Goal: Task Accomplishment & Management: Complete application form

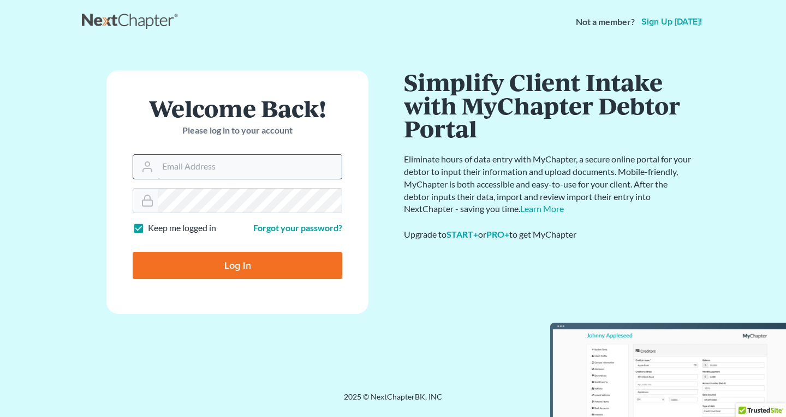
click at [208, 165] on input "Email Address" at bounding box center [250, 167] width 184 height 24
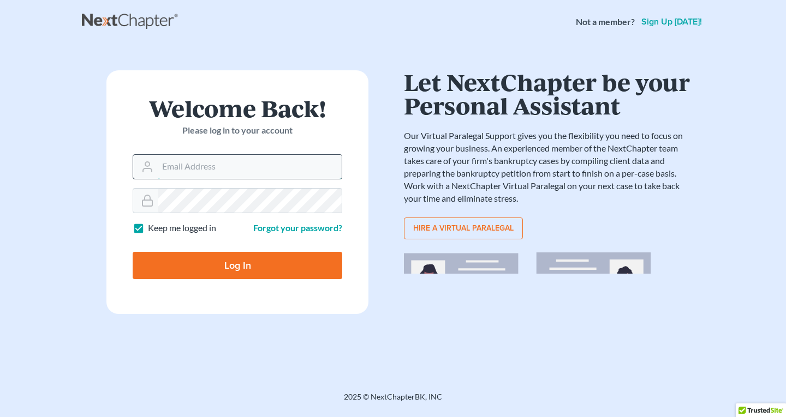
type input "[EMAIL_ADDRESS][DOMAIN_NAME]"
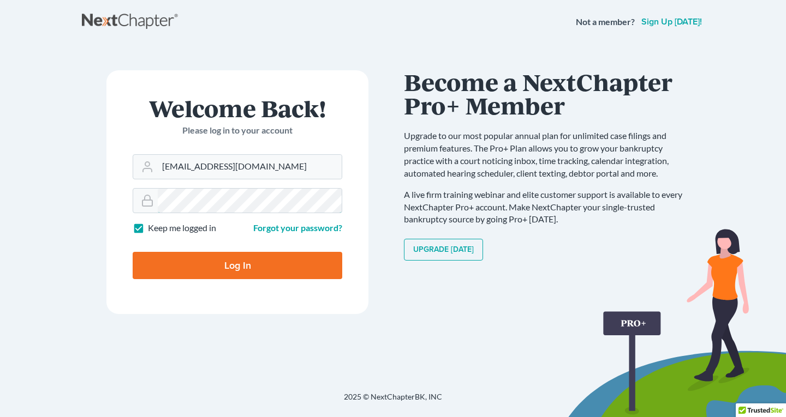
click at [133, 252] on input "Log In" at bounding box center [238, 265] width 210 height 27
type input "Thinking..."
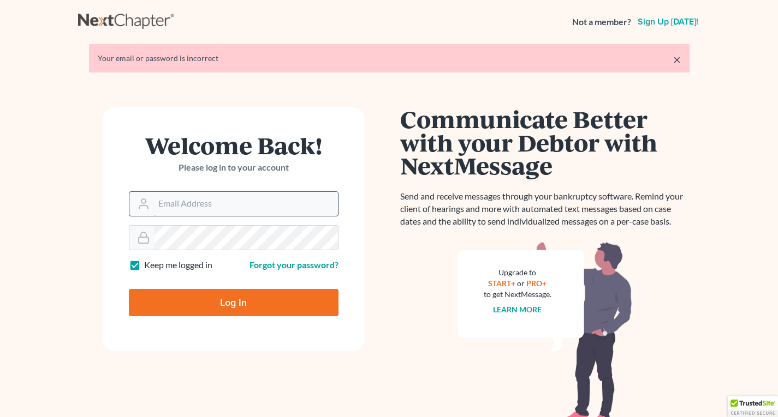
click at [235, 204] on input "Email Address" at bounding box center [246, 204] width 184 height 24
type input "[EMAIL_ADDRESS][DOMAIN_NAME]"
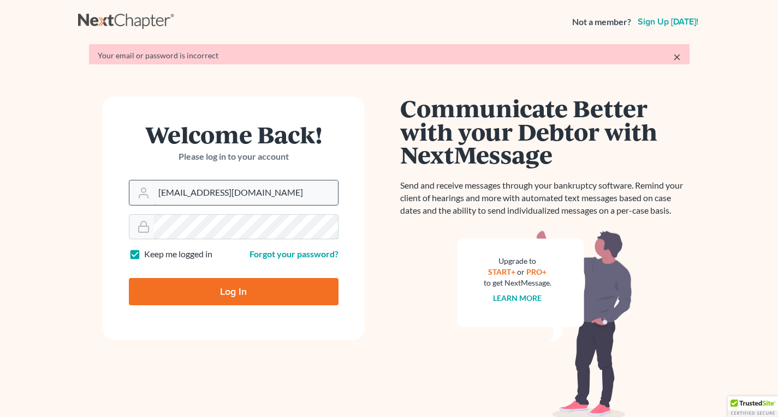
click at [129, 278] on input "Log In" at bounding box center [234, 291] width 210 height 27
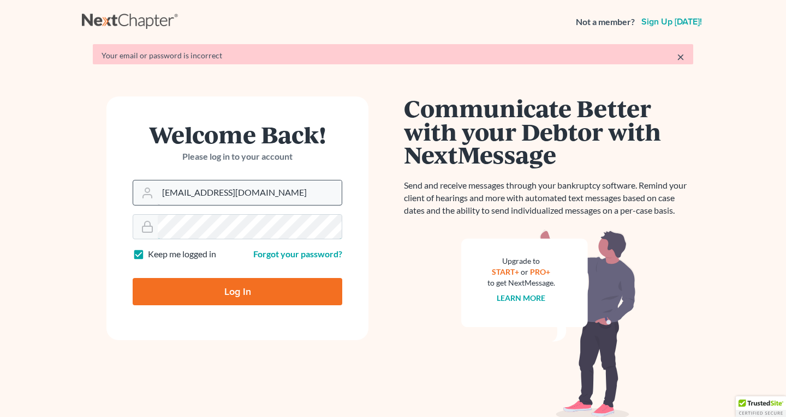
type input "Thinking..."
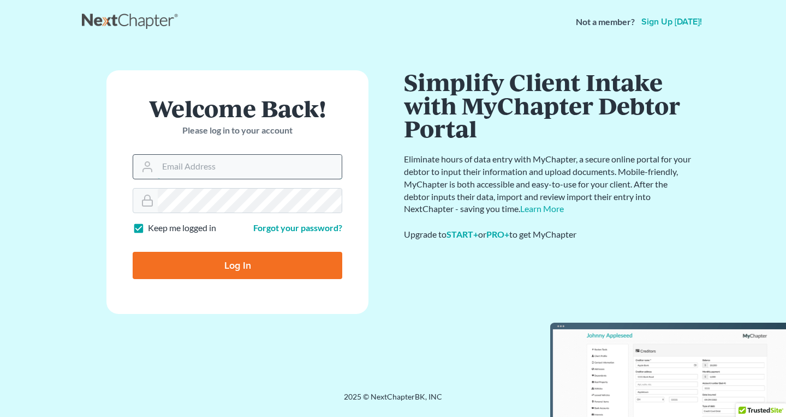
click at [258, 172] on input "Email Address" at bounding box center [250, 167] width 184 height 24
type input "rwelrod3@aol.com"
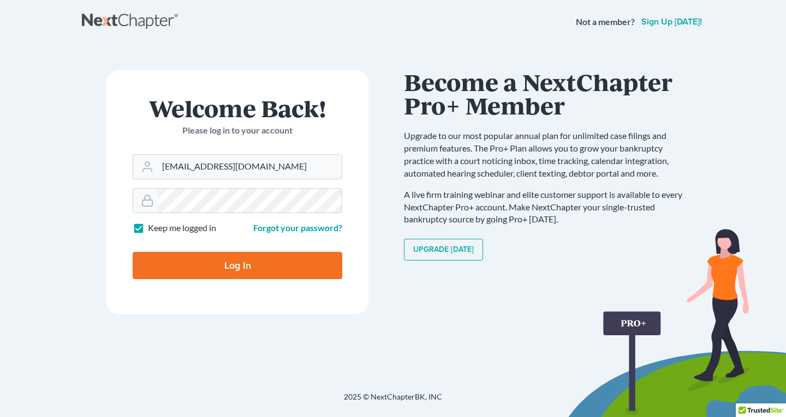
click at [230, 271] on input "Log In" at bounding box center [238, 265] width 210 height 27
type input "Thinking..."
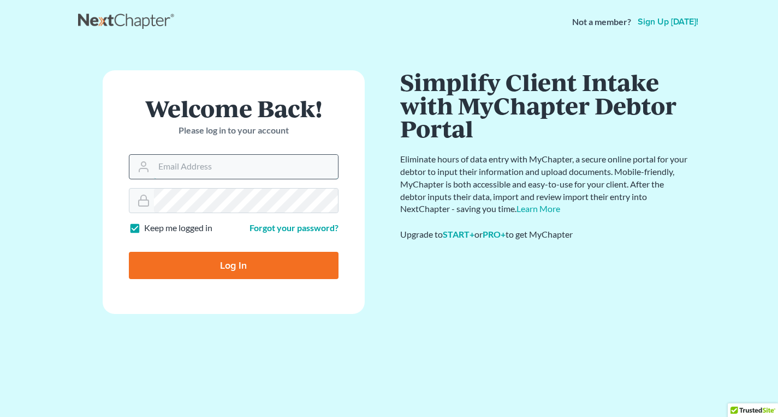
click at [269, 173] on input "Email Address" at bounding box center [246, 167] width 184 height 24
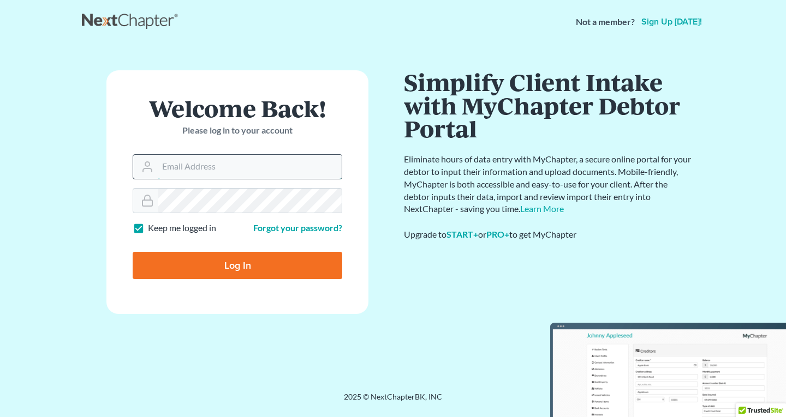
type input "[EMAIL_ADDRESS][DOMAIN_NAME]"
click at [133, 252] on input "Log In" at bounding box center [238, 265] width 210 height 27
type input "Thinking..."
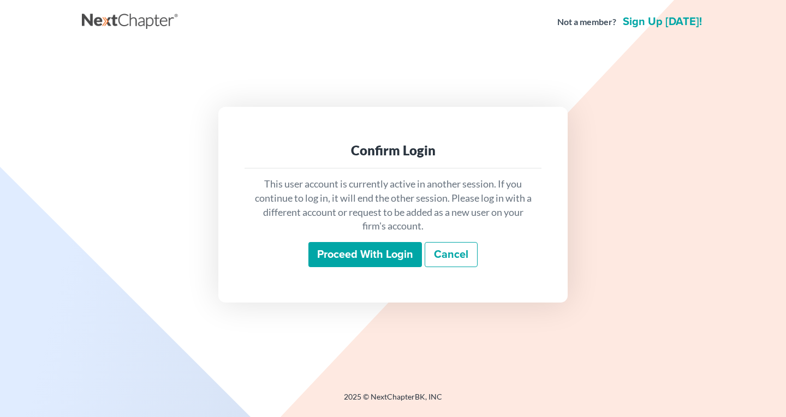
click at [350, 253] on input "Proceed with login" at bounding box center [364, 254] width 113 height 25
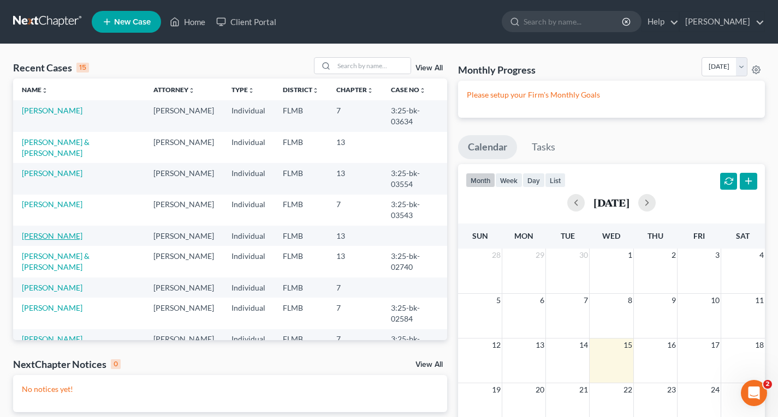
click at [56, 238] on link "[PERSON_NAME]" at bounding box center [52, 235] width 61 height 9
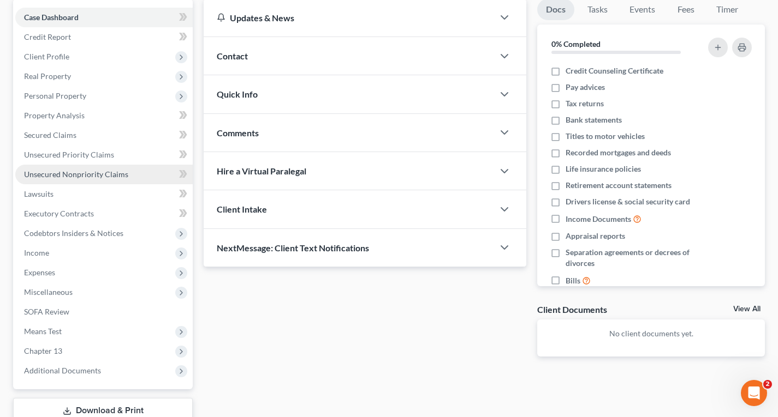
scroll to position [109, 0]
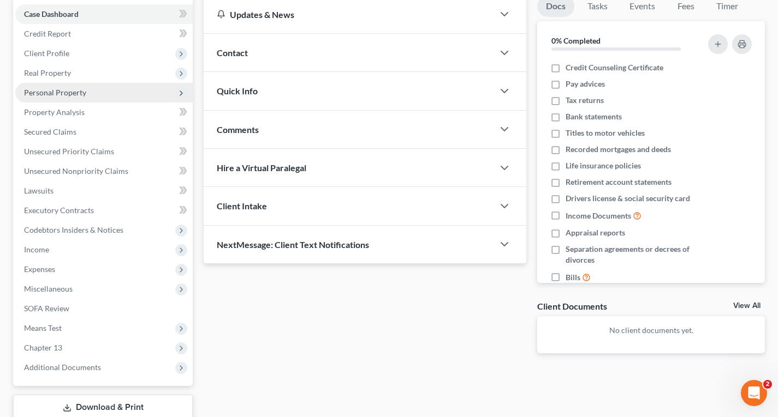
click at [57, 92] on span "Personal Property" at bounding box center [55, 92] width 62 height 9
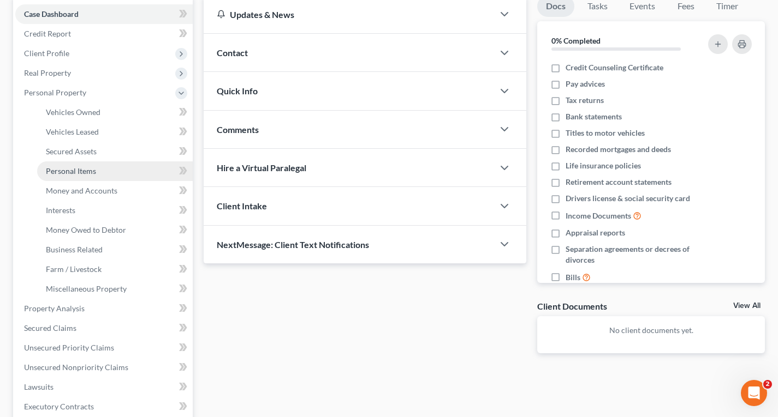
click at [62, 174] on span "Personal Items" at bounding box center [71, 170] width 50 height 9
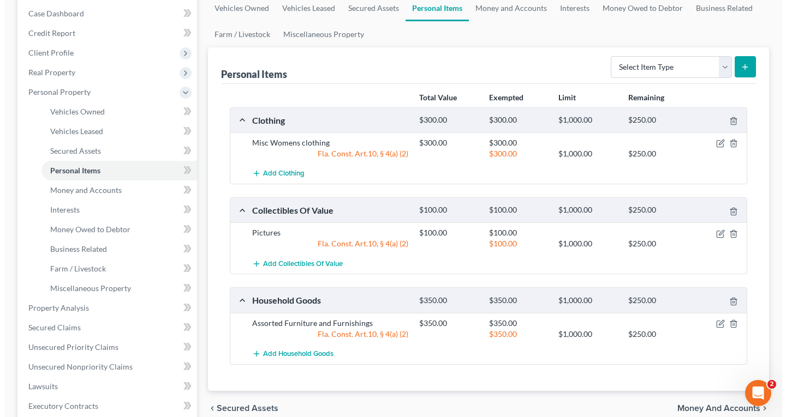
scroll to position [109, 0]
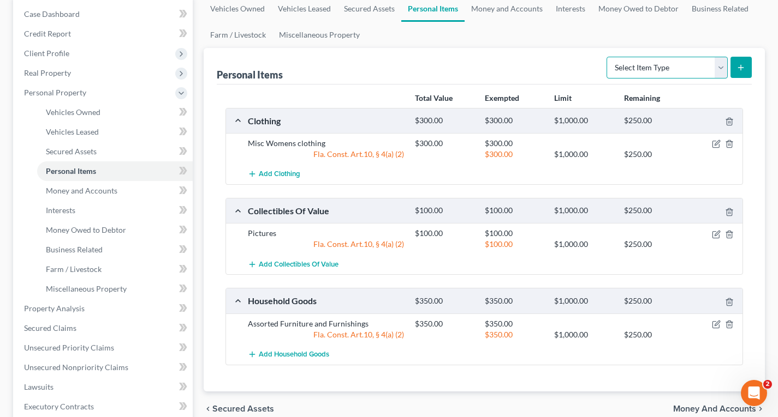
click at [697, 69] on select "Select Item Type Clothing Collectibles Of Value Electronics Firearms Household …" at bounding box center [666, 68] width 121 height 22
select select "electronics"
click at [607, 57] on select "Select Item Type Clothing Collectibles Of Value Electronics Firearms Household …" at bounding box center [666, 68] width 121 height 22
click at [738, 64] on icon "submit" at bounding box center [740, 67] width 9 height 9
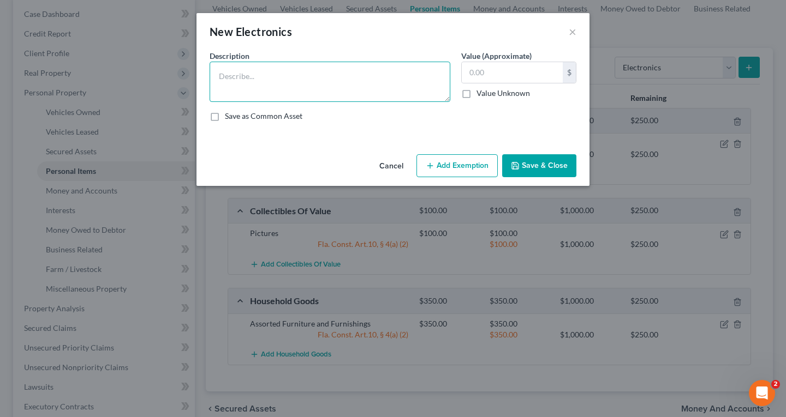
click at [344, 73] on textarea at bounding box center [330, 82] width 241 height 40
type textarea "Cell Phone"
type input "100"
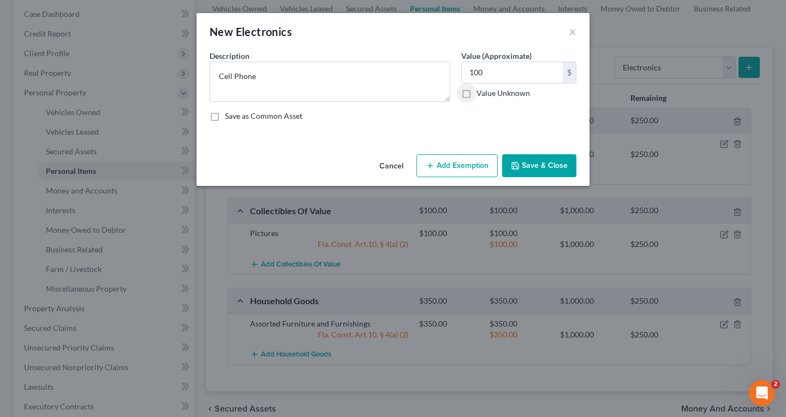
click at [462, 165] on button "Add Exemption" at bounding box center [456, 165] width 81 height 23
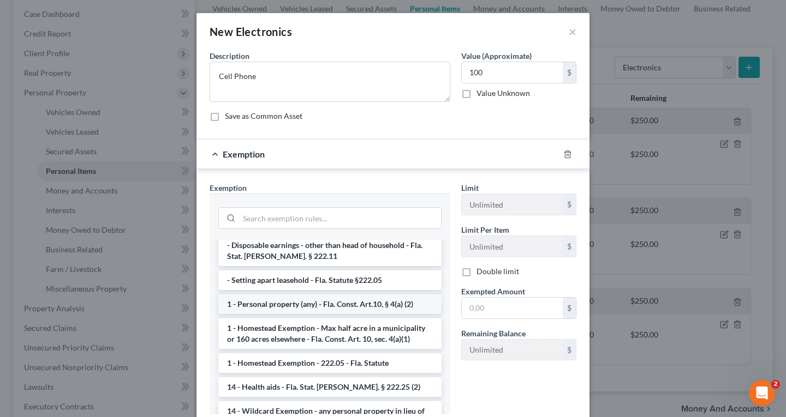
click at [312, 295] on li "1 - Personal property (any) - Fla. Const. Art.10, § 4(a) (2)" at bounding box center [329, 305] width 223 height 20
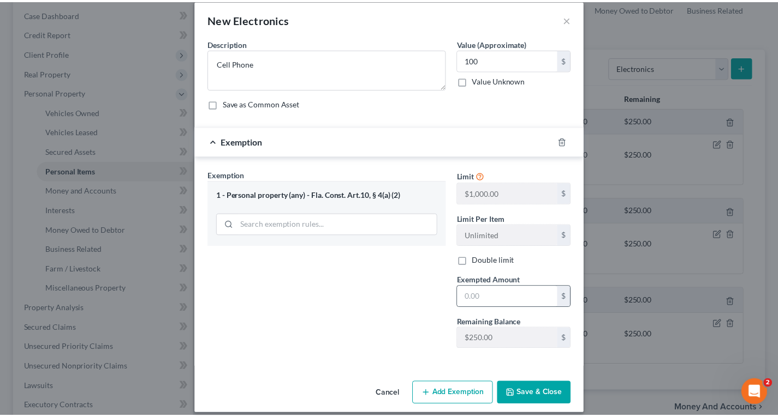
scroll to position [23, 0]
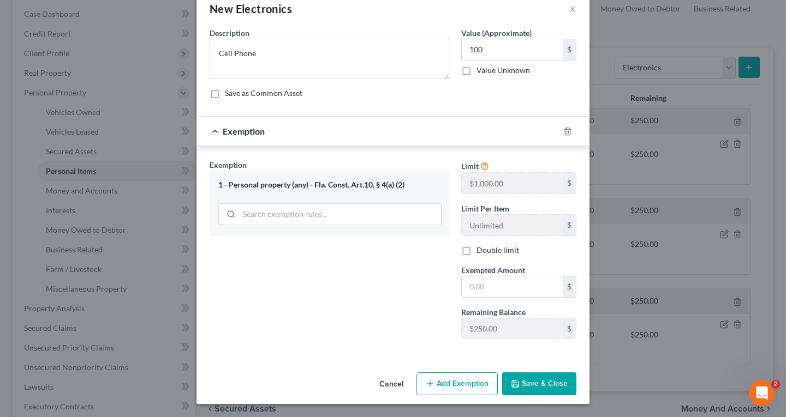
click at [390, 388] on button "Cancel" at bounding box center [390, 385] width 41 height 22
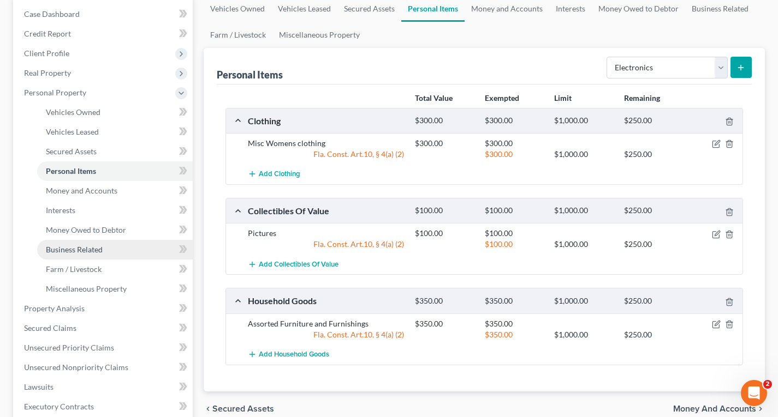
click at [89, 250] on span "Business Related" at bounding box center [74, 249] width 57 height 9
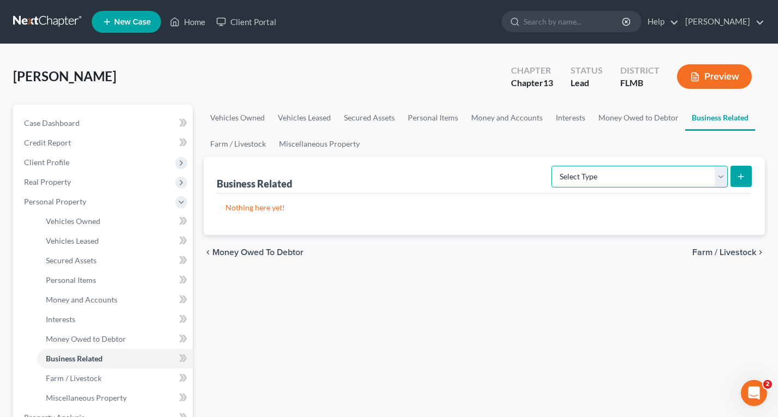
click at [646, 173] on select "Select Type Customer Lists Franchises Inventory Licenses Machinery Office Equip…" at bounding box center [639, 177] width 176 height 22
select select "patent"
click at [552, 166] on select "Select Type Customer Lists Franchises Inventory Licenses Machinery Office Equip…" at bounding box center [639, 177] width 176 height 22
click at [735, 179] on button "submit" at bounding box center [740, 176] width 21 height 21
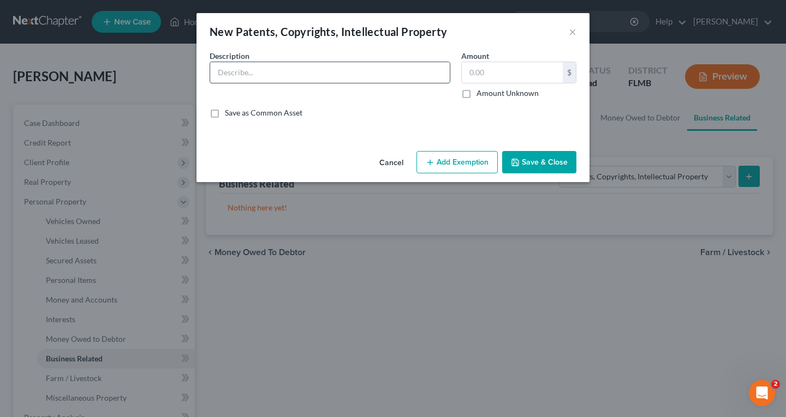
click at [332, 75] on input "text" at bounding box center [330, 72] width 240 height 21
type input "2 books"
type input "1"
click at [560, 166] on button "Save & Close" at bounding box center [539, 162] width 74 height 23
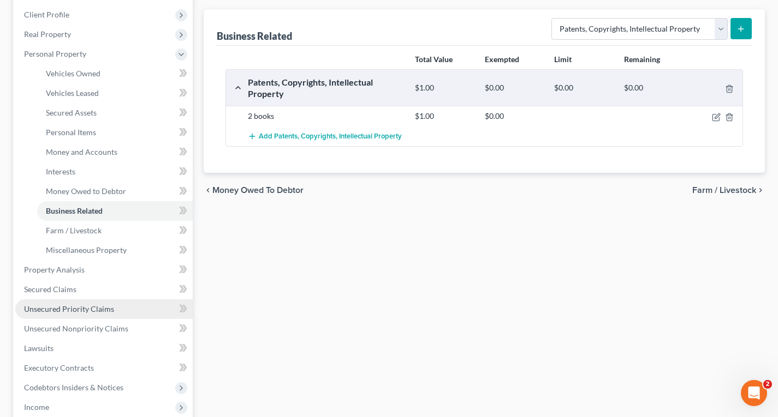
scroll to position [164, 0]
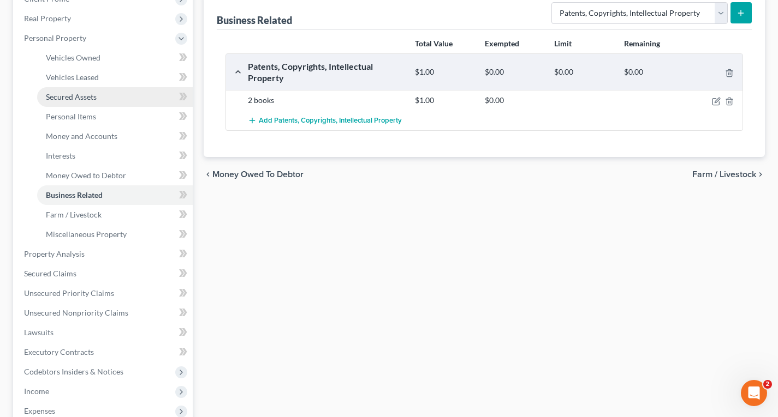
click at [85, 100] on span "Secured Assets" at bounding box center [71, 96] width 51 height 9
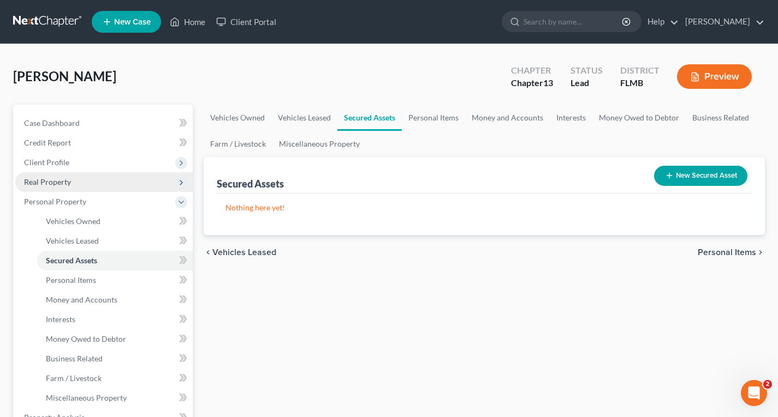
click at [51, 184] on span "Real Property" at bounding box center [47, 181] width 47 height 9
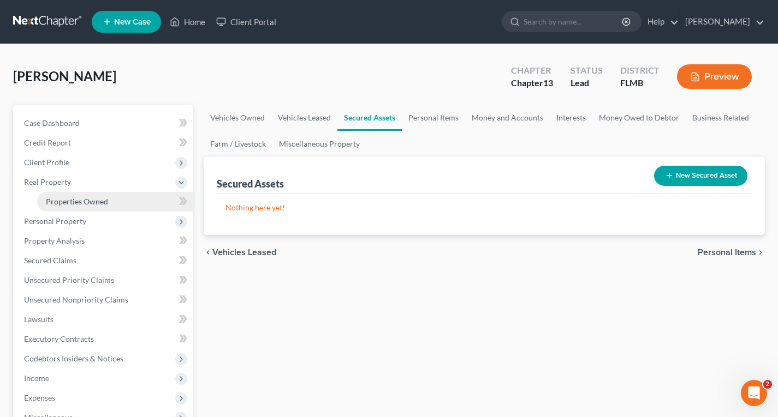
click at [103, 203] on span "Properties Owned" at bounding box center [77, 201] width 62 height 9
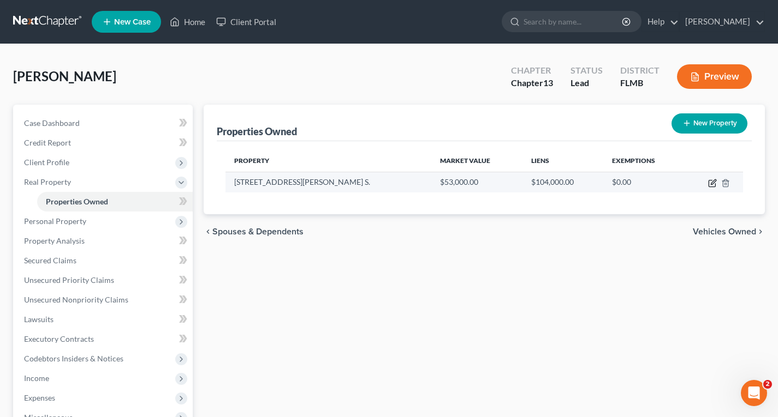
click at [710, 184] on icon "button" at bounding box center [712, 183] width 9 height 9
select select "9"
select select "0"
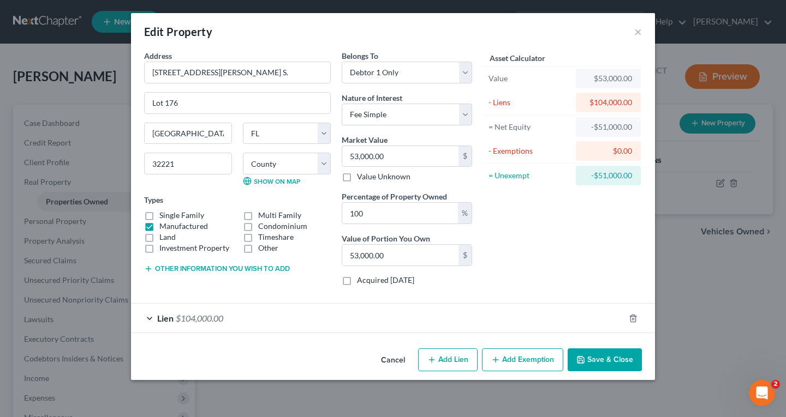
click at [192, 313] on div "Lien $104,000.00" at bounding box center [377, 318] width 493 height 29
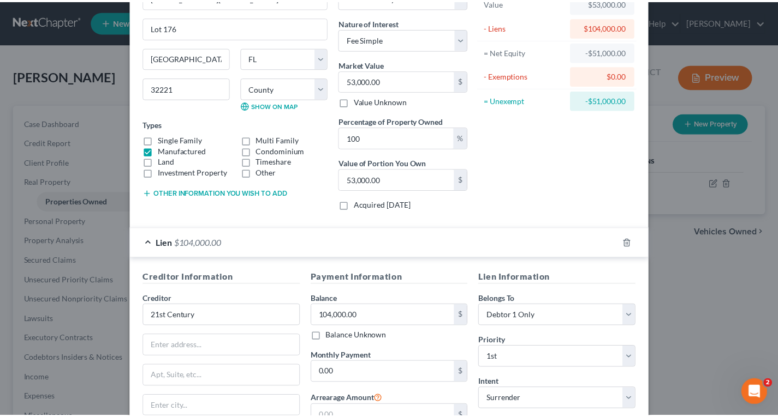
scroll to position [217, 0]
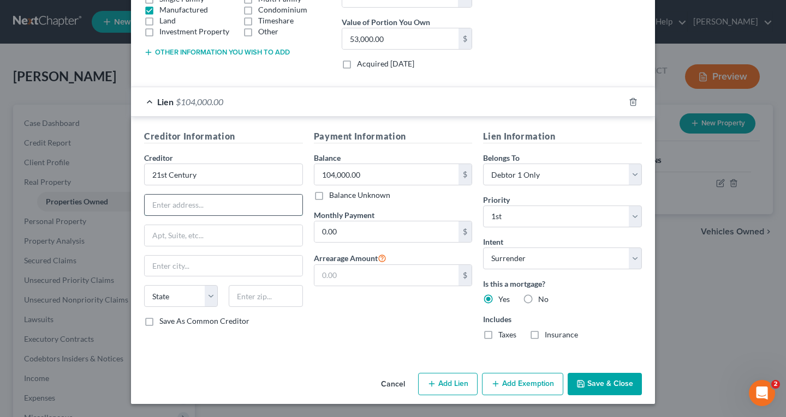
click at [163, 206] on input "text" at bounding box center [224, 205] width 158 height 21
click at [234, 208] on input "[STREET_ADDRESS]" at bounding box center [224, 205] width 158 height 21
type input "[STREET_ADDRESS]"
type input "Ste. H"
type input "Murrieta"
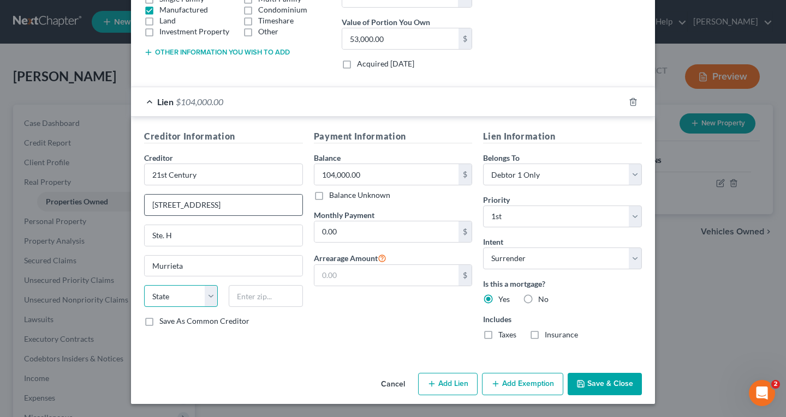
select select "4"
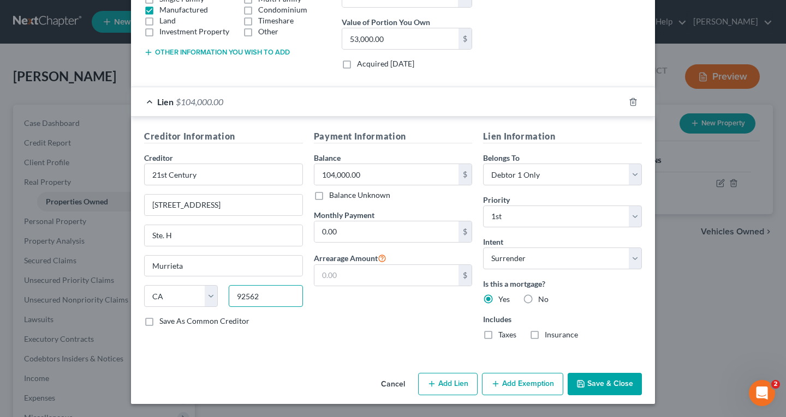
type input "92562"
click at [615, 381] on button "Save & Close" at bounding box center [604, 384] width 74 height 23
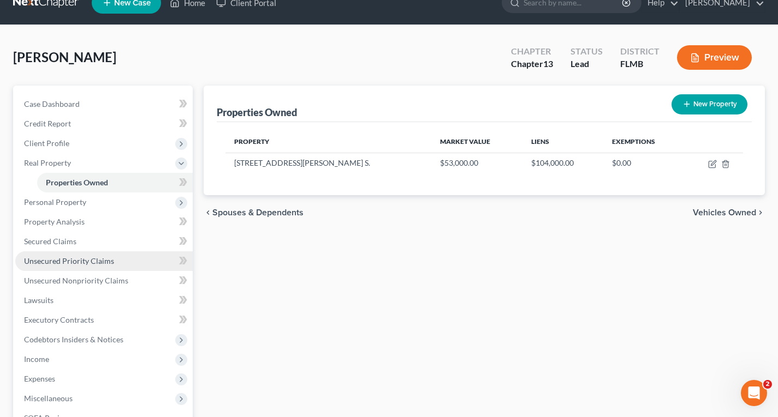
scroll to position [0, 0]
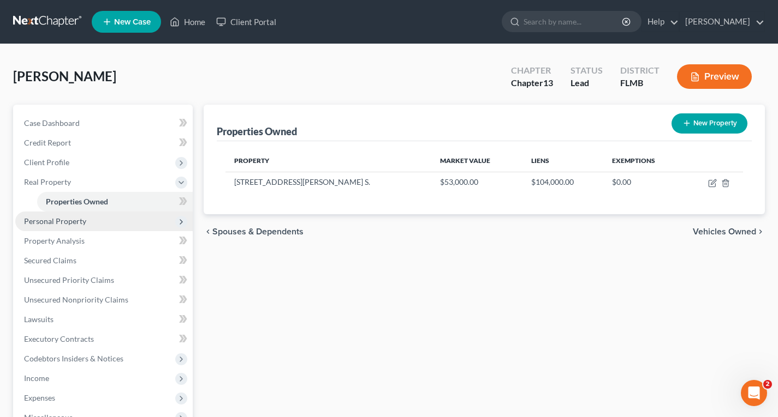
click at [67, 222] on span "Personal Property" at bounding box center [55, 221] width 62 height 9
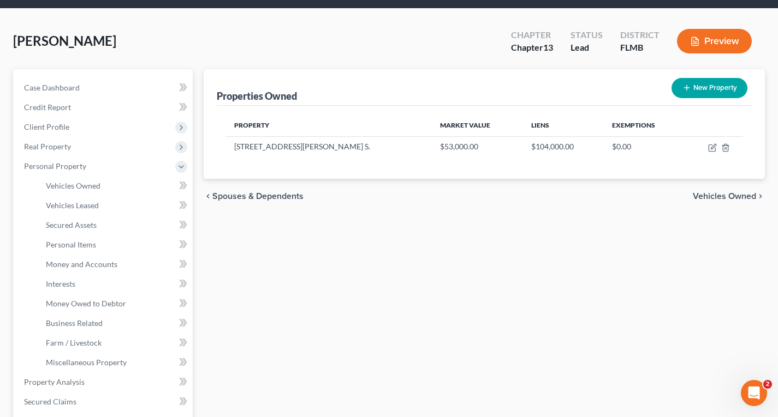
scroll to position [55, 0]
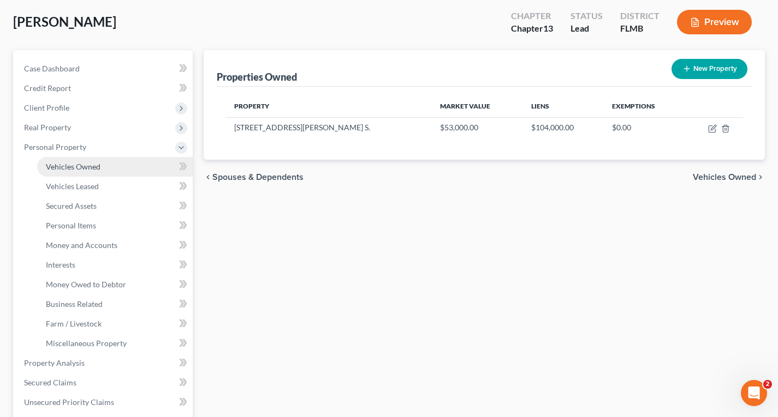
click at [88, 171] on span "Vehicles Owned" at bounding box center [73, 166] width 55 height 9
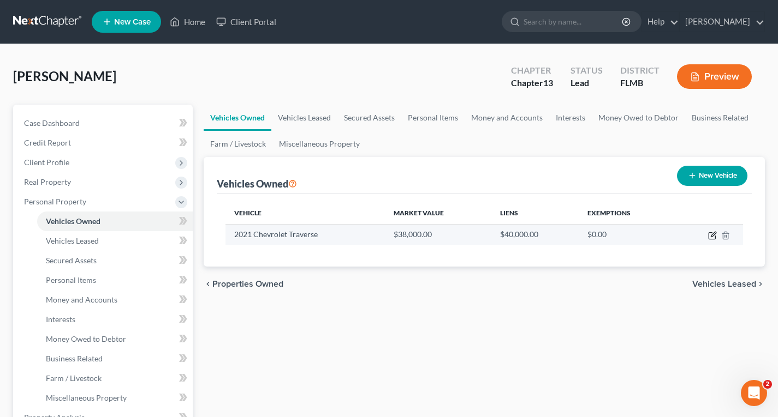
click at [713, 236] on icon "button" at bounding box center [712, 235] width 9 height 9
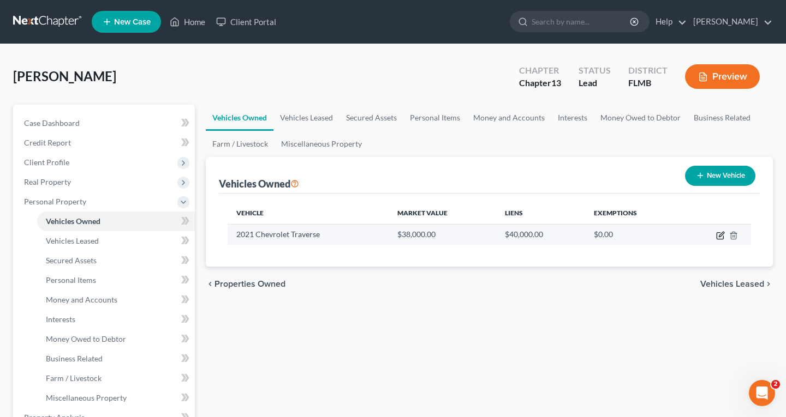
select select "0"
select select "5"
select select "3"
select select "0"
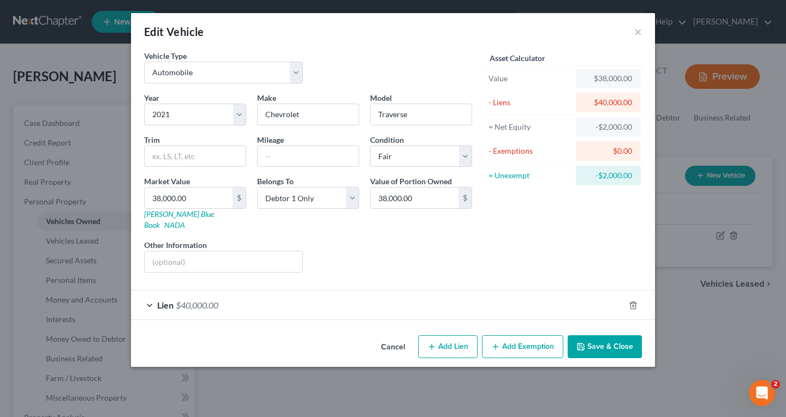
click at [206, 300] on span "$40,000.00" at bounding box center [197, 305] width 43 height 10
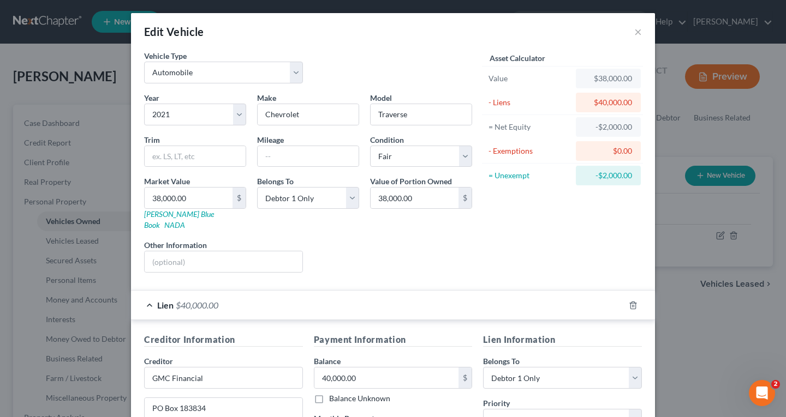
scroll to position [55, 0]
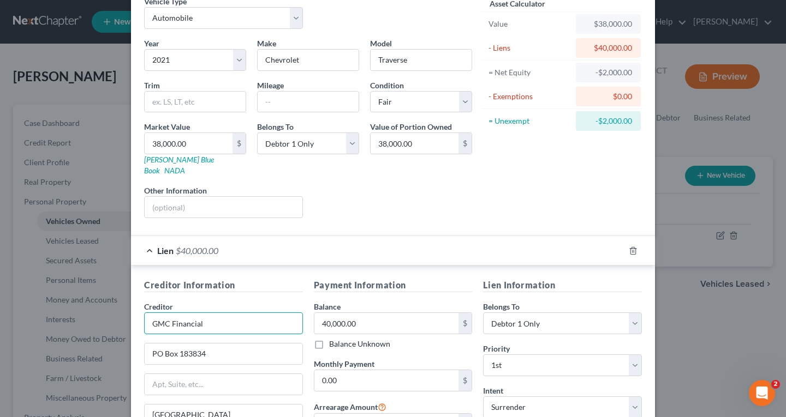
click at [162, 313] on input "GMC Financial" at bounding box center [223, 324] width 159 height 22
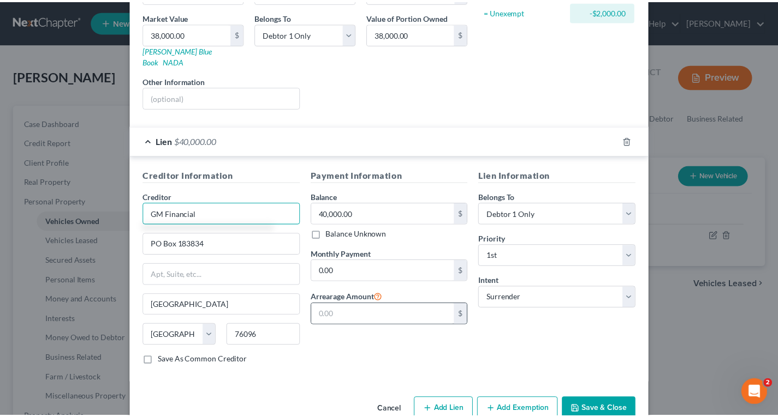
scroll to position [180, 0]
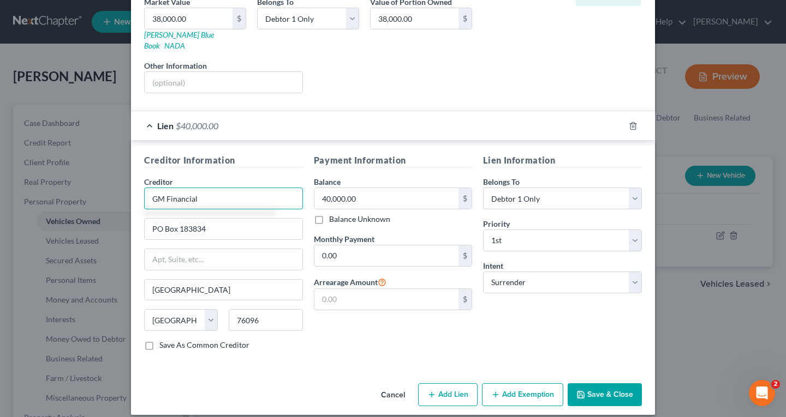
type input "GM Financial"
click at [609, 386] on button "Save & Close" at bounding box center [604, 395] width 74 height 23
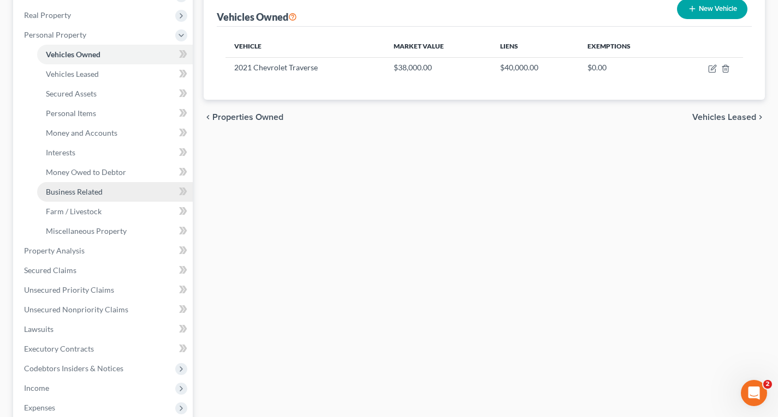
scroll to position [218, 0]
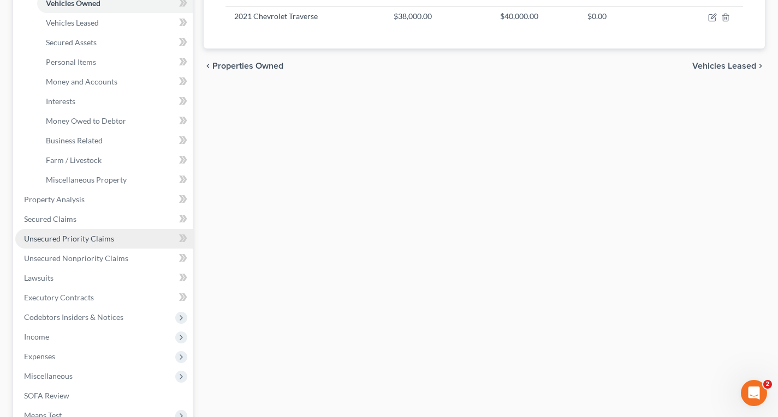
click at [75, 236] on span "Unsecured Priority Claims" at bounding box center [69, 238] width 90 height 9
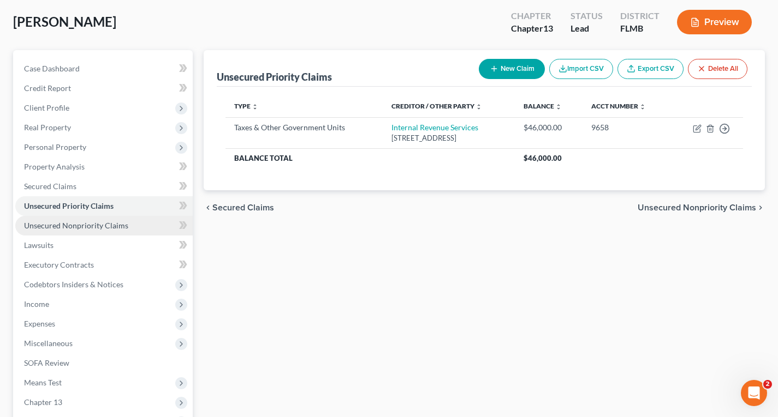
click at [69, 223] on span "Unsecured Nonpriority Claims" at bounding box center [76, 225] width 104 height 9
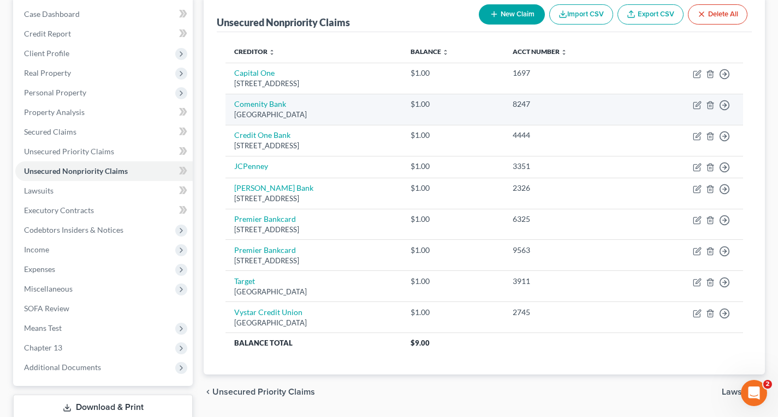
scroll to position [55, 0]
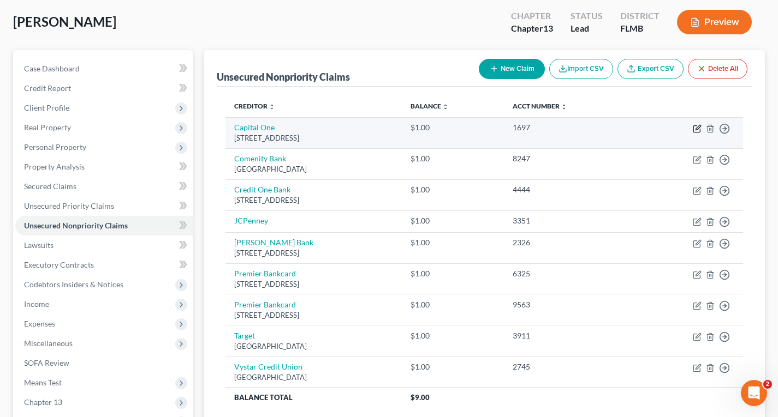
click at [694, 131] on icon "button" at bounding box center [696, 129] width 7 height 7
select select "46"
select select "0"
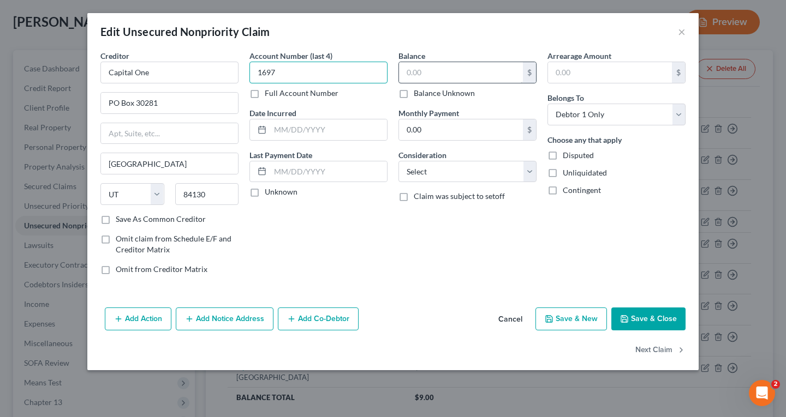
type input "1697"
click at [425, 67] on input "text" at bounding box center [461, 72] width 124 height 21
type input "1"
click at [624, 320] on polyline "button" at bounding box center [625, 320] width 4 height 3
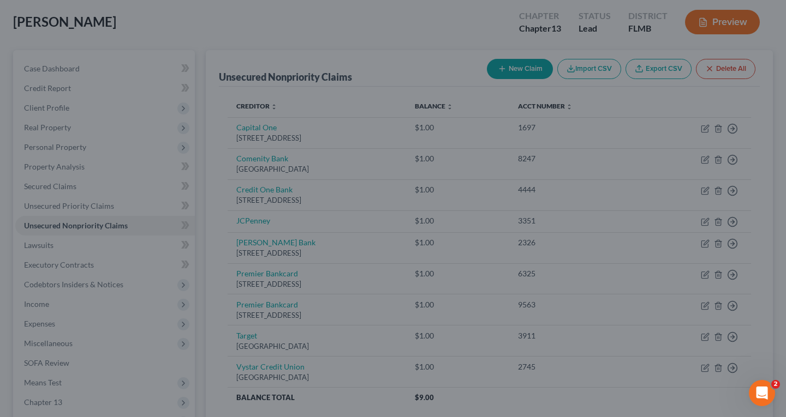
type input "500.00"
type input "0"
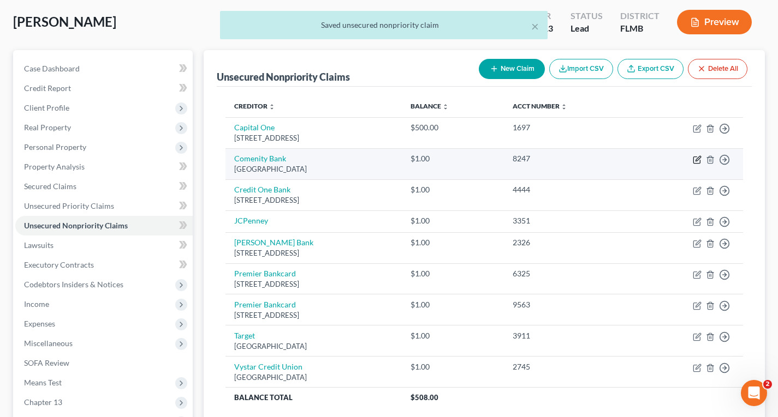
click at [695, 159] on icon "button" at bounding box center [696, 160] width 9 height 9
select select "36"
select select "0"
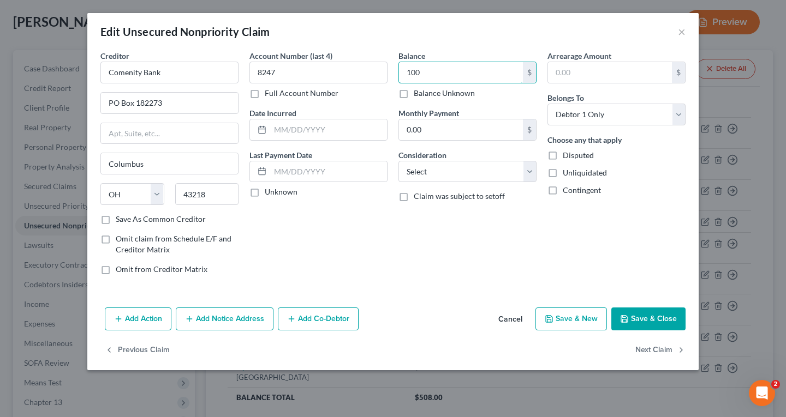
type input "100"
click at [656, 323] on button "Save & Close" at bounding box center [648, 319] width 74 height 23
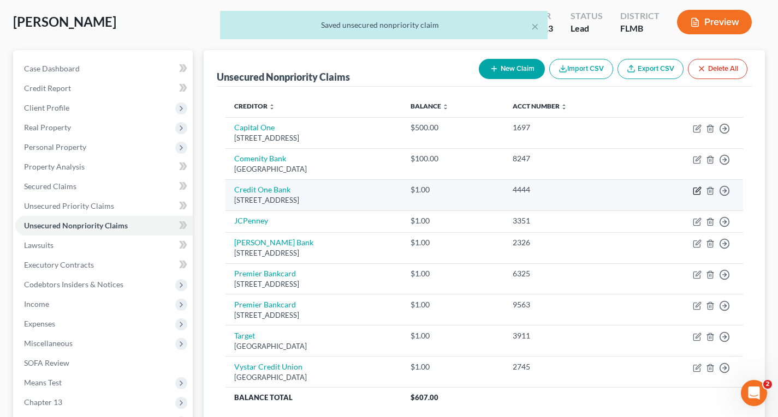
click at [696, 192] on icon "button" at bounding box center [697, 189] width 5 height 5
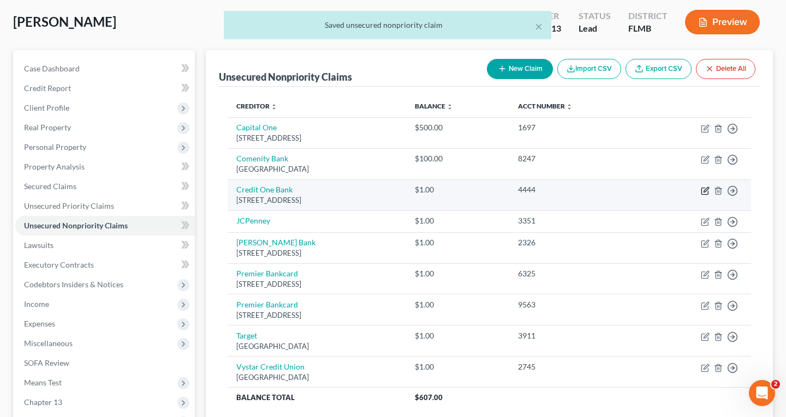
select select "31"
select select "0"
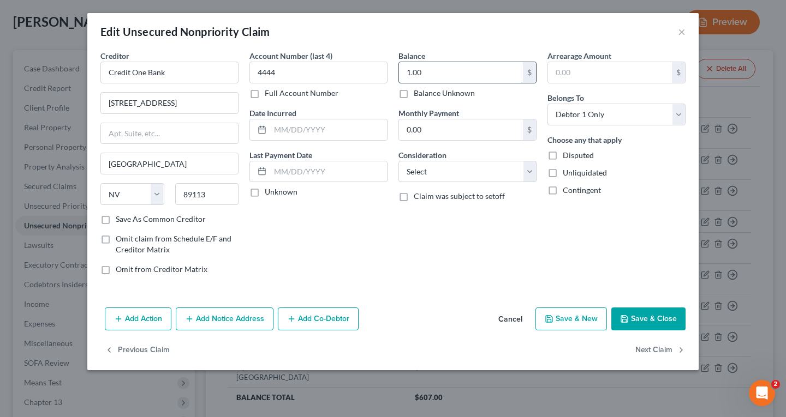
click at [480, 68] on input "1.00" at bounding box center [461, 72] width 124 height 21
type input "500"
click at [637, 316] on button "Save & Close" at bounding box center [648, 319] width 74 height 23
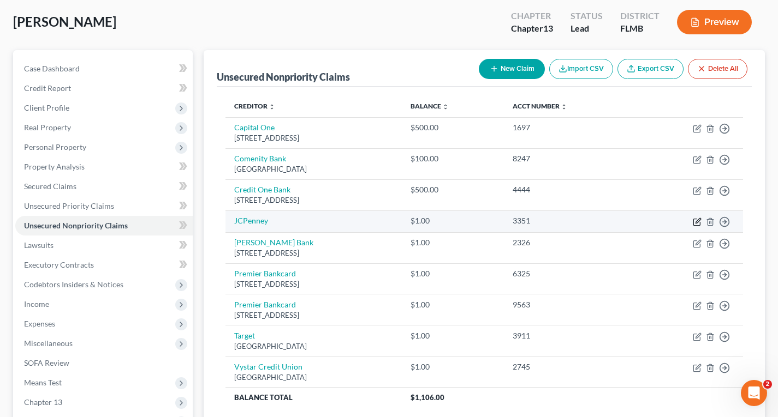
click at [696, 222] on icon "button" at bounding box center [697, 220] width 5 height 5
select select "0"
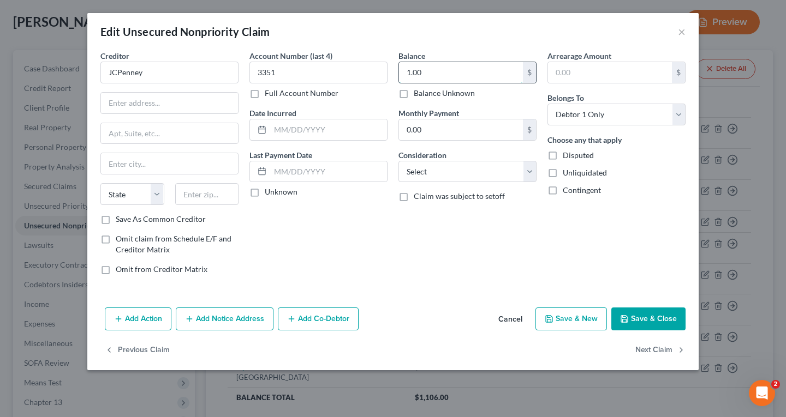
click at [433, 73] on input "1.00" at bounding box center [461, 72] width 124 height 21
type input "100"
click at [650, 319] on button "Save & Close" at bounding box center [648, 319] width 74 height 23
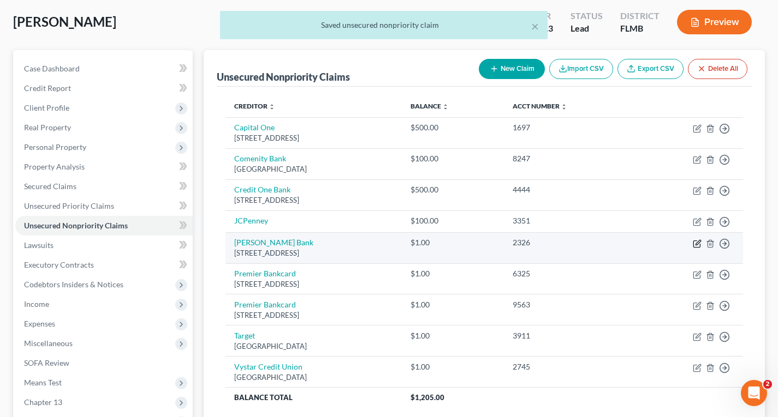
click at [695, 244] on icon "button" at bounding box center [697, 242] width 5 height 5
select select "35"
select select "0"
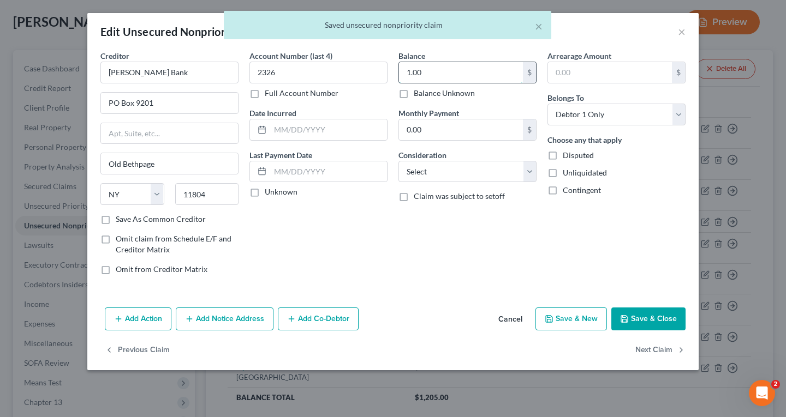
click at [449, 74] on input "1.00" at bounding box center [461, 72] width 124 height 21
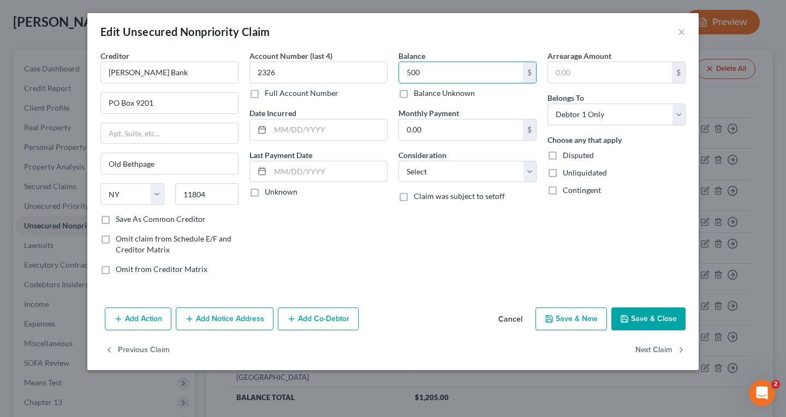
type input "500"
click at [571, 318] on button "Save & New" at bounding box center [570, 319] width 71 height 23
select select "0"
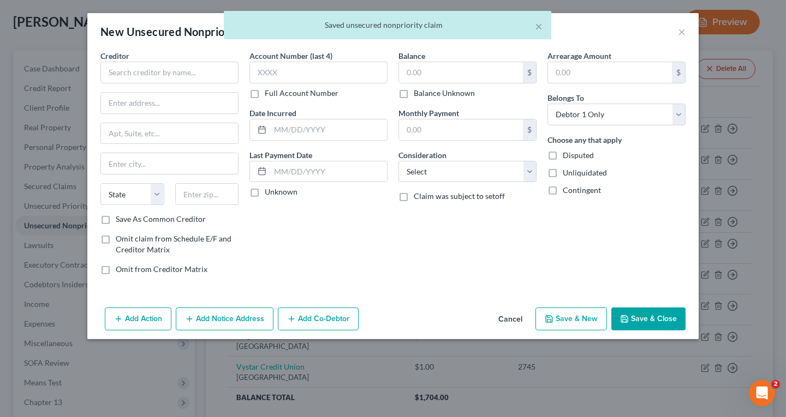
click at [519, 317] on button "Cancel" at bounding box center [509, 320] width 41 height 22
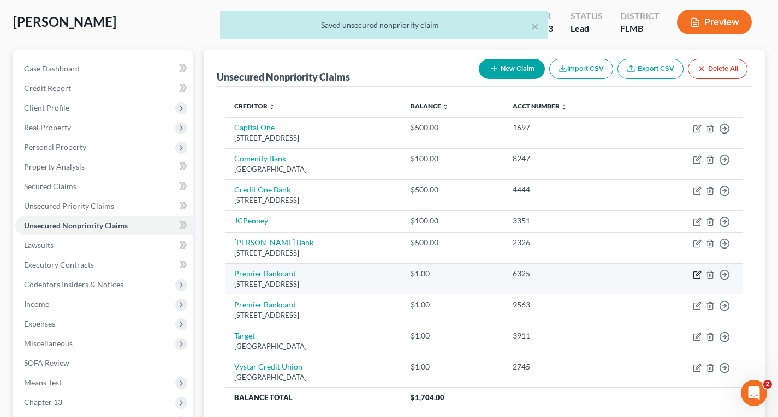
click at [698, 276] on icon "button" at bounding box center [696, 275] width 9 height 9
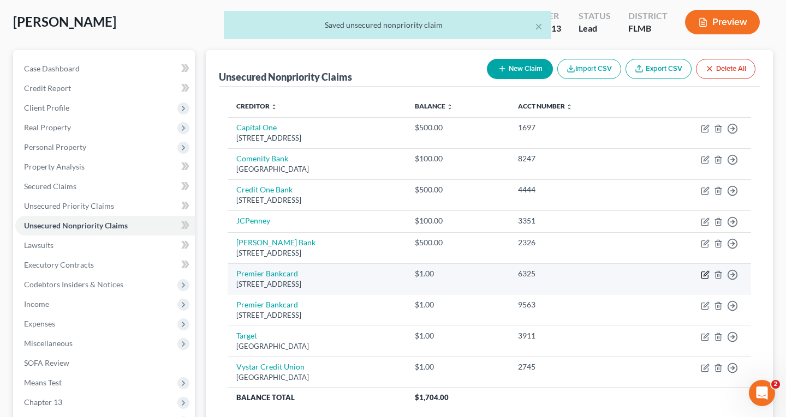
select select "43"
select select "0"
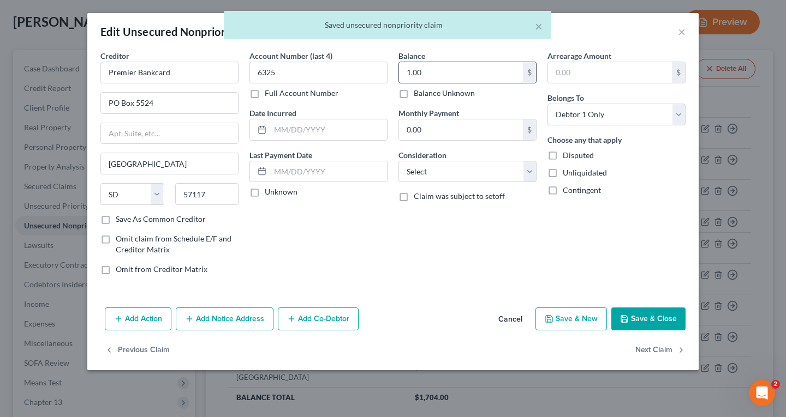
click at [475, 71] on input "1.00" at bounding box center [461, 72] width 124 height 21
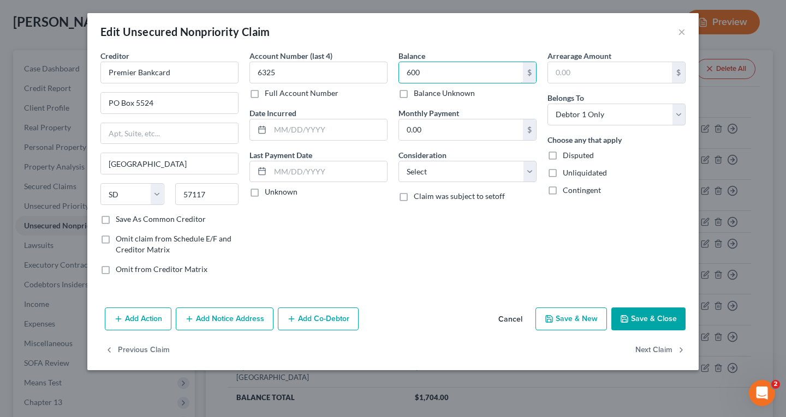
type input "600"
click at [666, 316] on button "Save & Close" at bounding box center [648, 319] width 74 height 23
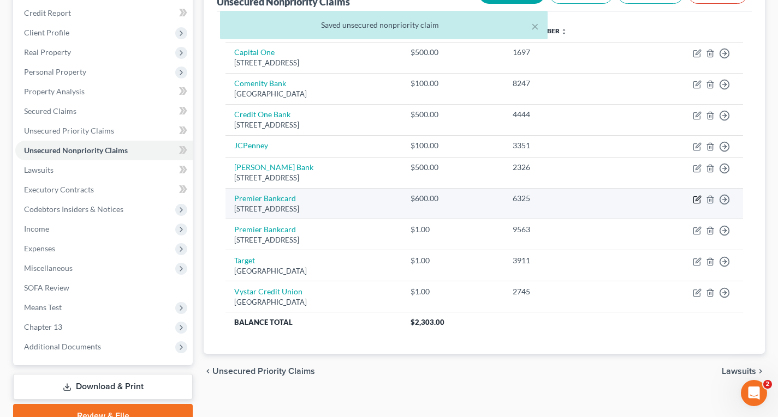
scroll to position [164, 0]
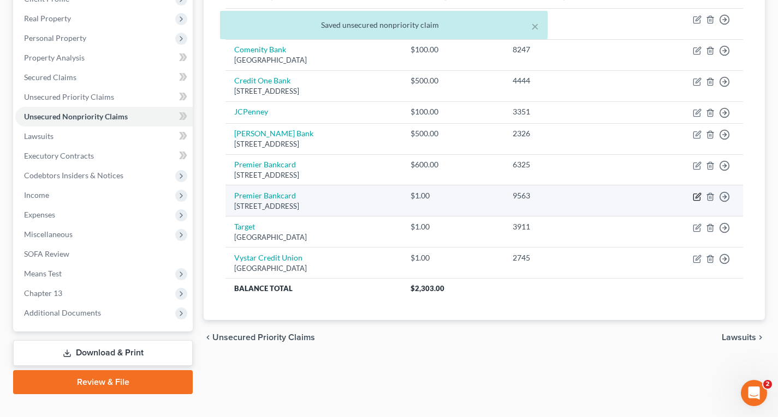
click at [696, 199] on icon "button" at bounding box center [696, 197] width 9 height 9
select select "43"
select select "0"
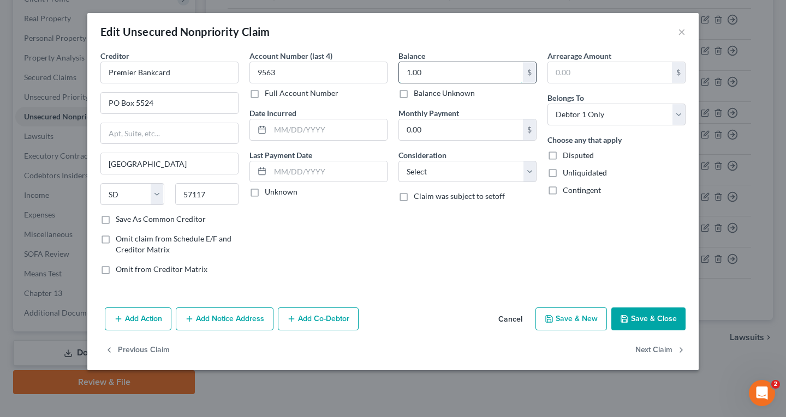
click at [445, 70] on input "1.00" at bounding box center [461, 72] width 124 height 21
click at [662, 323] on button "Save & Close" at bounding box center [648, 319] width 74 height 23
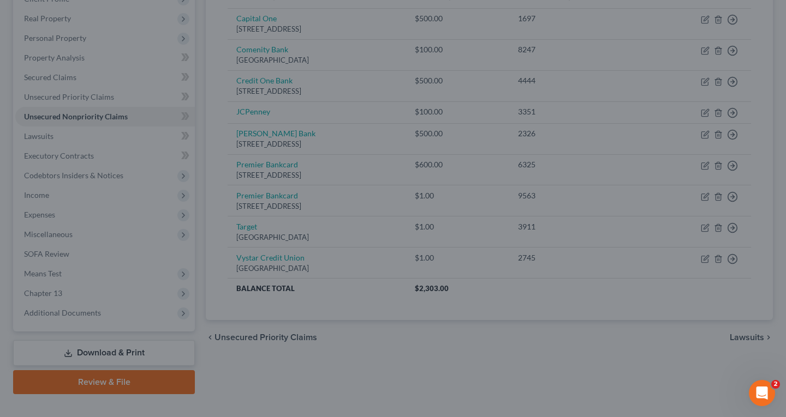
type input "600.00"
type input "0"
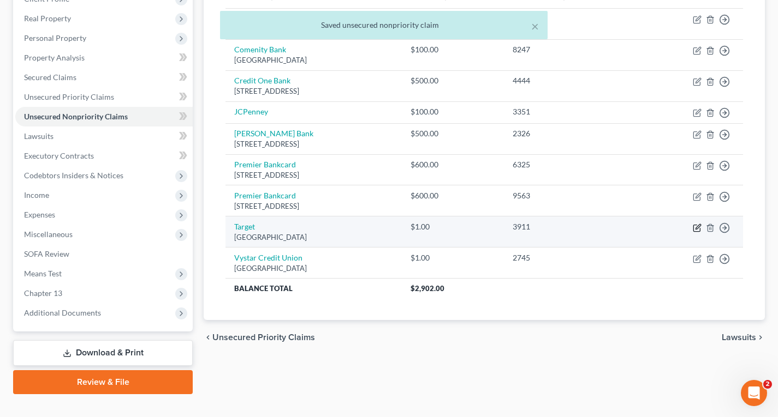
click at [696, 231] on icon "button" at bounding box center [696, 228] width 7 height 7
select select "45"
select select "0"
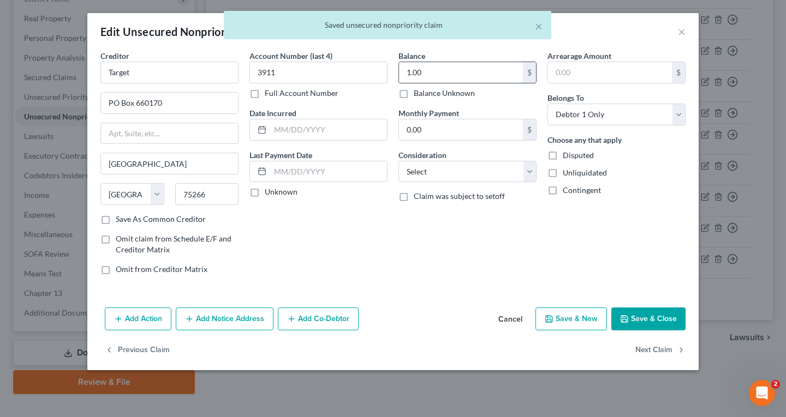
click at [465, 70] on input "1.00" at bounding box center [461, 72] width 124 height 21
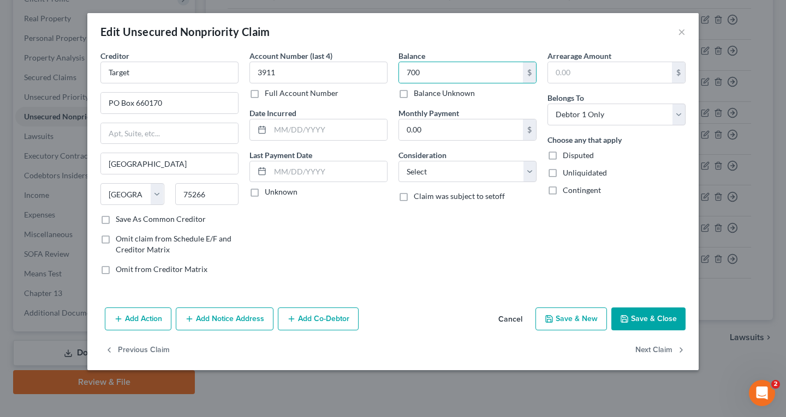
click at [649, 321] on button "Save & Close" at bounding box center [648, 319] width 74 height 23
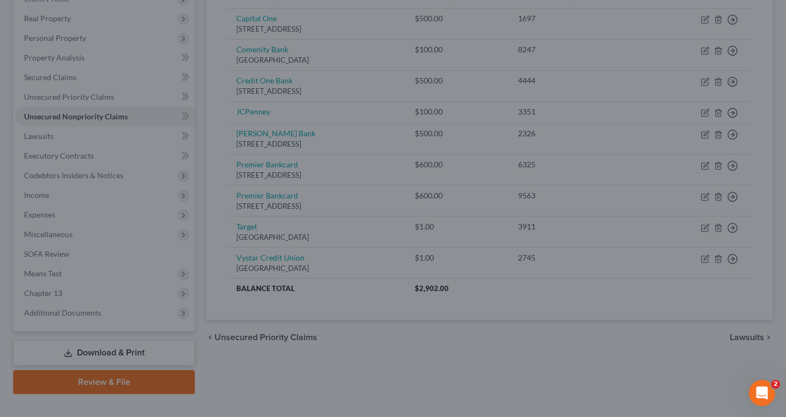
type input "700.00"
type input "0"
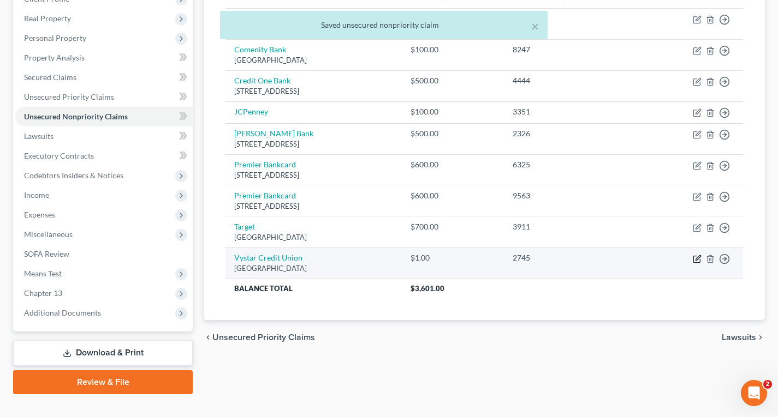
click at [694, 259] on icon "button" at bounding box center [696, 259] width 9 height 9
select select "9"
select select "0"
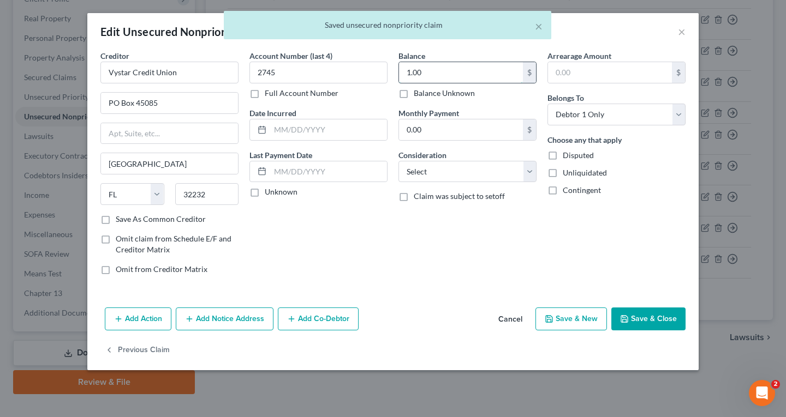
click at [430, 74] on input "1.00" at bounding box center [461, 72] width 124 height 21
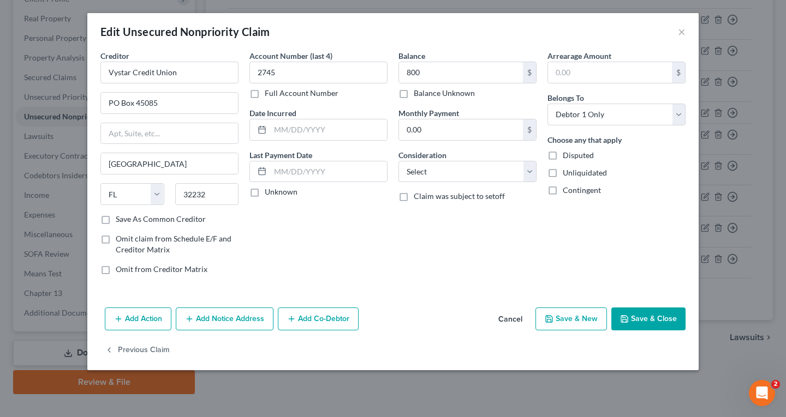
click at [635, 314] on button "Save & Close" at bounding box center [648, 319] width 74 height 23
type input "800.00"
type input "0"
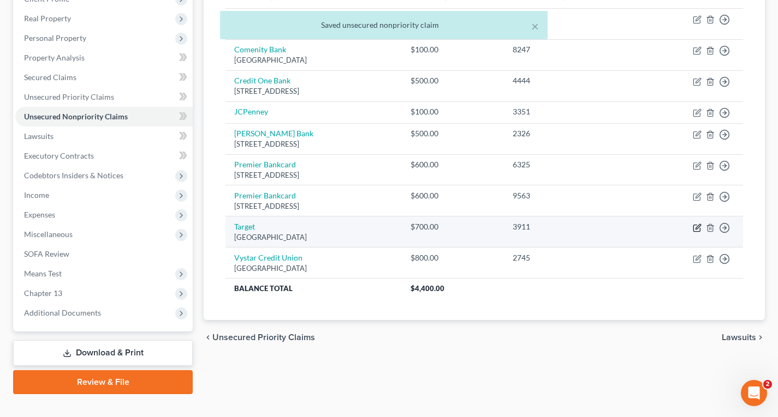
click at [696, 226] on icon "button" at bounding box center [696, 228] width 9 height 9
select select "45"
select select "0"
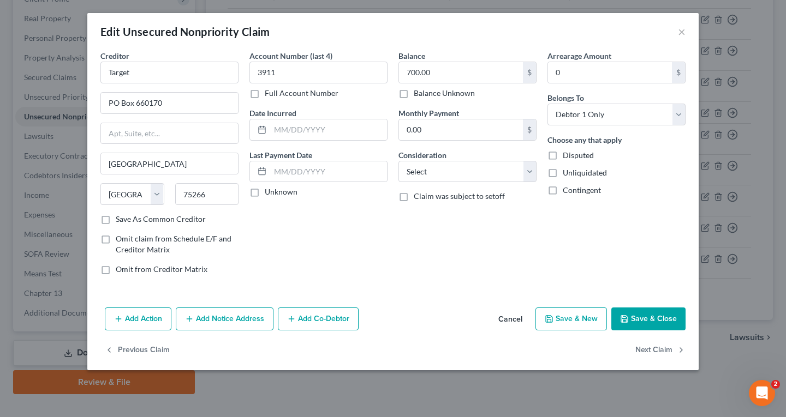
click at [637, 324] on button "Save & Close" at bounding box center [648, 319] width 74 height 23
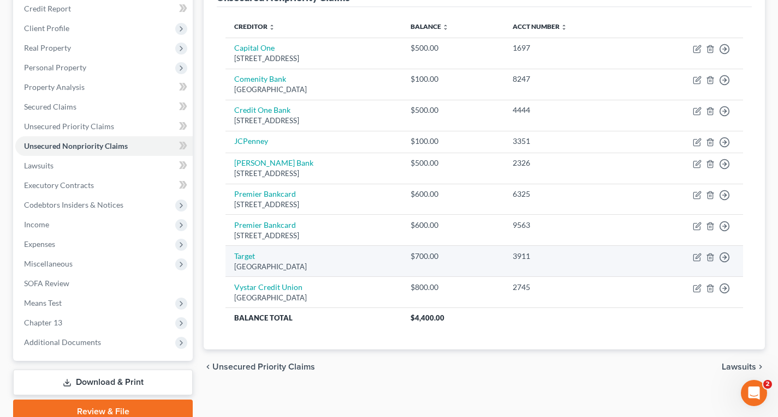
scroll to position [109, 0]
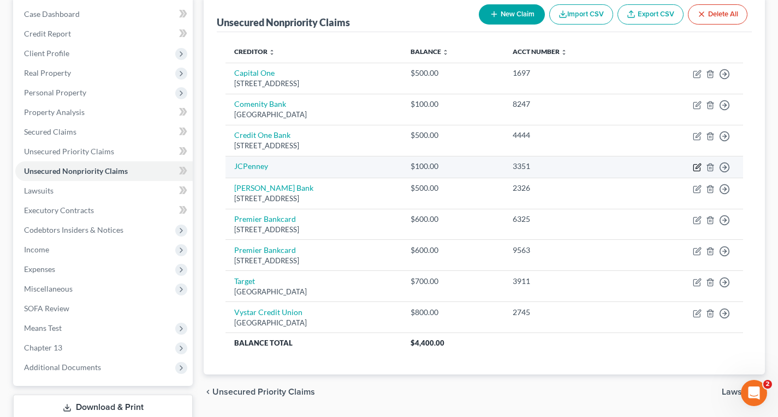
click at [696, 167] on icon "button" at bounding box center [697, 166] width 5 height 5
select select "0"
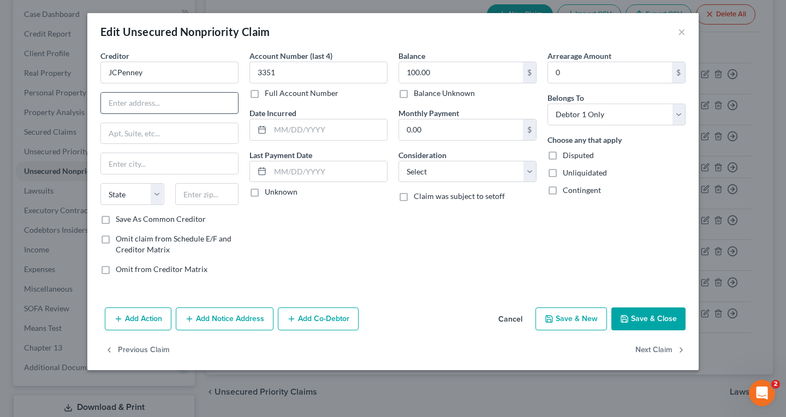
click at [152, 110] on input "text" at bounding box center [169, 103] width 137 height 21
paste input "[DOMAIN_NAME] 71719"
click at [122, 104] on input "[DOMAIN_NAME] 71719" at bounding box center [169, 103] width 137 height 21
type input "P.O. Box 71719"
click at [138, 166] on input "text" at bounding box center [169, 163] width 137 height 21
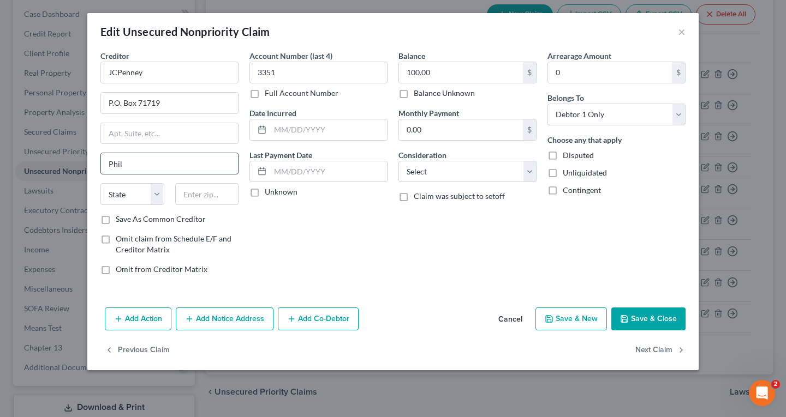
type input "[GEOGRAPHIC_DATA]"
select select "39"
type input "19176"
click at [116, 220] on label "Save As Common Creditor" at bounding box center [161, 219] width 90 height 11
click at [120, 220] on input "Save As Common Creditor" at bounding box center [123, 217] width 7 height 7
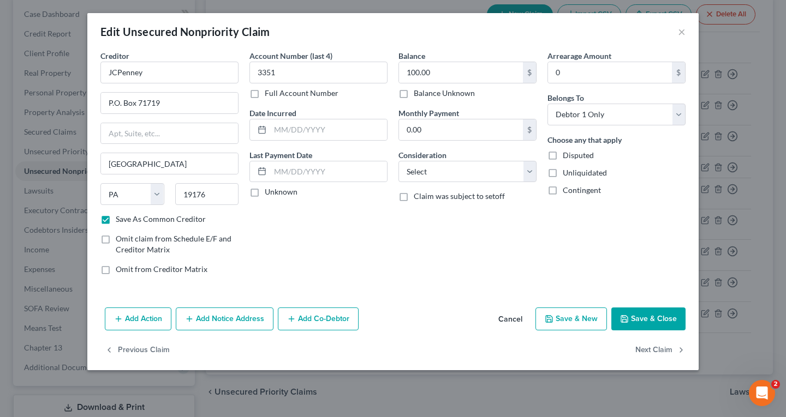
click at [642, 322] on button "Save & Close" at bounding box center [648, 319] width 74 height 23
checkbox input "false"
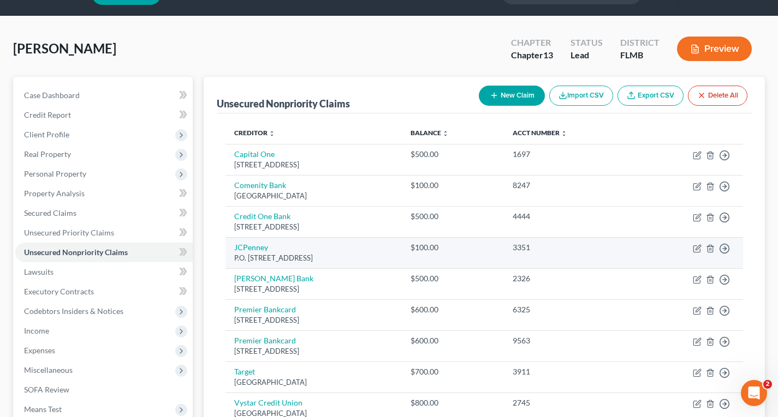
scroll to position [55, 0]
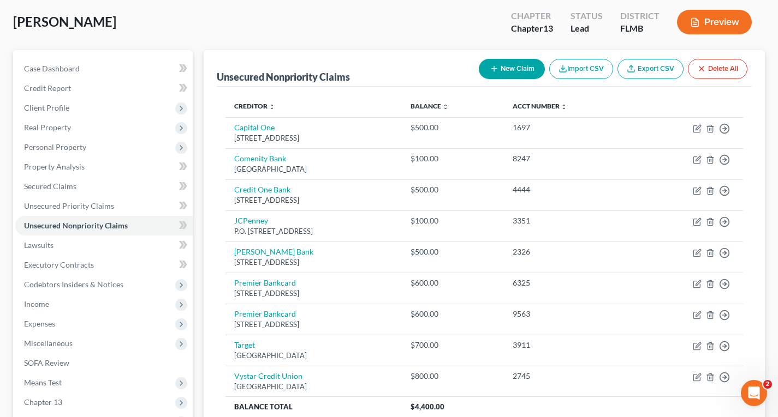
click at [523, 68] on button "New Claim" at bounding box center [512, 69] width 66 height 20
select select "0"
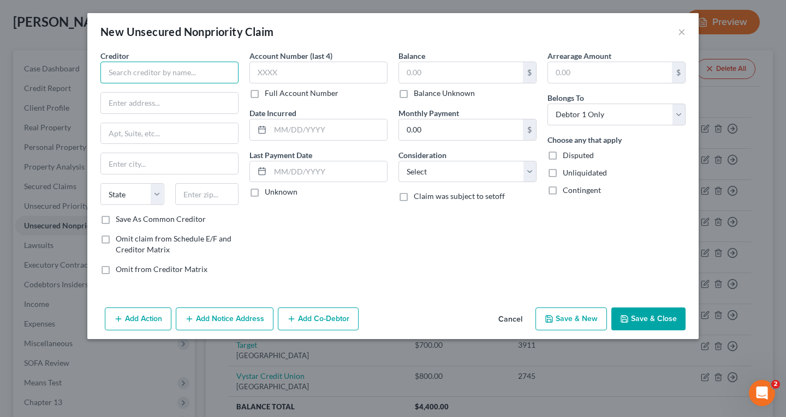
click at [162, 63] on input "text" at bounding box center [169, 73] width 138 height 22
type input "GM Financial"
type input "PO Box 183834"
type input "[GEOGRAPHIC_DATA]"
select select "45"
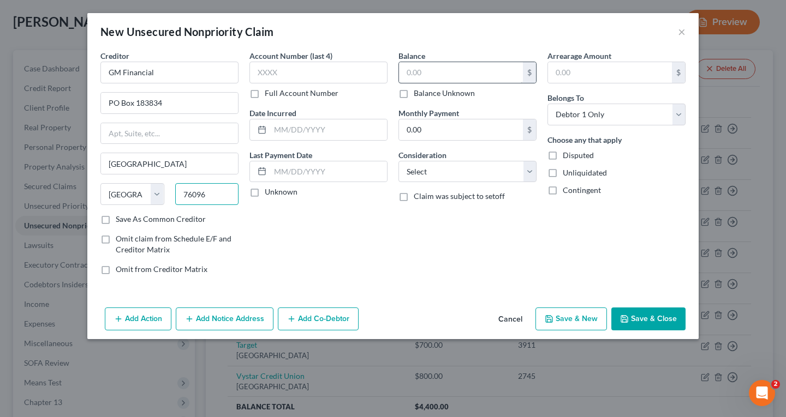
type input "76096"
click at [404, 75] on input "text" at bounding box center [461, 72] width 124 height 21
click at [650, 321] on button "Save & Close" at bounding box center [648, 319] width 74 height 23
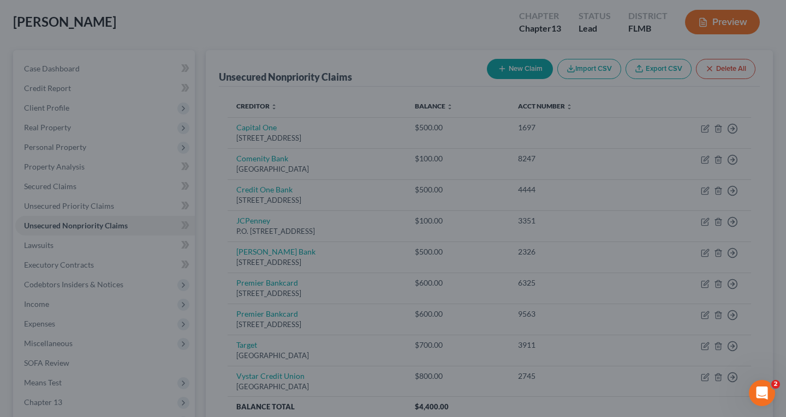
type input "5,000.00"
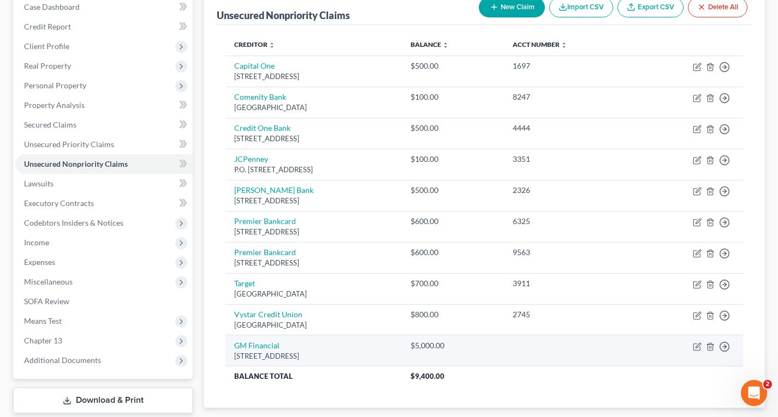
scroll to position [0, 0]
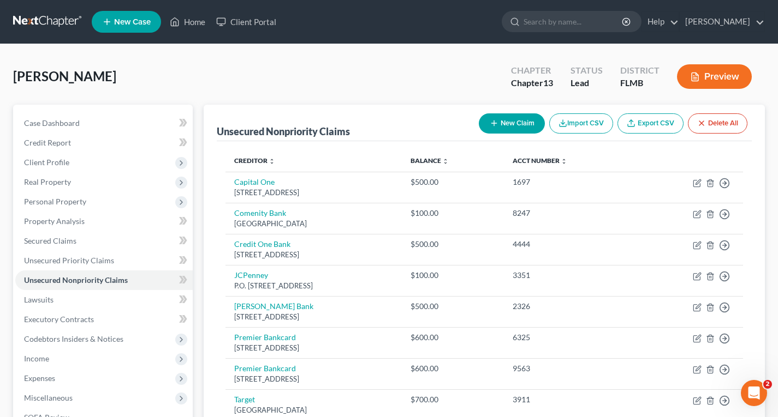
click at [513, 120] on button "New Claim" at bounding box center [512, 123] width 66 height 20
select select "0"
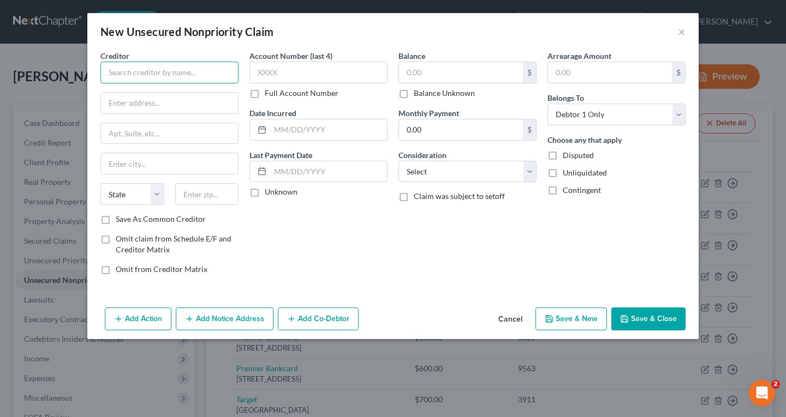
click at [169, 74] on input "text" at bounding box center [169, 73] width 138 height 22
type input "Bristol West"
type input "PO Box 371329"
type input "[GEOGRAPHIC_DATA]"
select select "39"
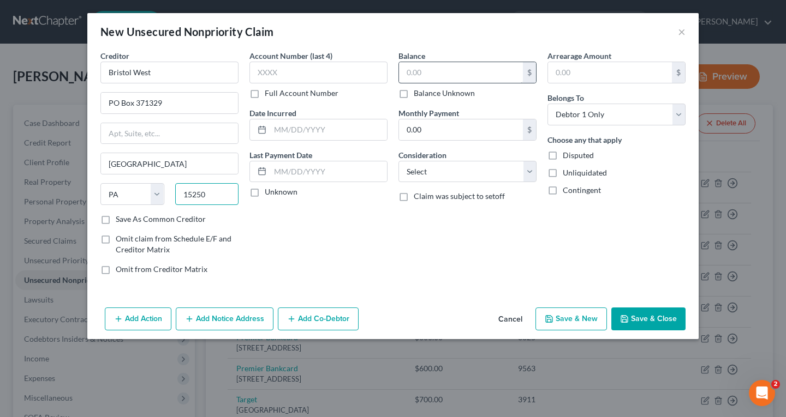
type input "15250"
click at [426, 74] on input "text" at bounding box center [461, 72] width 124 height 21
type input "350"
click at [645, 321] on button "Save & Close" at bounding box center [648, 319] width 74 height 23
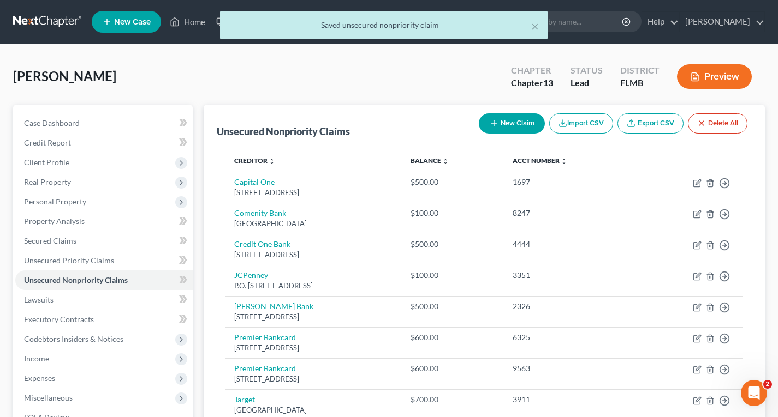
click at [510, 125] on button "New Claim" at bounding box center [512, 123] width 66 height 20
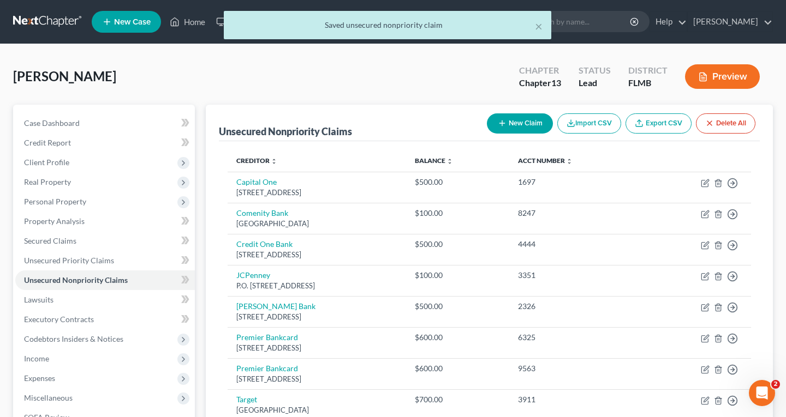
select select "0"
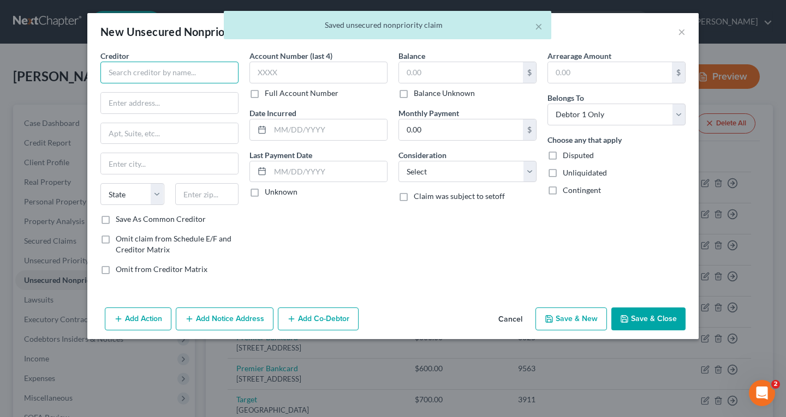
click at [158, 68] on input "text" at bounding box center [169, 73] width 138 height 22
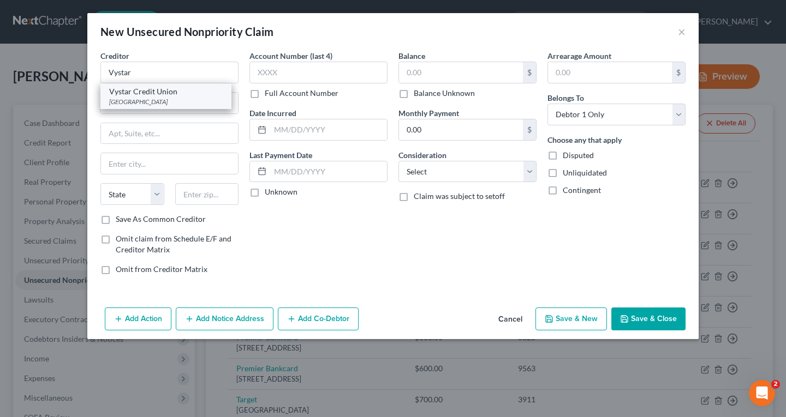
click at [162, 91] on div "Vystar Credit Union" at bounding box center [165, 91] width 113 height 11
type input "Vystar Credit Union"
type input "PO Box 45085"
type input "[GEOGRAPHIC_DATA]"
select select "9"
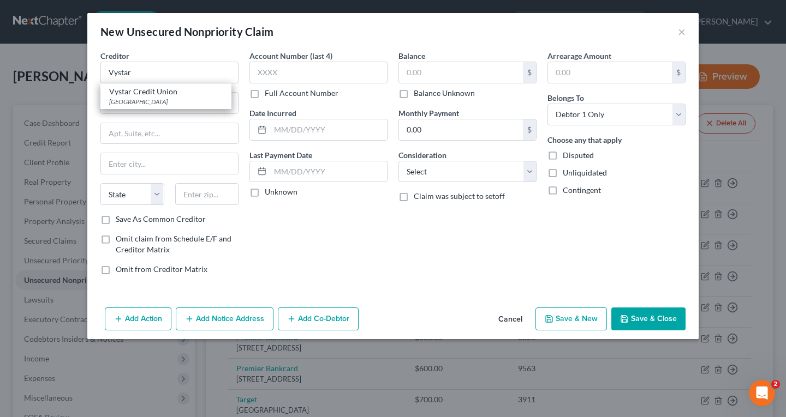
type input "32232"
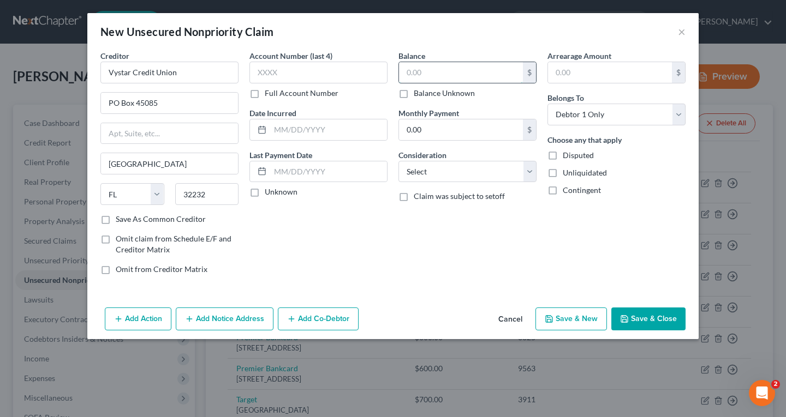
click at [446, 74] on input "text" at bounding box center [461, 72] width 124 height 21
type input "1,800"
click at [678, 326] on button "Save & Close" at bounding box center [648, 319] width 74 height 23
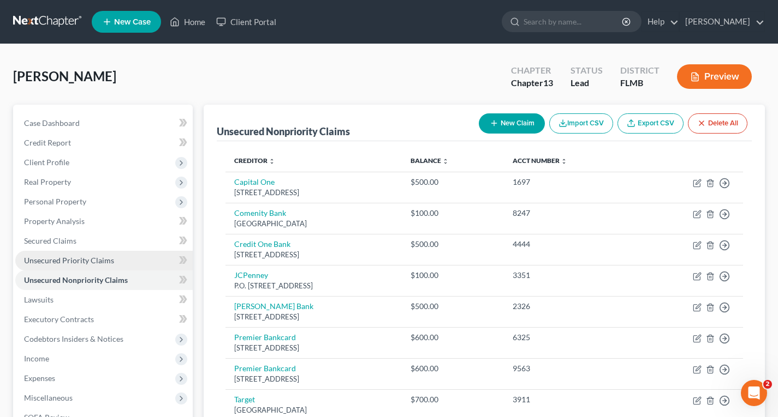
click at [59, 262] on span "Unsecured Priority Claims" at bounding box center [69, 260] width 90 height 9
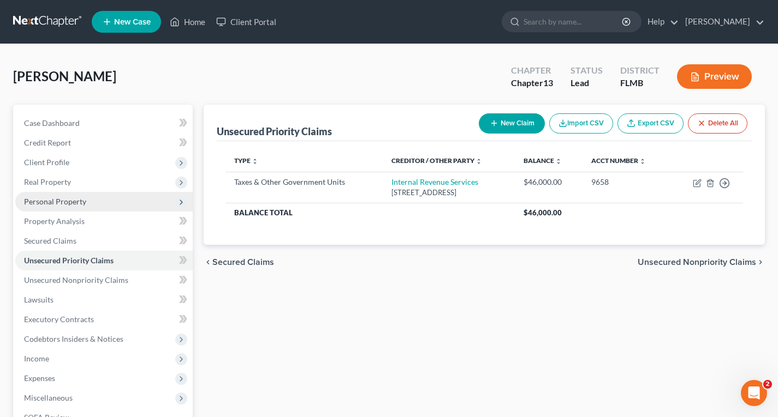
click at [61, 200] on span "Personal Property" at bounding box center [55, 201] width 62 height 9
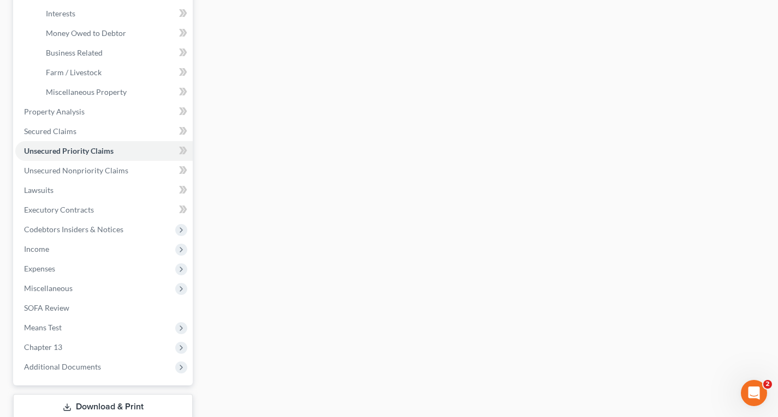
scroll to position [327, 0]
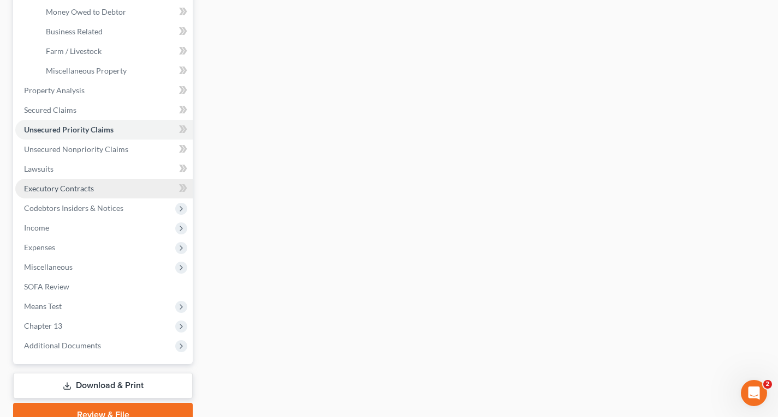
click at [42, 190] on span "Executory Contracts" at bounding box center [59, 188] width 70 height 9
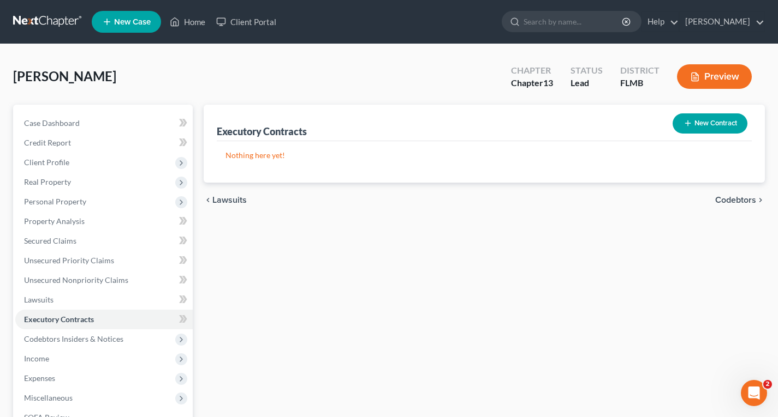
click at [707, 124] on button "New Contract" at bounding box center [709, 123] width 75 height 20
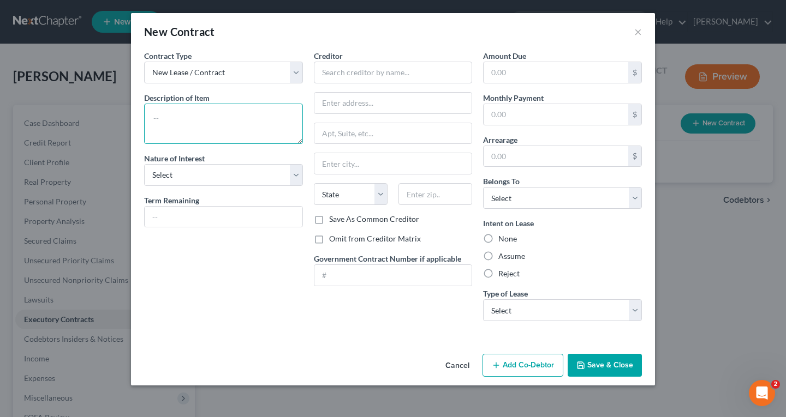
click at [213, 114] on textarea at bounding box center [223, 124] width 159 height 40
type textarea "Lot Lease"
click at [330, 75] on input "text" at bounding box center [393, 73] width 159 height 22
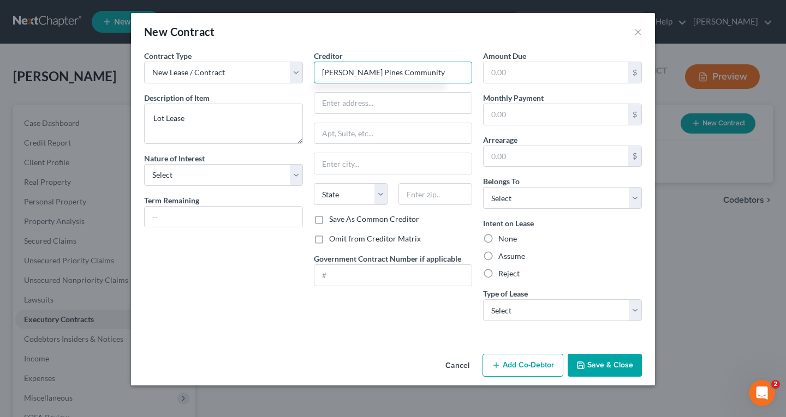
type input "[PERSON_NAME] Pines Community"
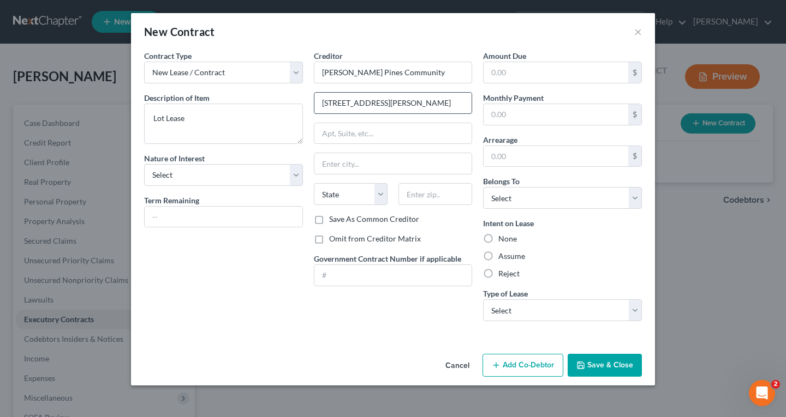
click at [403, 103] on input "[STREET_ADDRESS][PERSON_NAME]" at bounding box center [393, 103] width 158 height 21
type input "[STREET_ADDRESS][PERSON_NAME] S."
type input "[GEOGRAPHIC_DATA]"
select select "9"
type input "32221"
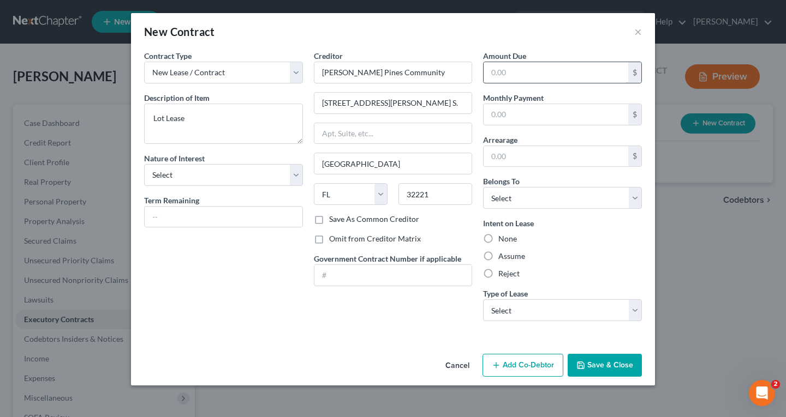
click at [539, 73] on input "text" at bounding box center [555, 72] width 145 height 21
type input "750"
click at [505, 273] on label "Reject" at bounding box center [508, 273] width 21 height 11
click at [505, 273] on input "Reject" at bounding box center [506, 271] width 7 height 7
radio input "true"
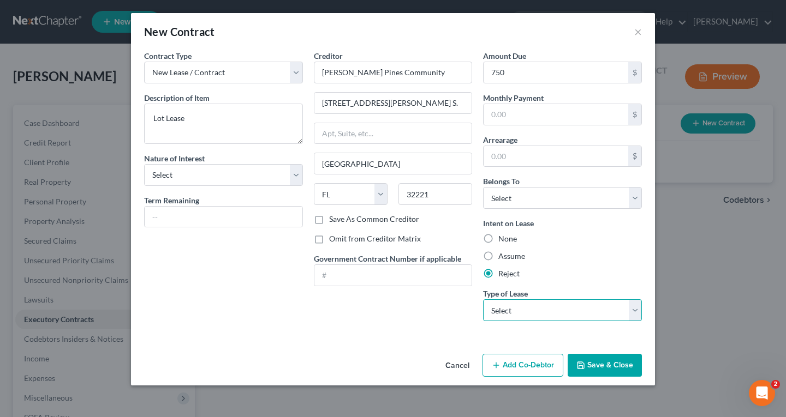
click at [543, 310] on select "Select Real Estate Car Other" at bounding box center [562, 311] width 159 height 22
select select "0"
click at [483, 300] on select "Select Real Estate Car Other" at bounding box center [562, 311] width 159 height 22
click at [602, 364] on button "Save & Close" at bounding box center [604, 365] width 74 height 23
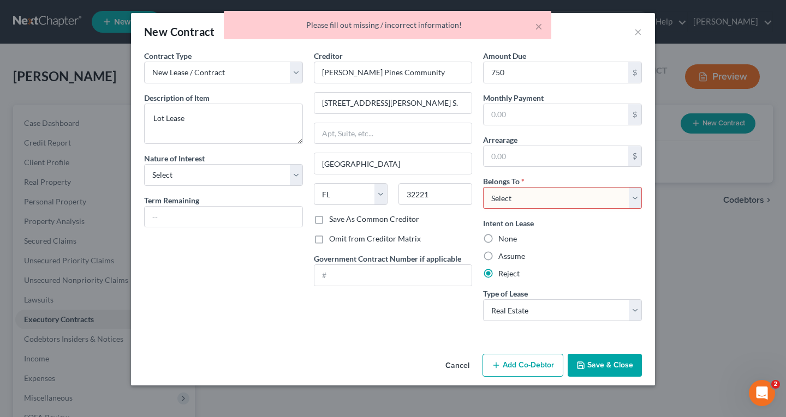
click at [575, 200] on select "Select Debtor 1 Only Debtor 2 Only Debtor 1 And Debtor 2 Only At Least One Of T…" at bounding box center [562, 198] width 159 height 22
click at [483, 187] on select "Select Debtor 1 Only Debtor 2 Only Debtor 1 And Debtor 2 Only At Least One Of T…" at bounding box center [562, 198] width 159 height 22
drag, startPoint x: 546, startPoint y: 200, endPoint x: 543, endPoint y: 206, distance: 7.1
click at [546, 200] on select "Select Debtor 1 Only Debtor 2 Only Debtor 1 And Debtor 2 Only At Least One Of T…" at bounding box center [562, 198] width 159 height 22
select select "0"
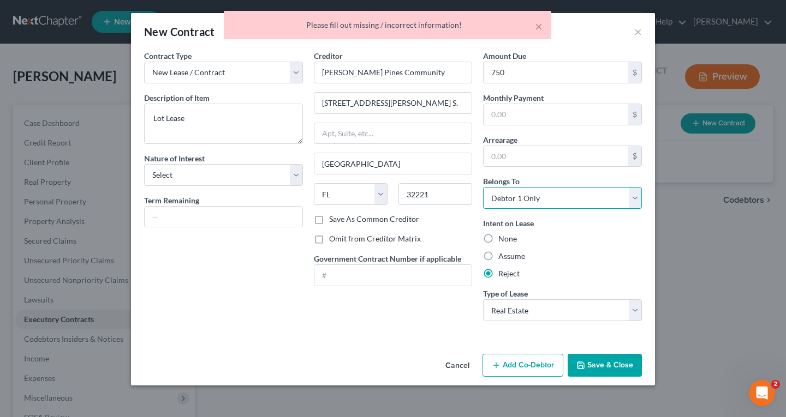
click at [483, 187] on select "Select Debtor 1 Only Debtor 2 Only Debtor 1 And Debtor 2 Only At Least One Of T…" at bounding box center [562, 198] width 159 height 22
click at [599, 361] on button "Save & Close" at bounding box center [604, 365] width 74 height 23
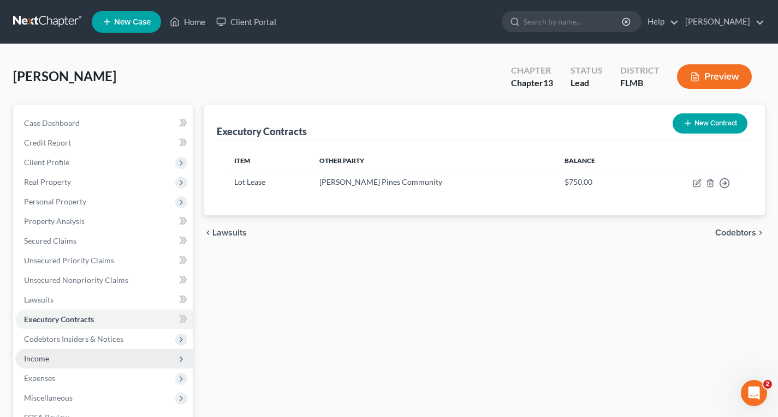
click at [44, 355] on span "Income" at bounding box center [36, 358] width 25 height 9
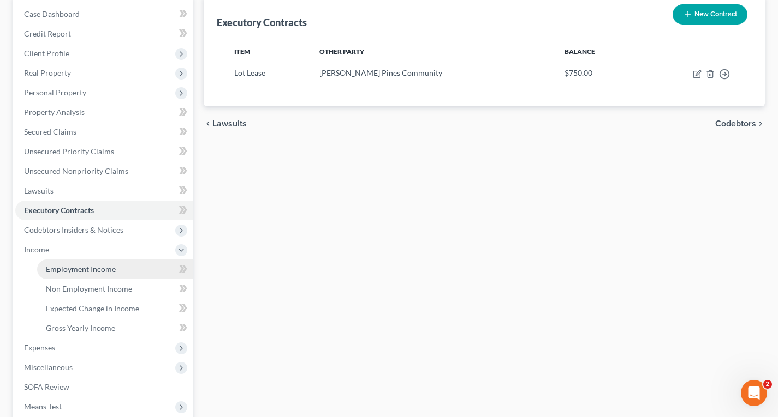
click at [59, 268] on span "Employment Income" at bounding box center [81, 269] width 70 height 9
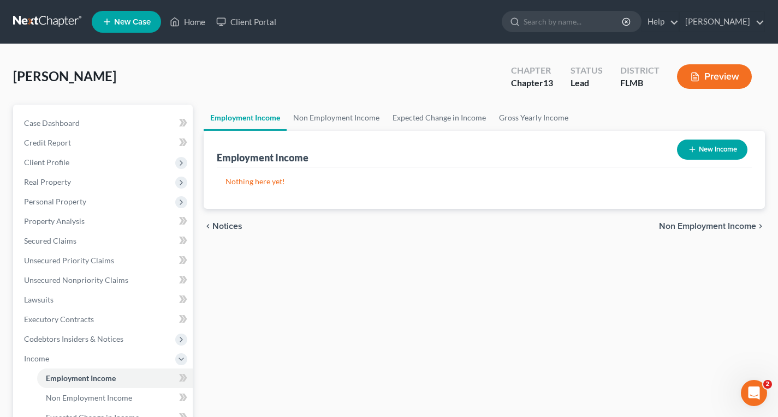
click at [735, 150] on button "New Income" at bounding box center [712, 150] width 70 height 20
select select "0"
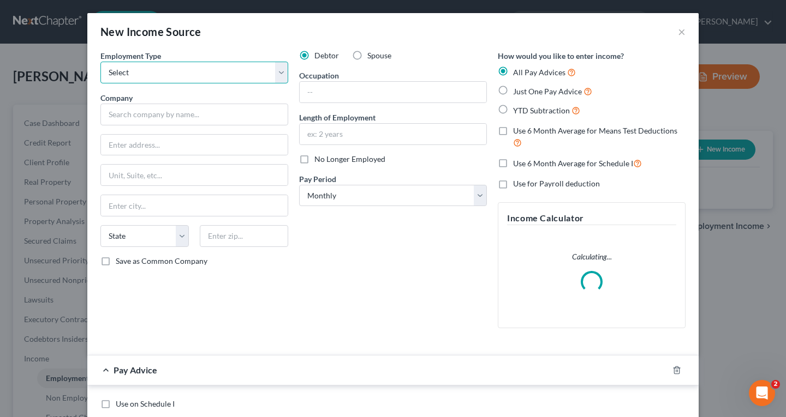
click at [171, 69] on select "Select Full or [DEMOGRAPHIC_DATA] Employment Self Employment" at bounding box center [194, 73] width 188 height 22
select select "0"
click at [100, 62] on select "Select Full or [DEMOGRAPHIC_DATA] Employment Self Employment" at bounding box center [194, 73] width 188 height 22
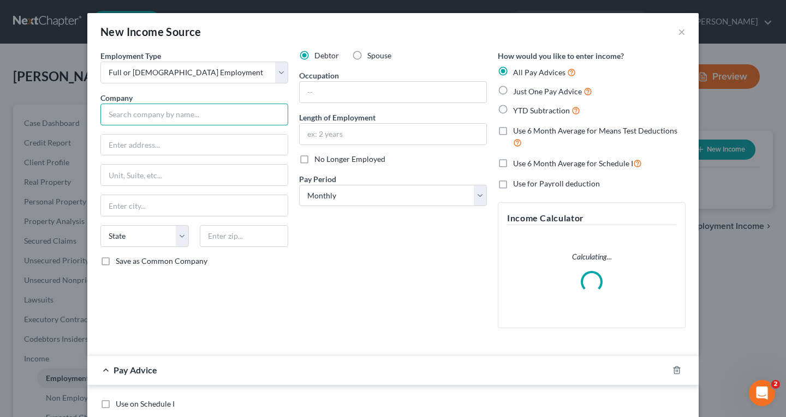
click at [119, 119] on input "text" at bounding box center [194, 115] width 188 height 22
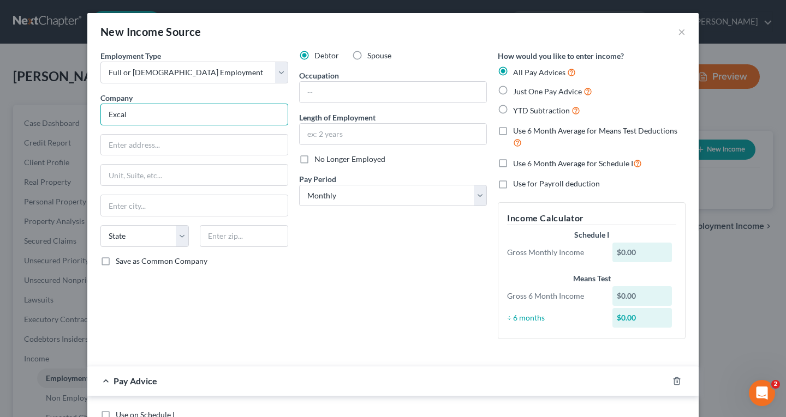
click at [148, 112] on input "Excal" at bounding box center [194, 115] width 188 height 22
type input "Excellsior Healthcare"
click at [301, 89] on input "text" at bounding box center [393, 92] width 187 height 21
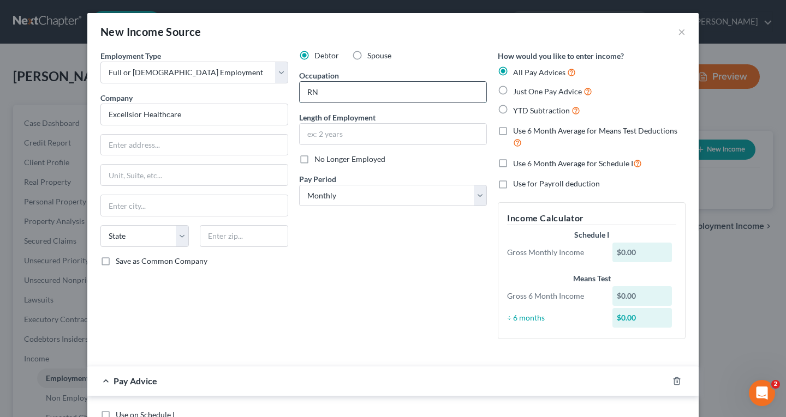
type input "RN"
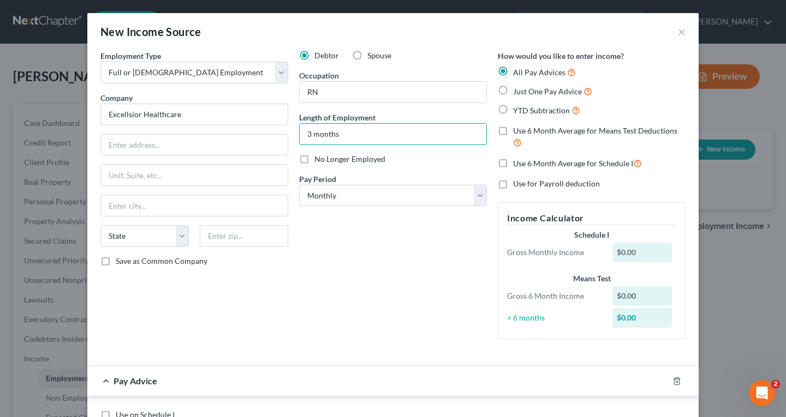
type input "3 months"
click at [544, 95] on span "Just One Pay Advice" at bounding box center [547, 91] width 69 height 9
click at [524, 92] on input "Just One Pay Advice" at bounding box center [520, 88] width 7 height 7
radio input "true"
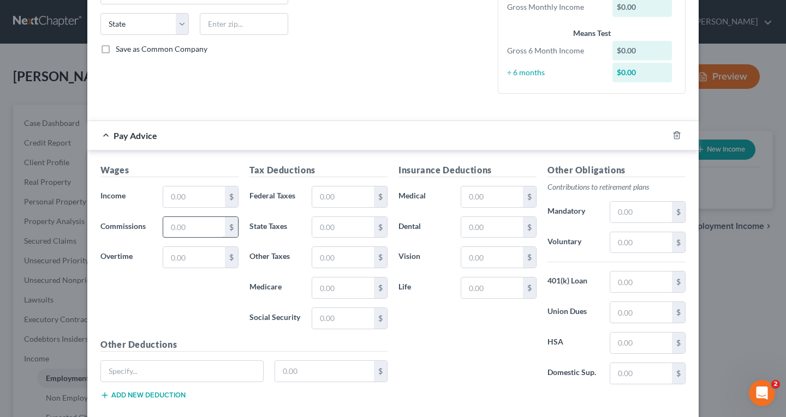
scroll to position [218, 0]
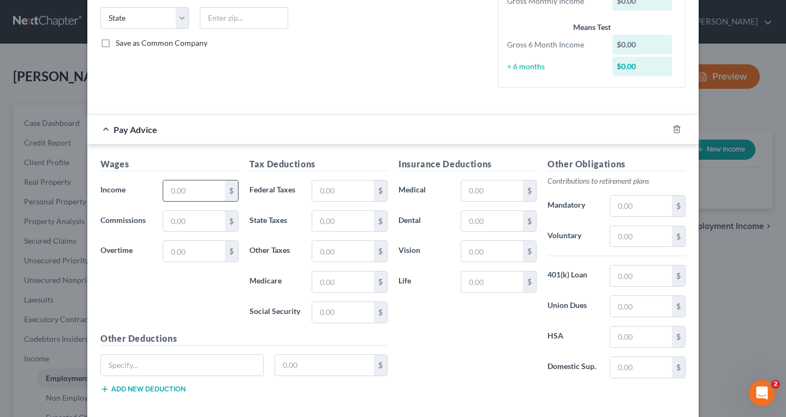
click at [195, 192] on input "text" at bounding box center [194, 191] width 62 height 21
type input "5,200"
click at [325, 187] on input "text" at bounding box center [343, 191] width 62 height 21
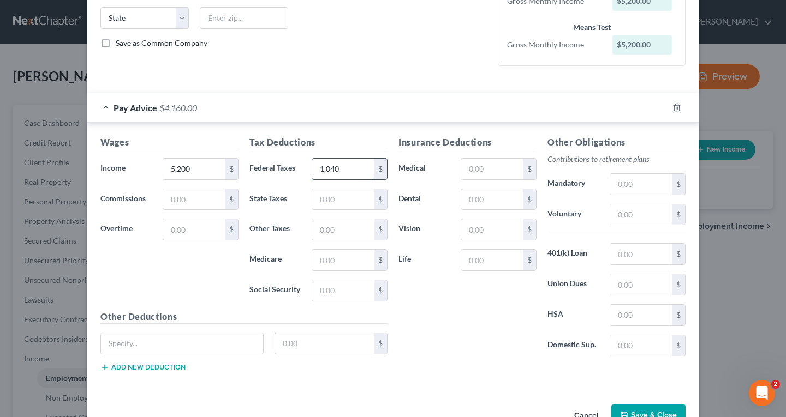
type input "1,040"
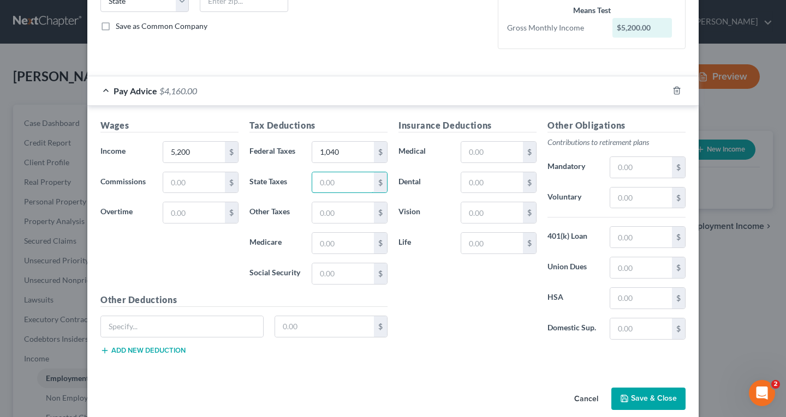
scroll to position [250, 0]
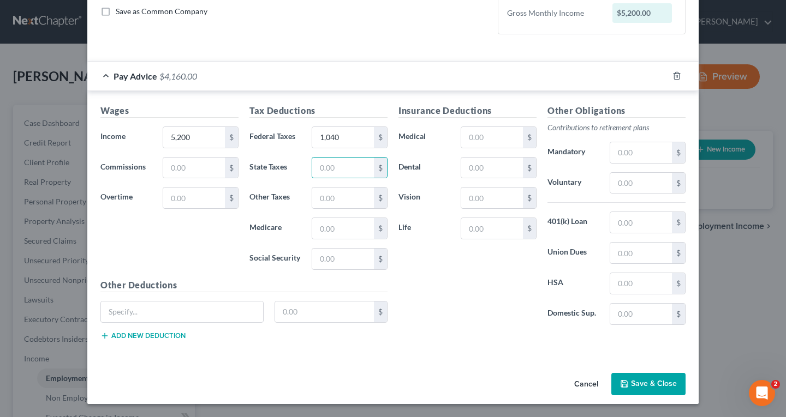
click at [654, 386] on button "Save & Close" at bounding box center [648, 384] width 74 height 23
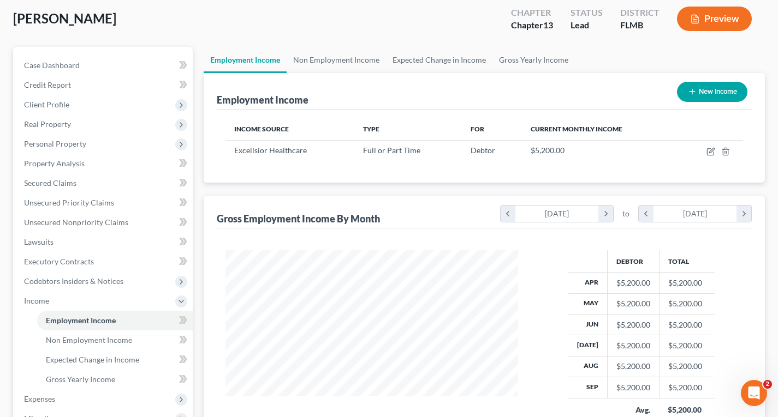
scroll to position [261, 0]
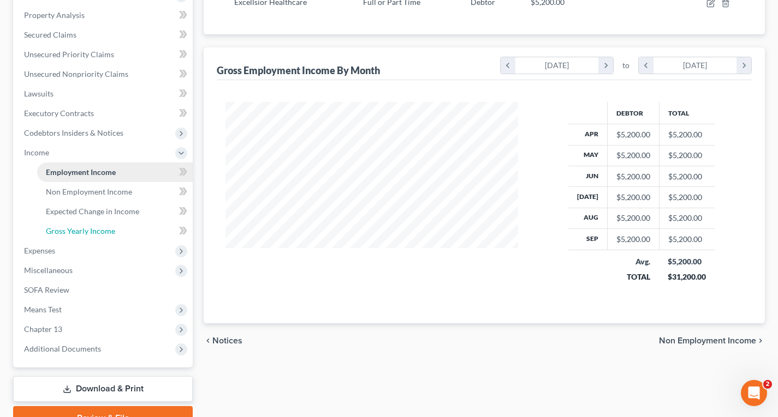
click at [75, 229] on span "Gross Yearly Income" at bounding box center [80, 230] width 69 height 9
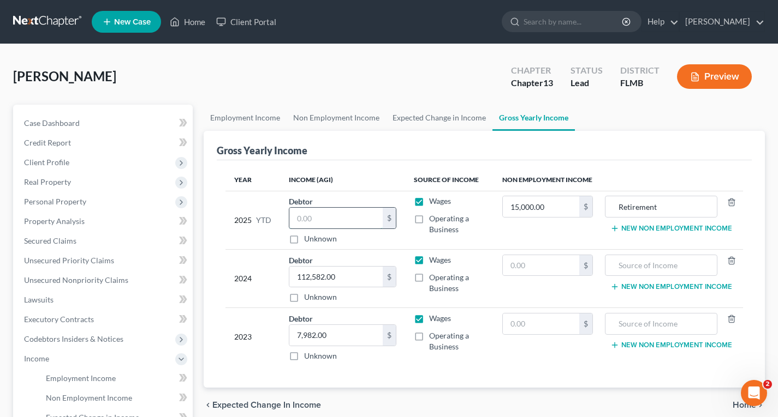
click at [356, 215] on input "text" at bounding box center [335, 218] width 93 height 21
type input "68,000"
click at [573, 208] on tr "2025 YTD Debtor 68,000.00 $ Unknown Balance Undetermined 68,000 $ Unknown Wages…" at bounding box center [483, 220] width 517 height 58
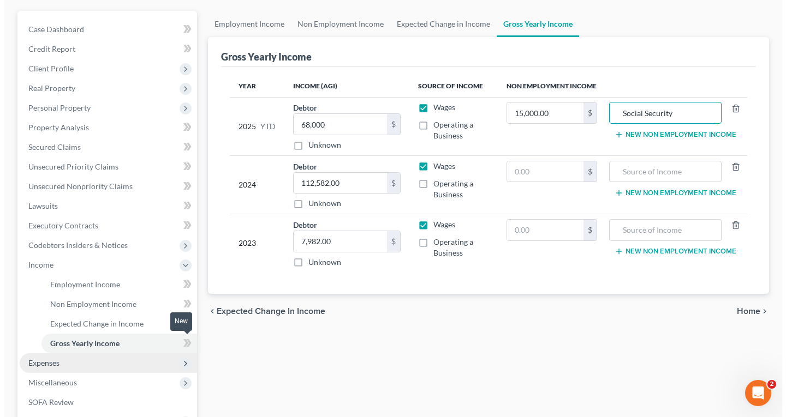
scroll to position [109, 0]
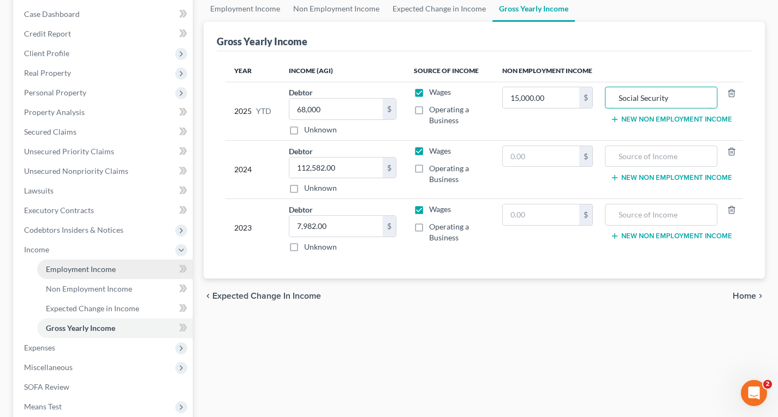
type input "Social Security"
click at [91, 267] on span "Employment Income" at bounding box center [81, 269] width 70 height 9
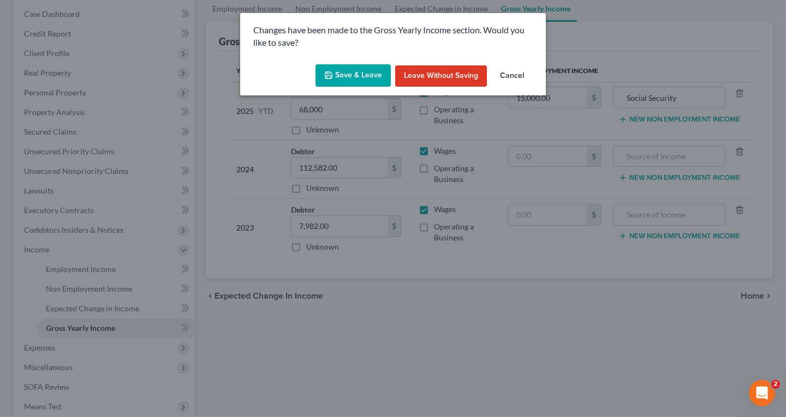
click at [360, 69] on button "Save & Leave" at bounding box center [352, 75] width 75 height 23
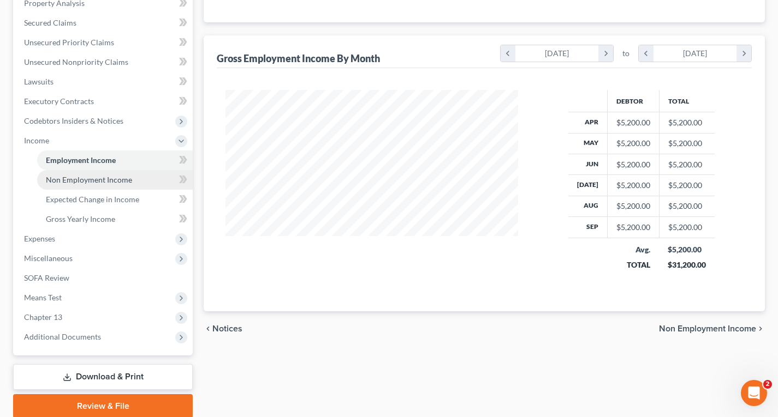
click at [120, 181] on span "Non Employment Income" at bounding box center [89, 179] width 86 height 9
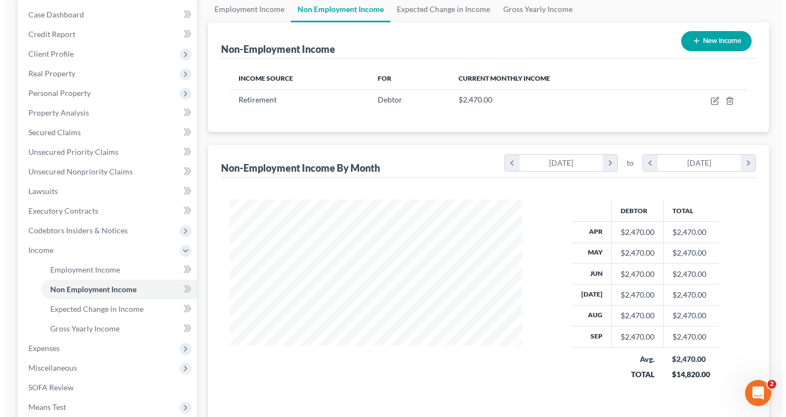
scroll to position [109, 0]
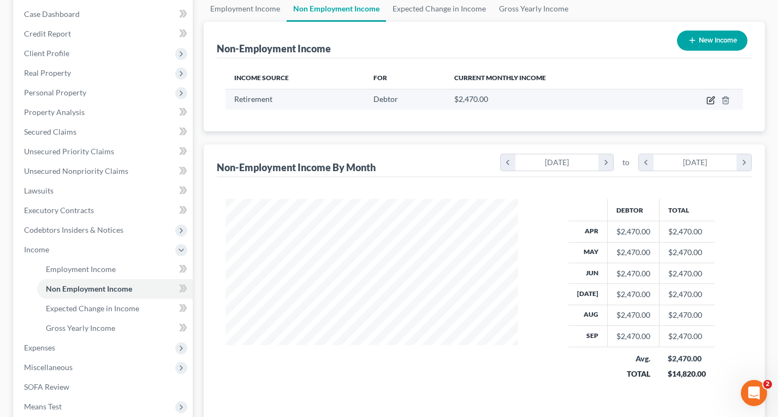
click at [710, 100] on icon "button" at bounding box center [711, 99] width 5 height 5
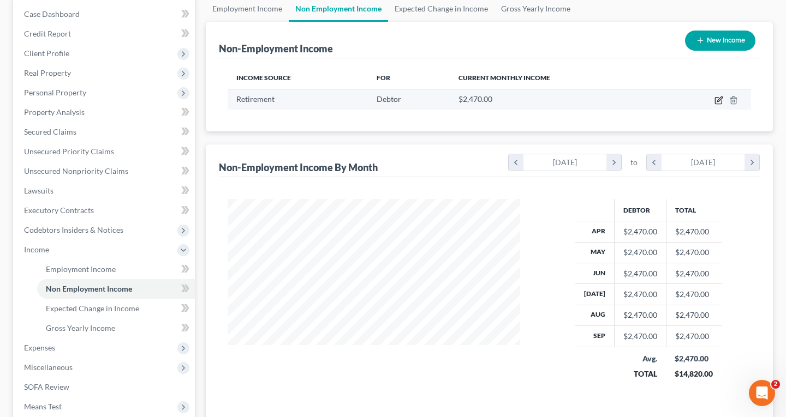
select select "3"
select select "0"
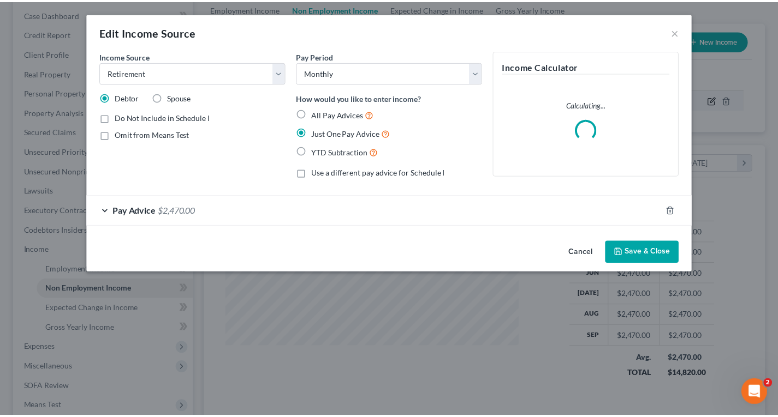
scroll to position [196, 318]
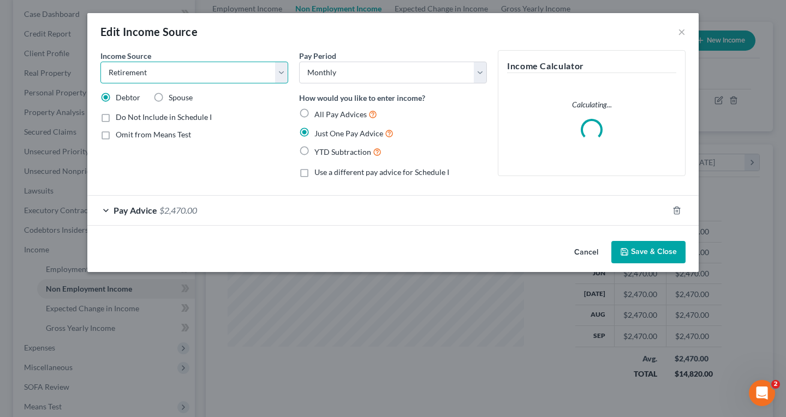
click at [213, 73] on select "Select Unemployment Disability (from employer) Pension Retirement Social Securi…" at bounding box center [194, 73] width 188 height 22
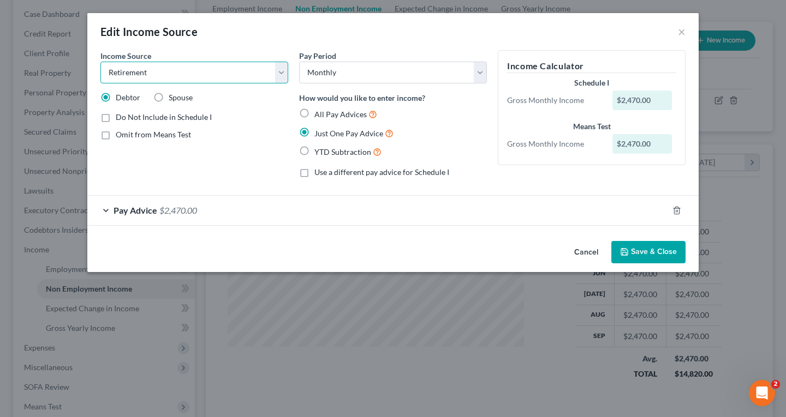
select select "4"
click at [100, 62] on select "Select Unemployment Disability (from employer) Pension Retirement Social Securi…" at bounding box center [194, 73] width 188 height 22
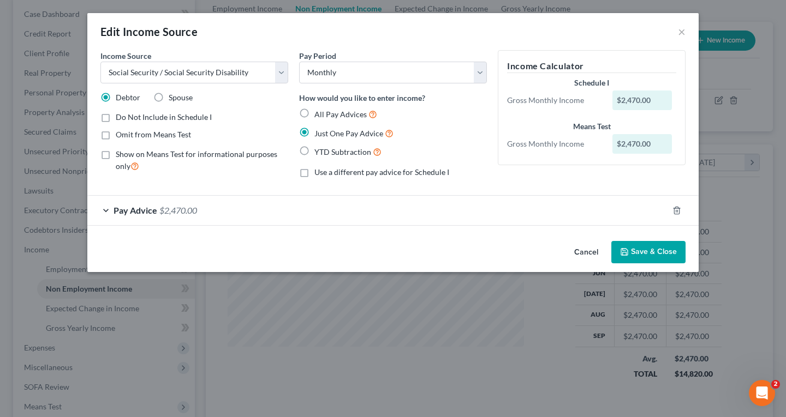
click at [660, 256] on button "Save & Close" at bounding box center [648, 252] width 74 height 23
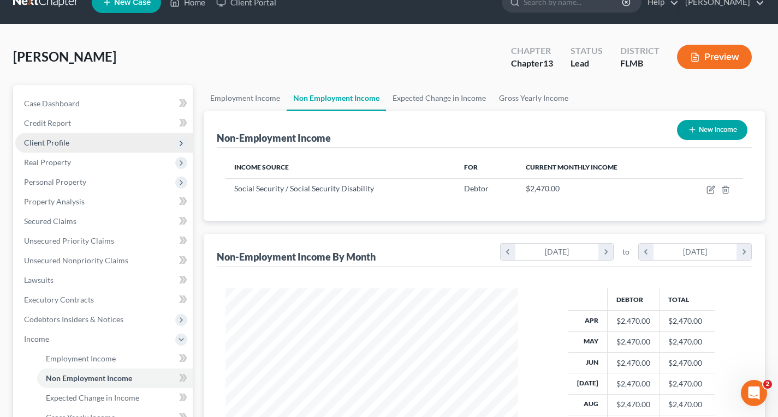
scroll to position [0, 0]
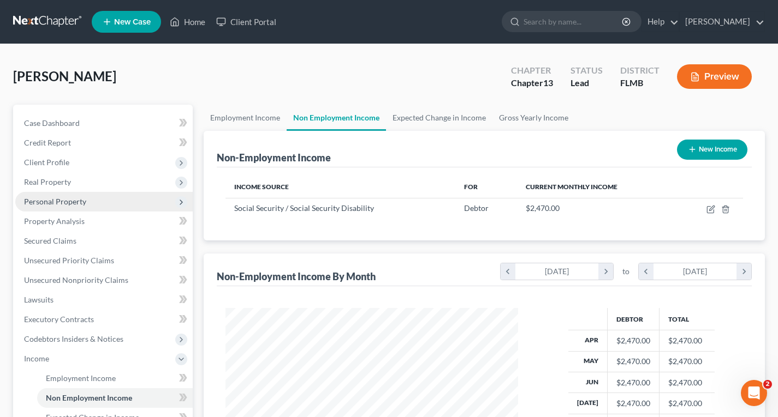
click at [61, 203] on span "Personal Property" at bounding box center [55, 201] width 62 height 9
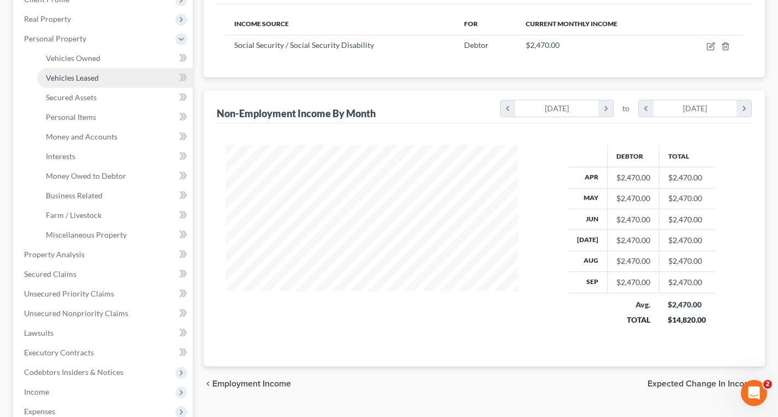
scroll to position [164, 0]
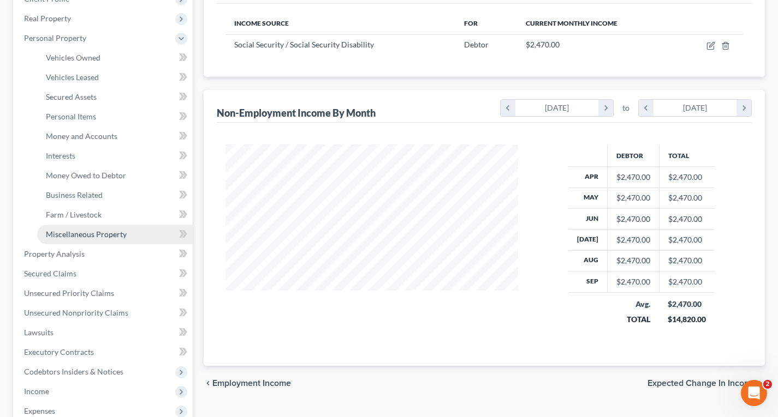
click at [77, 235] on span "Miscellaneous Property" at bounding box center [86, 234] width 81 height 9
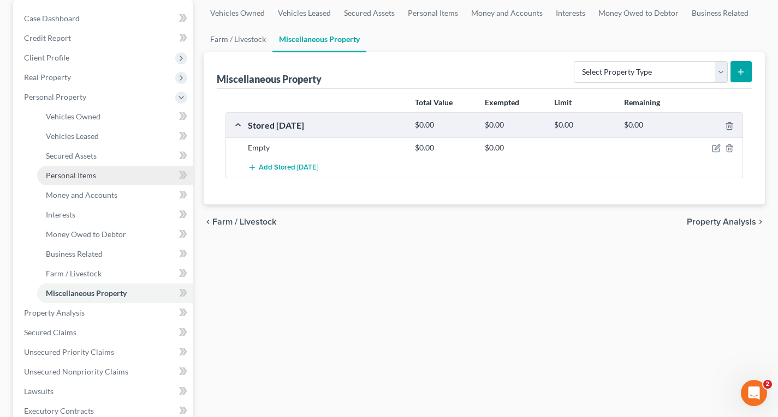
scroll to position [109, 0]
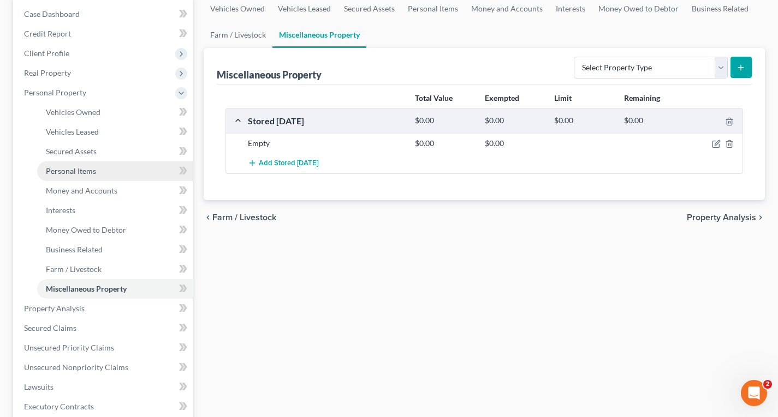
click at [57, 169] on span "Personal Items" at bounding box center [71, 170] width 50 height 9
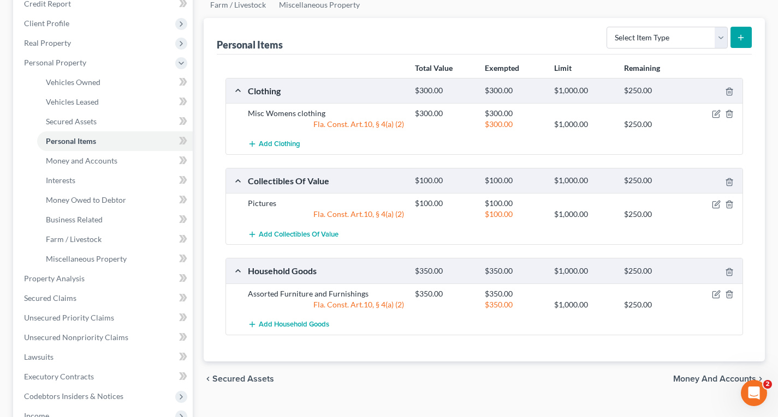
scroll to position [164, 0]
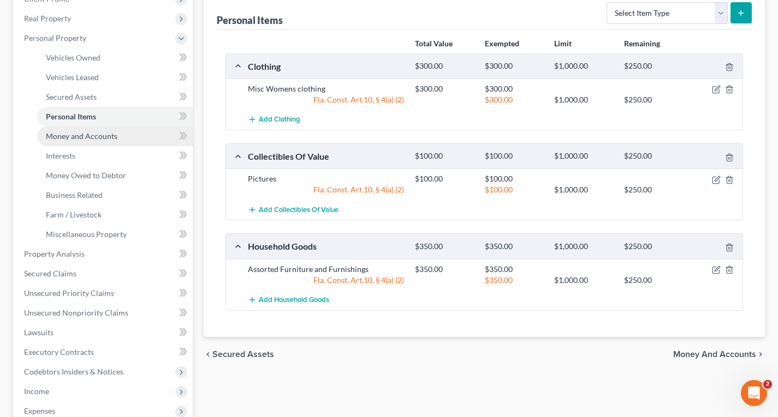
click at [111, 139] on span "Money and Accounts" at bounding box center [81, 136] width 71 height 9
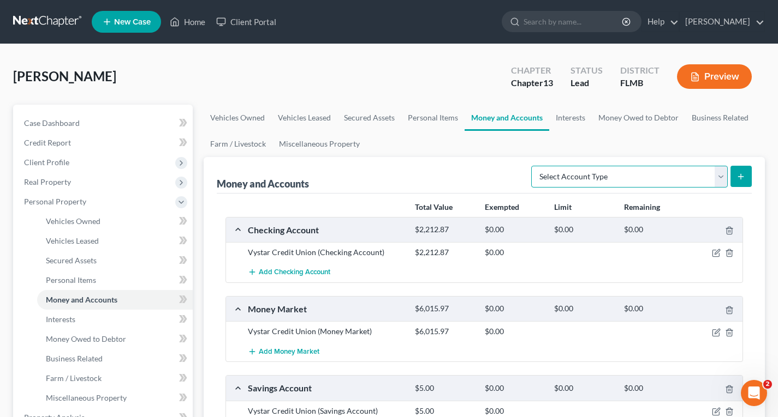
click at [615, 173] on select "Select Account Type Brokerage Cash on Hand Certificates of Deposit Checking Acc…" at bounding box center [629, 177] width 196 height 22
click at [609, 176] on select "Select Account Type Brokerage Cash on Hand Certificates of Deposit Checking Acc…" at bounding box center [629, 177] width 196 height 22
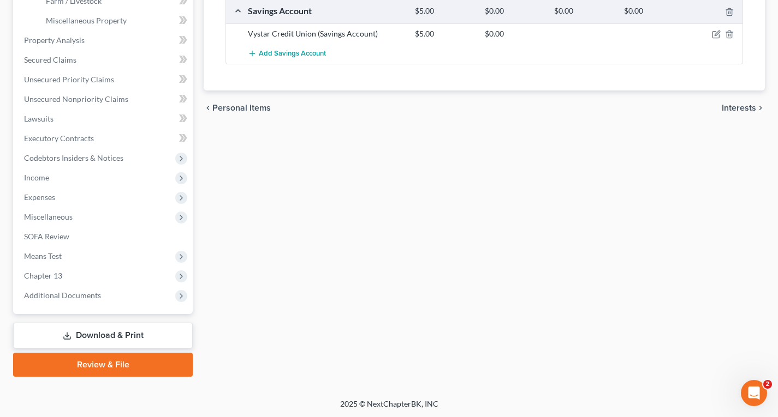
scroll to position [379, 0]
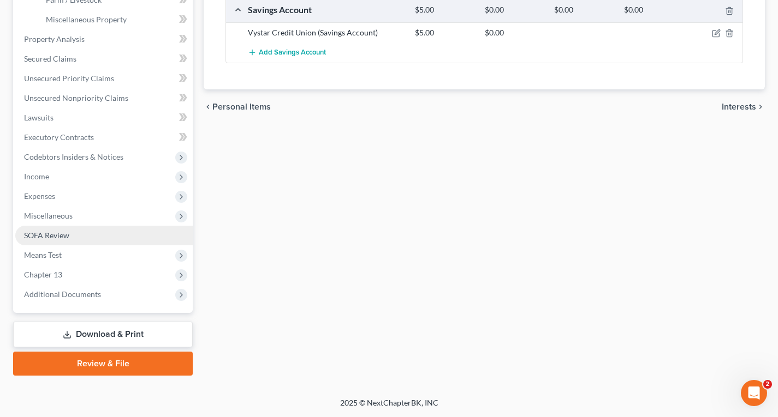
click at [48, 235] on span "SOFA Review" at bounding box center [46, 235] width 45 height 9
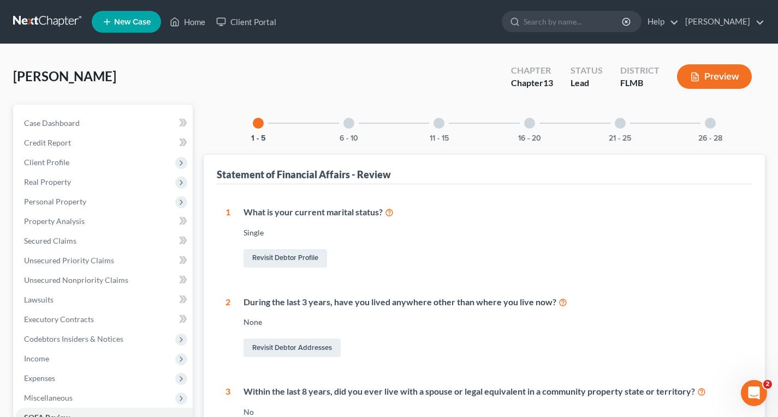
click at [531, 125] on div at bounding box center [529, 123] width 11 height 11
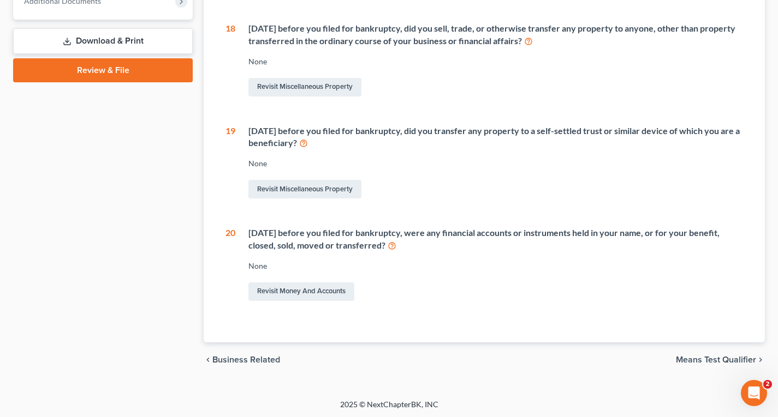
scroll to position [499, 0]
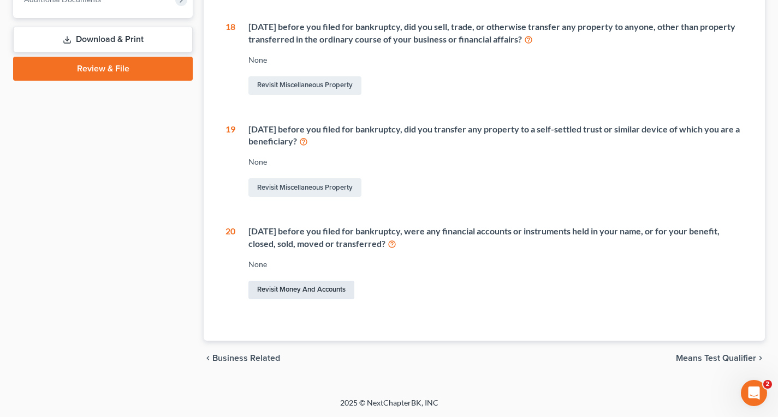
click at [295, 293] on link "Revisit Money and Accounts" at bounding box center [301, 290] width 106 height 19
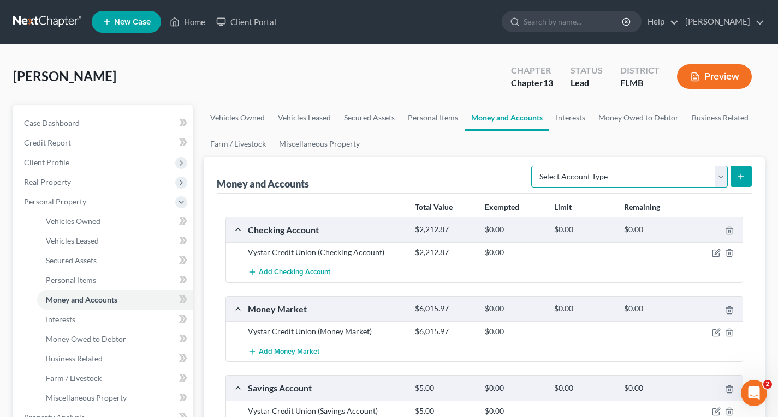
click at [619, 175] on select "Select Account Type Brokerage Cash on Hand Certificates of Deposit Checking Acc…" at bounding box center [629, 177] width 196 height 22
click at [473, 179] on div "Money and Accounts Select Account Type Brokerage Cash on Hand Certificates of D…" at bounding box center [484, 175] width 535 height 37
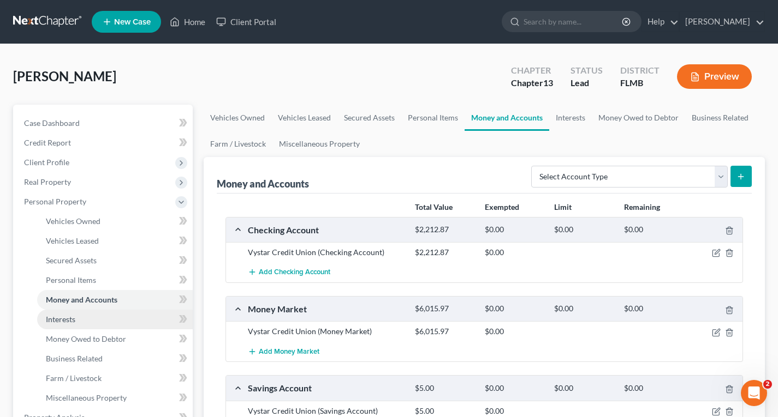
click at [68, 323] on span "Interests" at bounding box center [60, 319] width 29 height 9
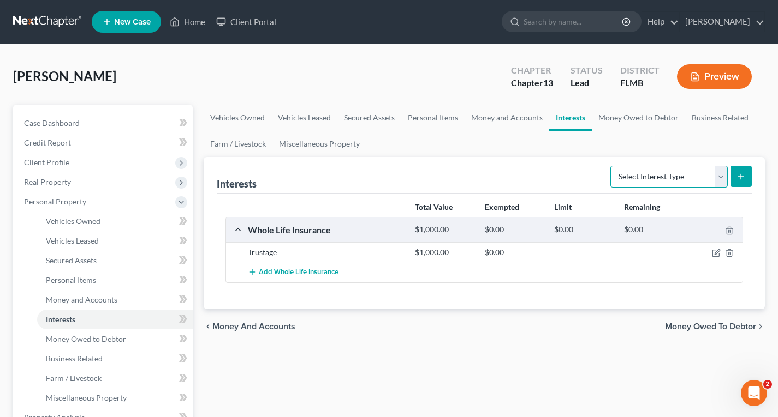
click at [677, 175] on select "Select Interest Type 401K Annuity Bond Education IRA Government Bond Government…" at bounding box center [668, 177] width 117 height 22
select select "401k"
click at [611, 166] on select "Select Interest Type 401K Annuity Bond Education IRA Government Bond Government…" at bounding box center [668, 177] width 117 height 22
click at [740, 177] on line "submit" at bounding box center [740, 177] width 5 height 0
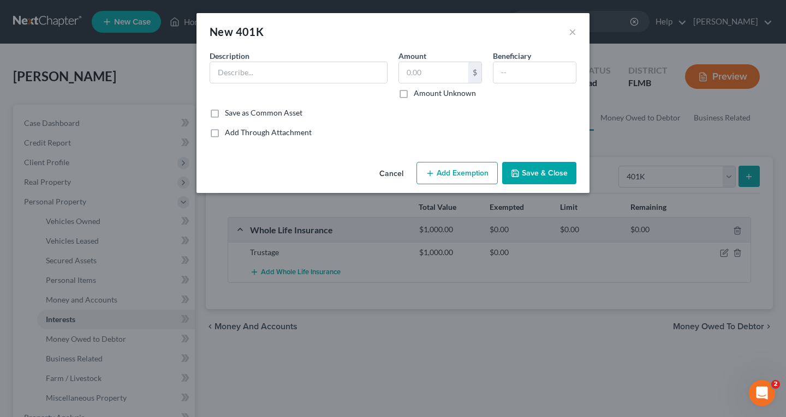
click at [395, 174] on button "Cancel" at bounding box center [390, 174] width 41 height 22
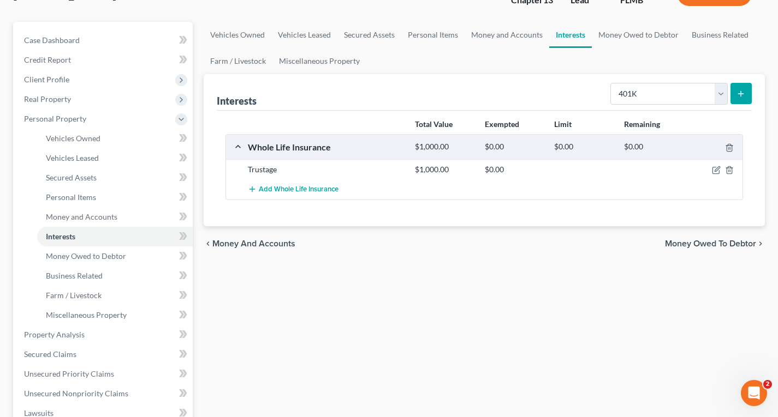
scroll to position [109, 0]
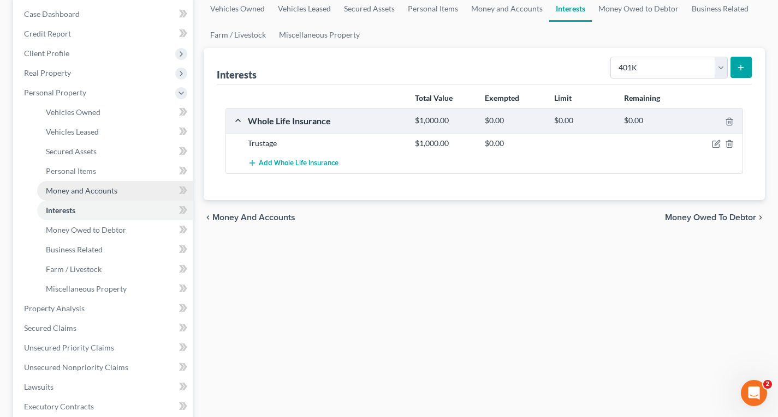
click at [63, 187] on span "Money and Accounts" at bounding box center [81, 190] width 71 height 9
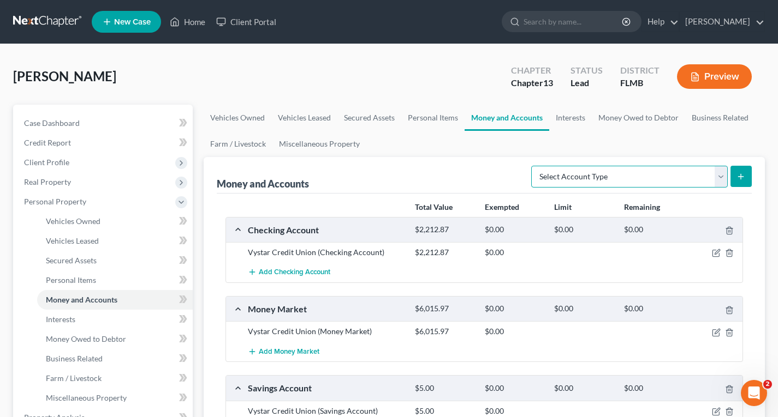
click at [718, 178] on select "Select Account Type Brokerage Cash on Hand Certificates of Deposit Checking Acc…" at bounding box center [629, 177] width 196 height 22
select select "other"
click at [533, 166] on select "Select Account Type Brokerage Cash on Hand Certificates of Deposit Checking Acc…" at bounding box center [629, 177] width 196 height 22
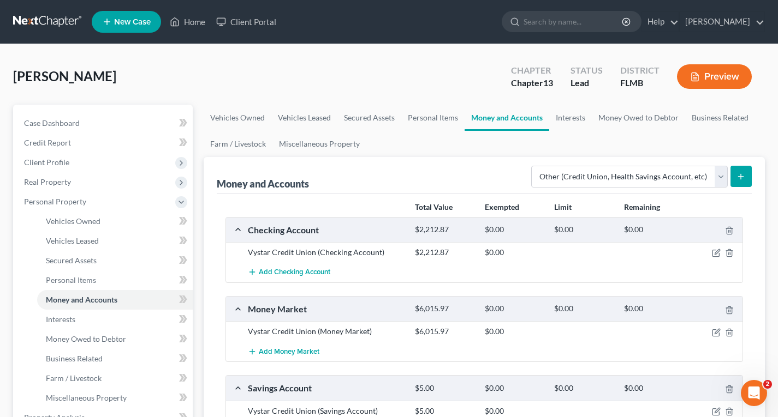
click at [740, 176] on line "submit" at bounding box center [740, 176] width 0 height 5
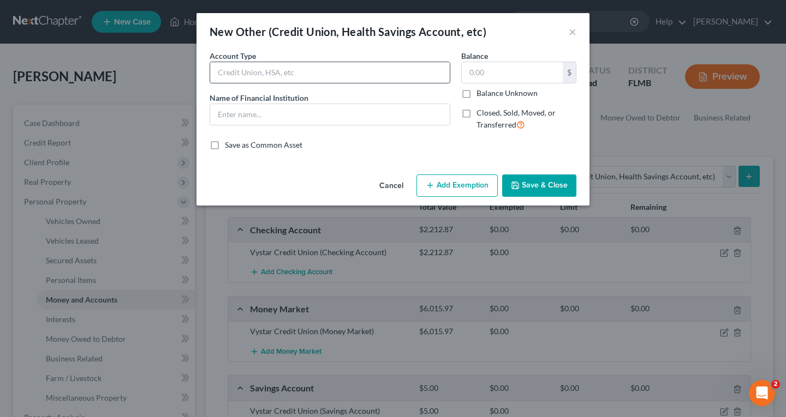
click at [340, 73] on input "text" at bounding box center [330, 72] width 240 height 21
type input "401k"
click at [285, 117] on input "text" at bounding box center [330, 114] width 240 height 21
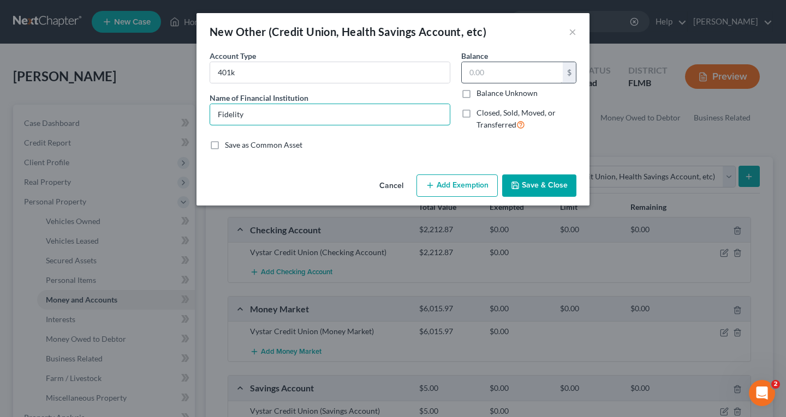
type input "Fidelity"
click at [471, 71] on input "text" at bounding box center [512, 72] width 101 height 21
type input "10,400"
click at [476, 113] on label "Closed, Sold, Moved, or Transferred" at bounding box center [526, 118] width 100 height 23
click at [481, 113] on input "Closed, Sold, Moved, or Transferred" at bounding box center [484, 110] width 7 height 7
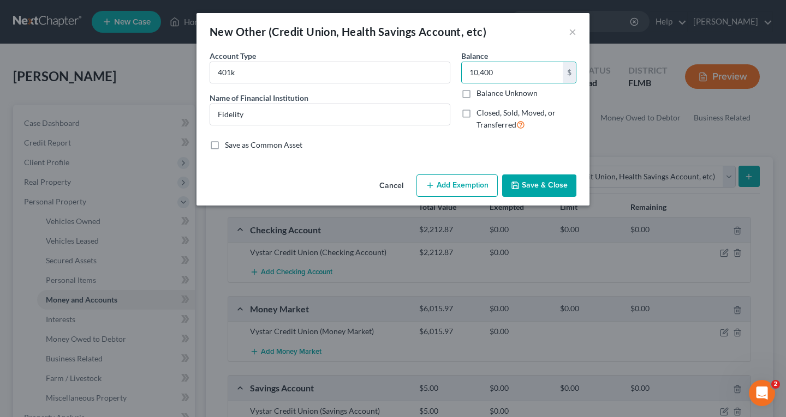
checkbox input "true"
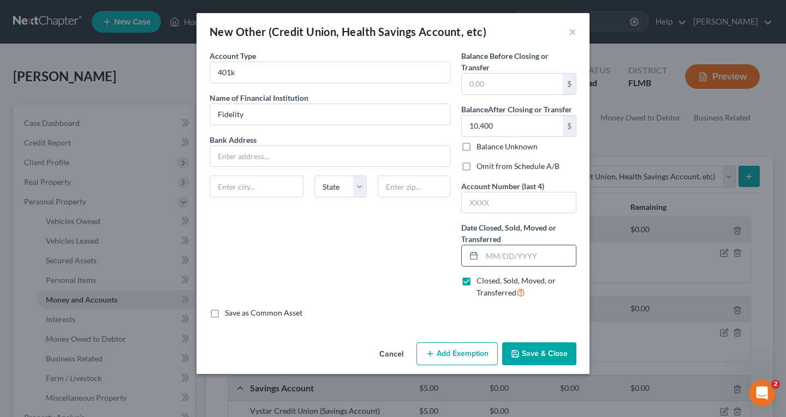
click at [488, 260] on input "text" at bounding box center [529, 256] width 94 height 21
type input "[DATE]"
click at [538, 355] on button "Save & Close" at bounding box center [539, 354] width 74 height 23
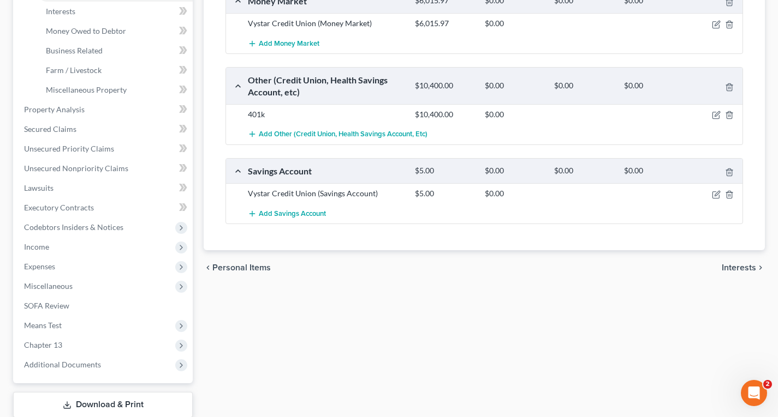
scroll to position [379, 0]
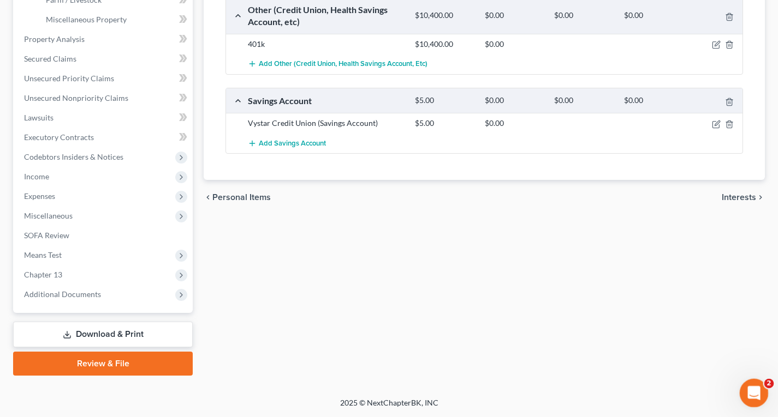
click at [754, 392] on icon "Open Intercom Messenger" at bounding box center [752, 392] width 18 height 18
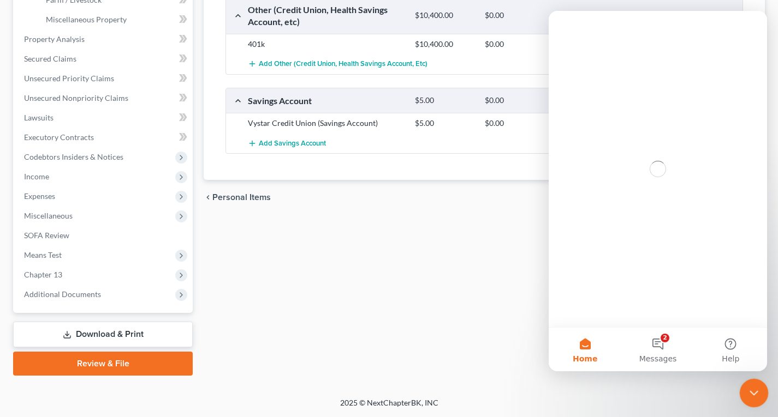
scroll to position [0, 0]
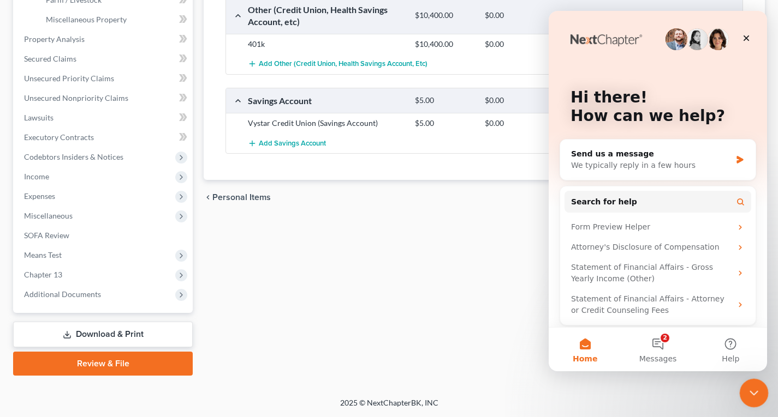
click at [753, 395] on icon "Close Intercom Messenger" at bounding box center [751, 391] width 13 height 13
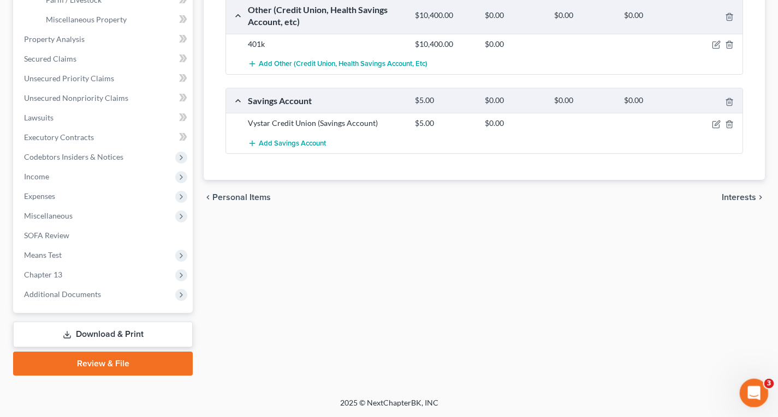
click at [750, 387] on icon "Open Intercom Messenger" at bounding box center [752, 392] width 18 height 18
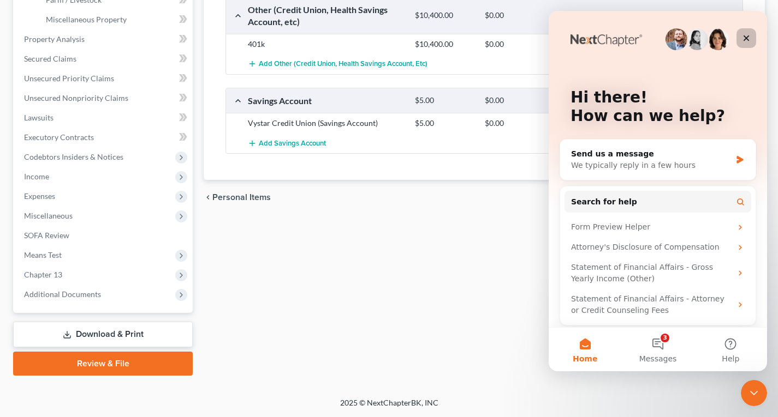
click at [749, 37] on icon "Close" at bounding box center [746, 38] width 9 height 9
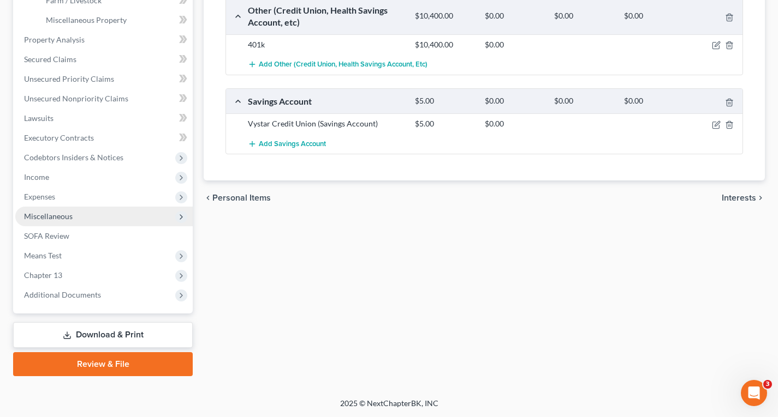
scroll to position [379, 0]
click at [124, 334] on link "Download & Print" at bounding box center [103, 335] width 180 height 26
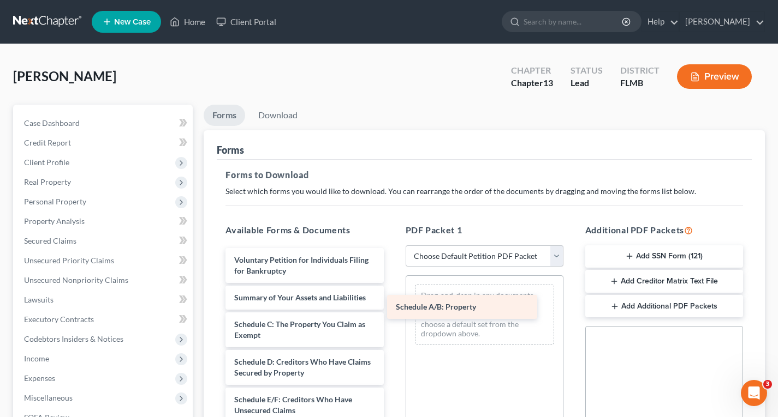
drag, startPoint x: 259, startPoint y: 325, endPoint x: 432, endPoint y: 304, distance: 174.1
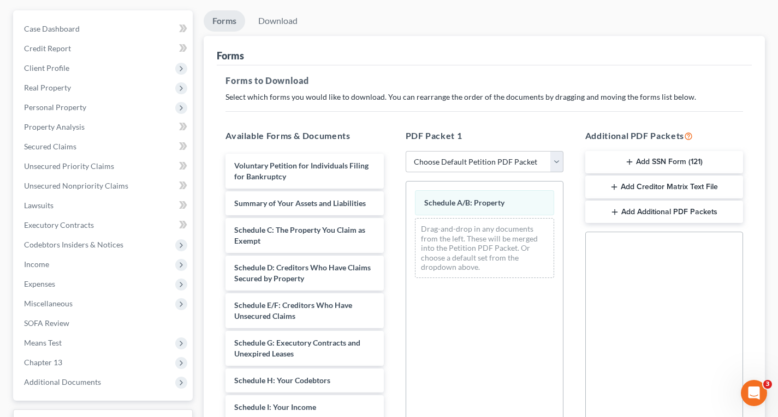
scroll to position [109, 0]
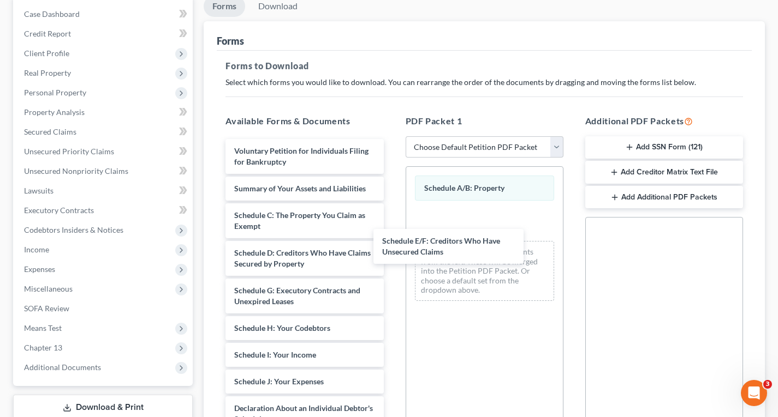
drag, startPoint x: 326, startPoint y: 306, endPoint x: 503, endPoint y: 247, distance: 186.7
click at [392, 247] on div "Schedule E/F: Creditors Who Have Unsecured Claims Voluntary Petition for Indivi…" at bounding box center [304, 382] width 175 height 486
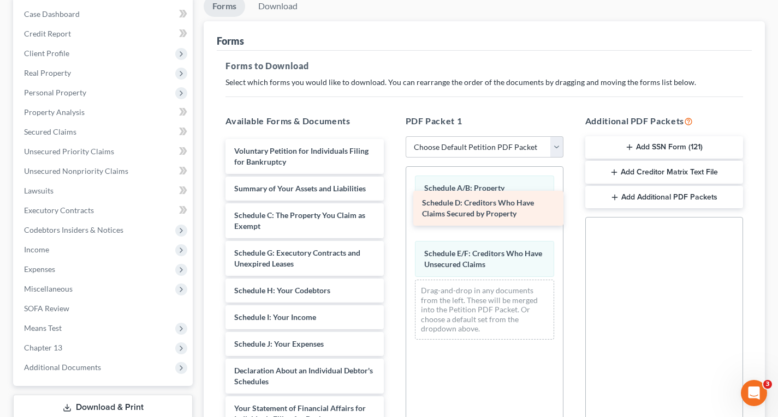
drag, startPoint x: 318, startPoint y: 264, endPoint x: 505, endPoint y: 213, distance: 193.4
click at [392, 213] on div "Schedule D: Creditors Who Have Claims Secured by Property Voluntary Petition fo…" at bounding box center [304, 363] width 175 height 448
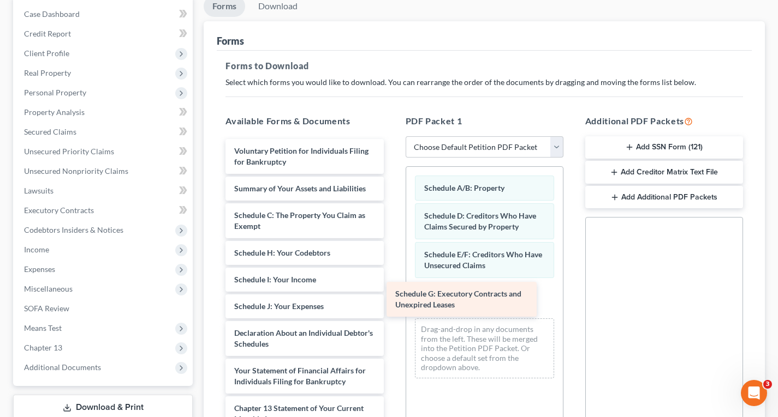
drag, startPoint x: 312, startPoint y: 253, endPoint x: 480, endPoint y: 292, distance: 172.6
click at [392, 294] on div "Schedule G: Executory Contracts and Unexpired Leases Voluntary Petition for Ind…" at bounding box center [304, 344] width 175 height 410
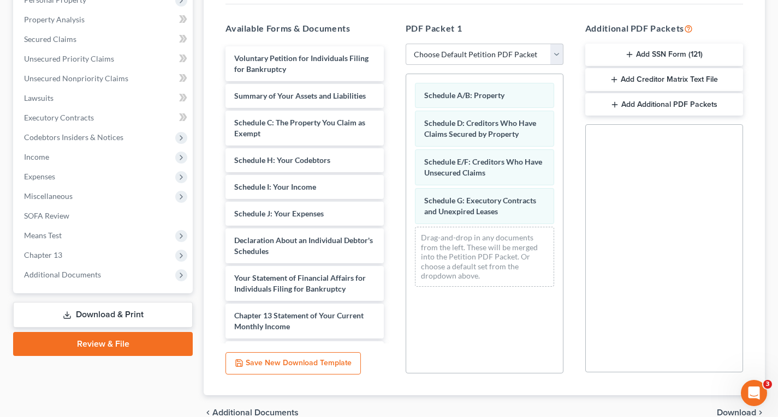
scroll to position [218, 0]
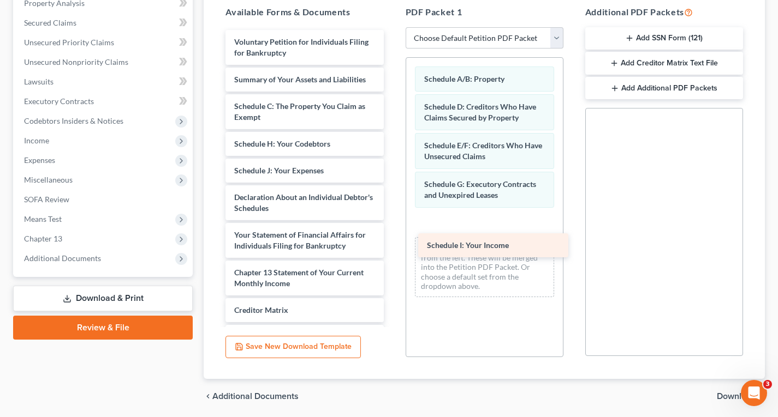
drag, startPoint x: 313, startPoint y: 175, endPoint x: 490, endPoint y: 235, distance: 186.7
click at [392, 235] on div "Schedule I: Your Income Voluntary Petition for Individuals Filing for Bankruptc…" at bounding box center [304, 222] width 175 height 384
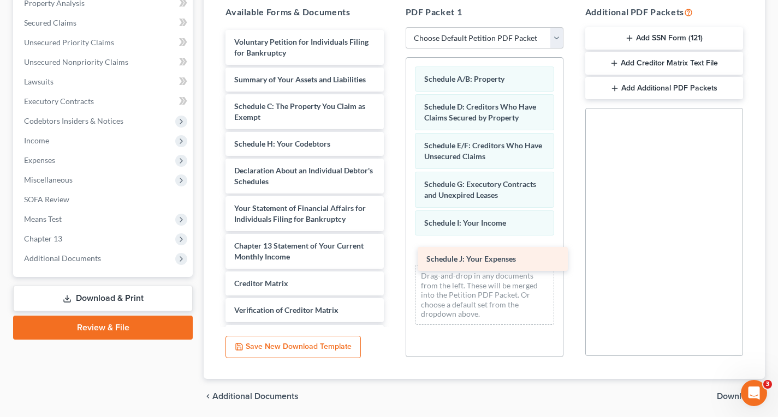
drag, startPoint x: 316, startPoint y: 172, endPoint x: 505, endPoint y: 258, distance: 207.5
click at [392, 258] on div "Schedule J: Your Expenses Voluntary Petition for Individuals Filing for Bankrup…" at bounding box center [304, 208] width 175 height 357
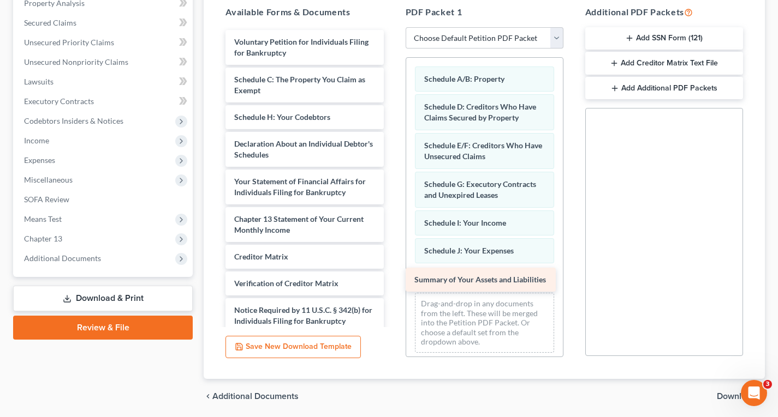
drag, startPoint x: 315, startPoint y: 81, endPoint x: 495, endPoint y: 282, distance: 269.3
click at [392, 282] on div "Summary of Your Assets and Liabilities Voluntary Petition for Individuals Filin…" at bounding box center [304, 195] width 175 height 330
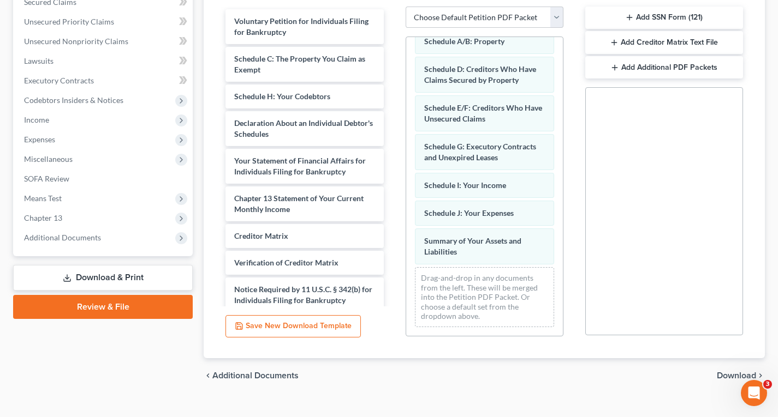
scroll to position [256, 0]
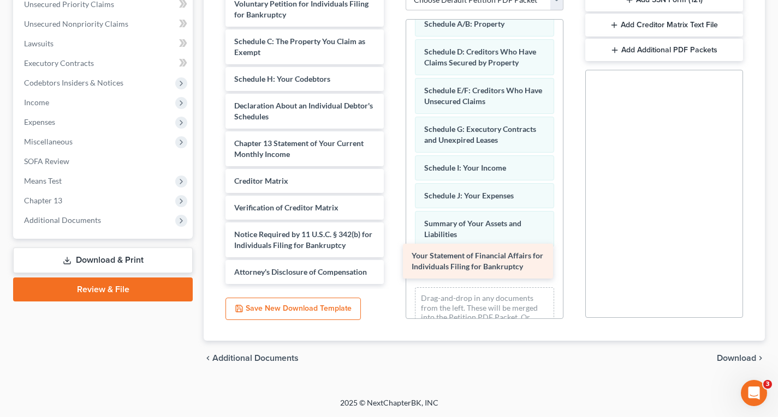
drag, startPoint x: 315, startPoint y: 154, endPoint x: 492, endPoint y: 264, distance: 208.2
click at [392, 266] on div "Your Statement of Financial Affairs for Individuals Filing for Bankruptcy Volun…" at bounding box center [304, 138] width 175 height 292
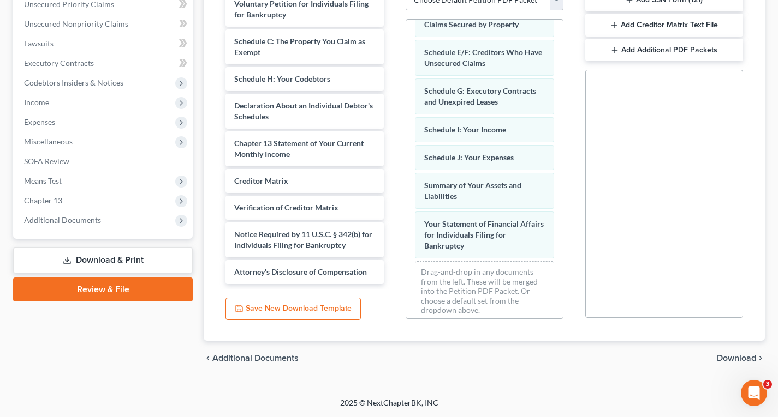
scroll to position [67, 0]
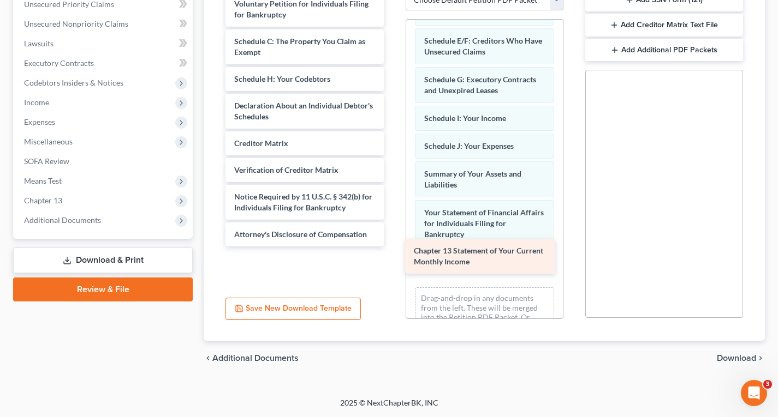
drag, startPoint x: 313, startPoint y: 152, endPoint x: 492, endPoint y: 256, distance: 207.1
click at [392, 247] on div "Chapter 13 Statement of Your Current Monthly Income Voluntary Petition for Indi…" at bounding box center [304, 119] width 175 height 255
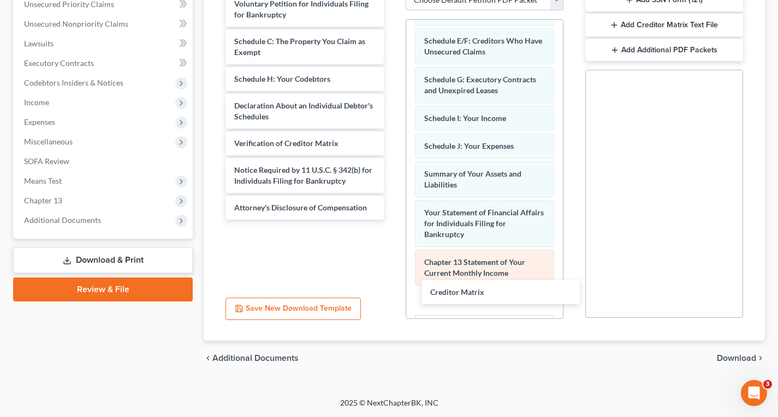
drag, startPoint x: 492, startPoint y: 205, endPoint x: 468, endPoint y: 278, distance: 77.5
click at [392, 220] on div "Creditor Matrix Voluntary Petition for Individuals Filing for Bankruptcy Schedu…" at bounding box center [304, 106] width 175 height 228
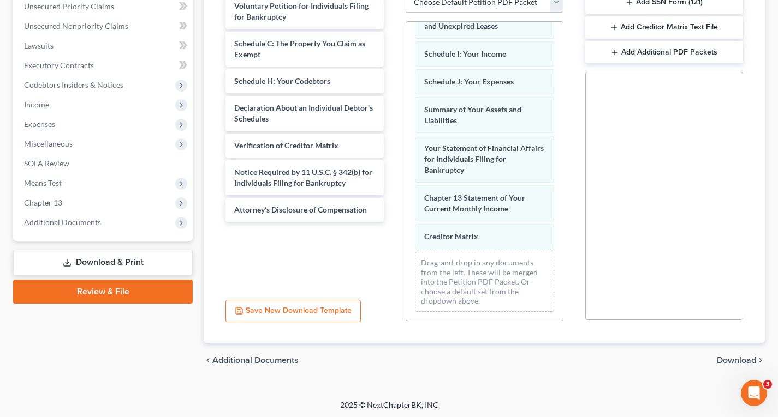
scroll to position [256, 0]
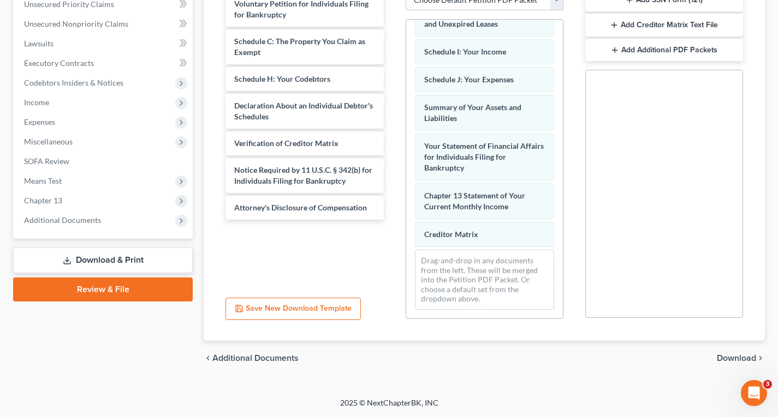
click at [729, 361] on span "Download" at bounding box center [735, 358] width 39 height 9
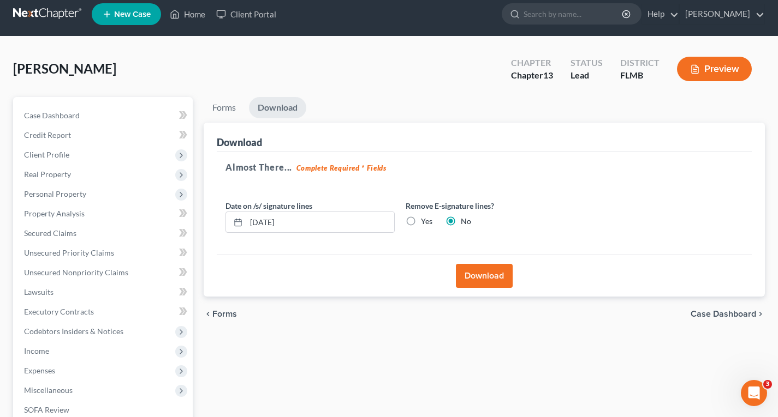
scroll to position [0, 0]
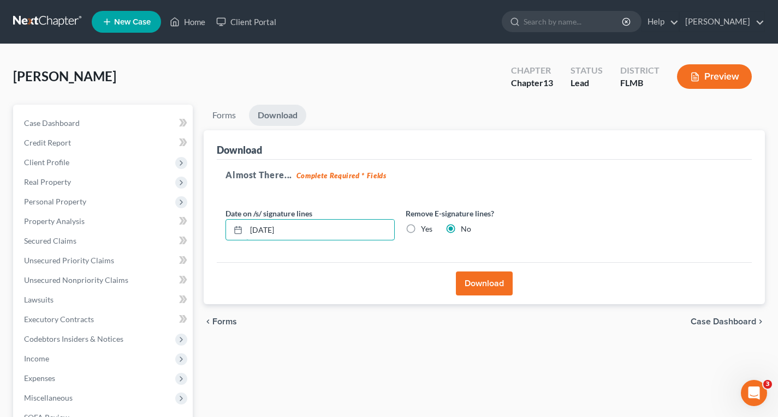
drag, startPoint x: 324, startPoint y: 234, endPoint x: 177, endPoint y: 224, distance: 147.1
click at [177, 224] on div "Petition Navigation Case Dashboard Payments Invoices Payments Payments Credit R…" at bounding box center [389, 331] width 762 height 453
click at [428, 230] on label "Yes" at bounding box center [426, 229] width 11 height 11
click at [428, 230] on input "Yes" at bounding box center [428, 227] width 7 height 7
radio input "true"
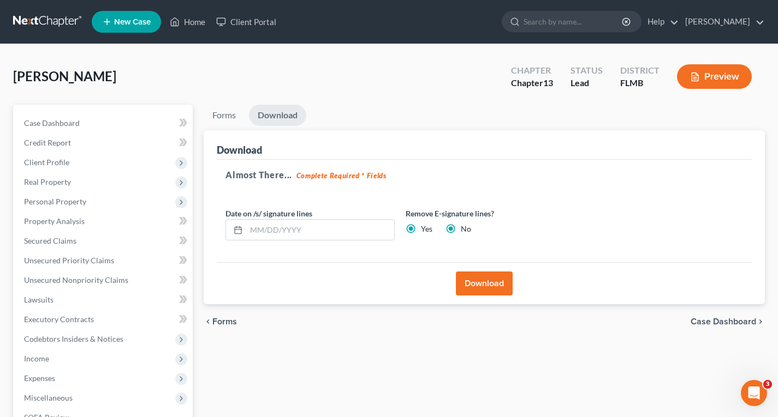
radio input "false"
click at [483, 294] on button "Download" at bounding box center [484, 284] width 57 height 24
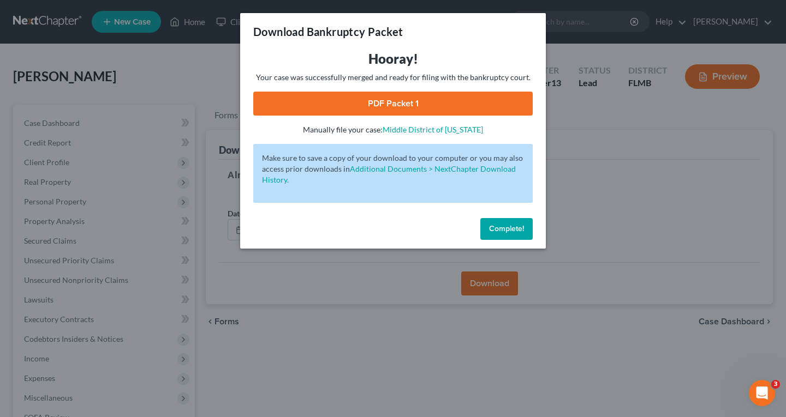
click at [457, 102] on link "PDF Packet 1" at bounding box center [392, 104] width 279 height 24
click at [427, 106] on link "PDF Packet 1" at bounding box center [392, 104] width 279 height 24
click at [512, 228] on span "Complete!" at bounding box center [506, 228] width 35 height 9
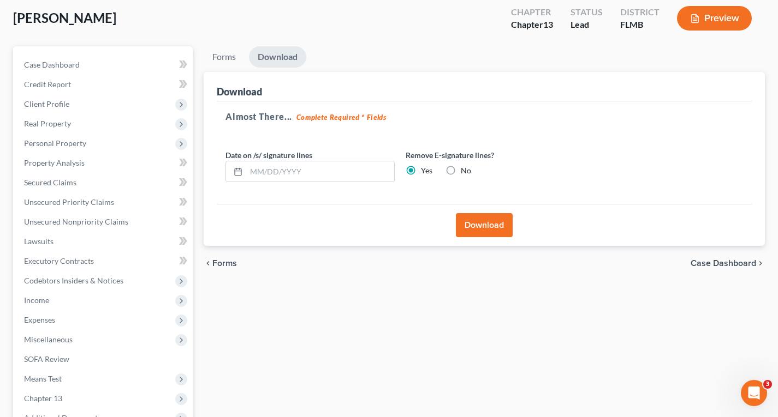
scroll to position [182, 0]
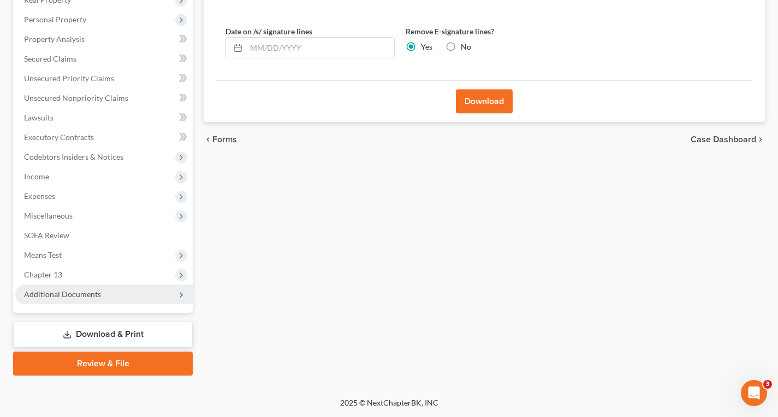
click at [80, 296] on span "Additional Documents" at bounding box center [62, 294] width 77 height 9
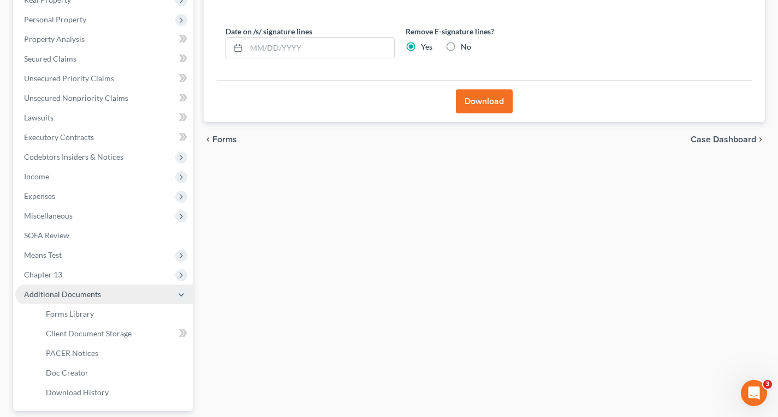
scroll to position [237, 0]
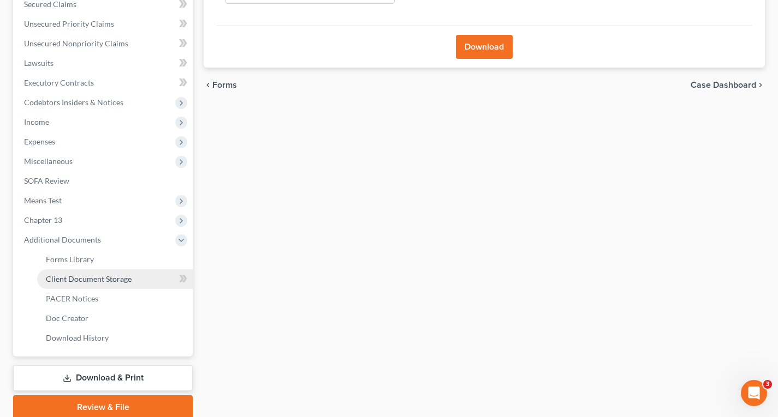
click at [89, 280] on span "Client Document Storage" at bounding box center [89, 278] width 86 height 9
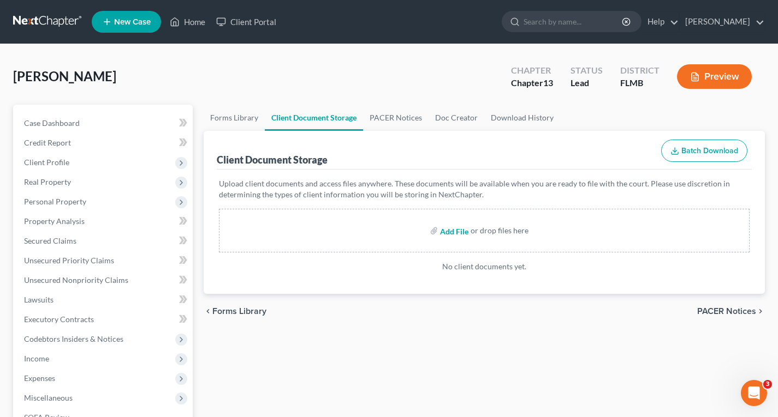
click at [456, 231] on input "file" at bounding box center [453, 231] width 26 height 20
type input "C:\fakepath\CCC.pdf"
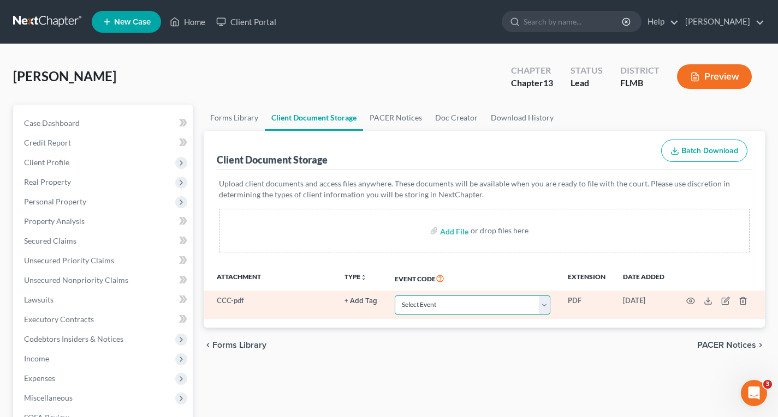
click at [494, 309] on select "Select Event 20 Largest Unsecured Creditors Amended Chapter 13 Plan Amended Cre…" at bounding box center [473, 305] width 156 height 19
select select "9"
click at [395, 296] on select "Select Event 20 Largest Unsecured Creditors Amended Chapter 13 Plan Amended Cre…" at bounding box center [473, 305] width 156 height 19
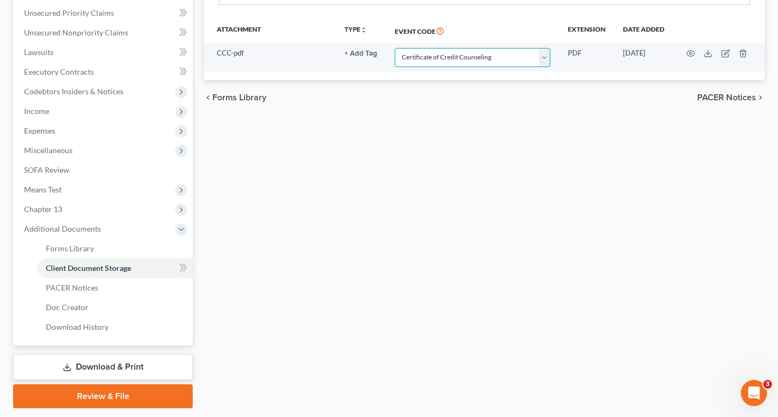
scroll to position [280, 0]
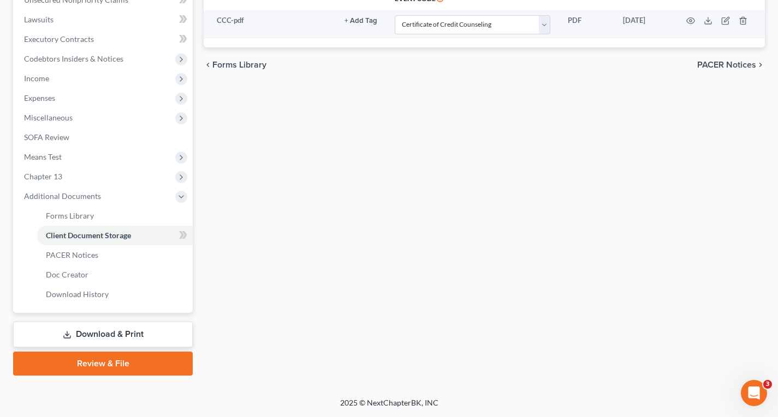
click at [95, 363] on link "Review & File" at bounding box center [103, 364] width 180 height 24
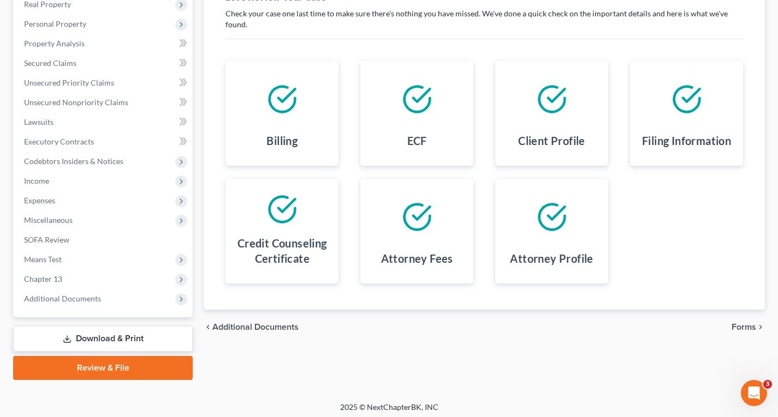
scroll to position [182, 0]
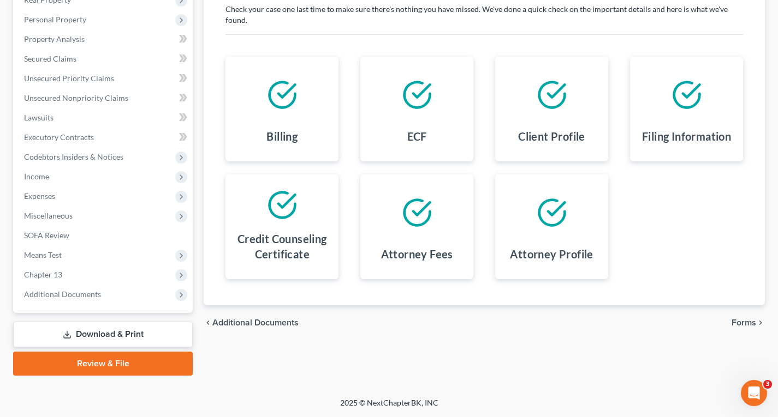
click at [748, 325] on span "Forms" at bounding box center [743, 323] width 25 height 9
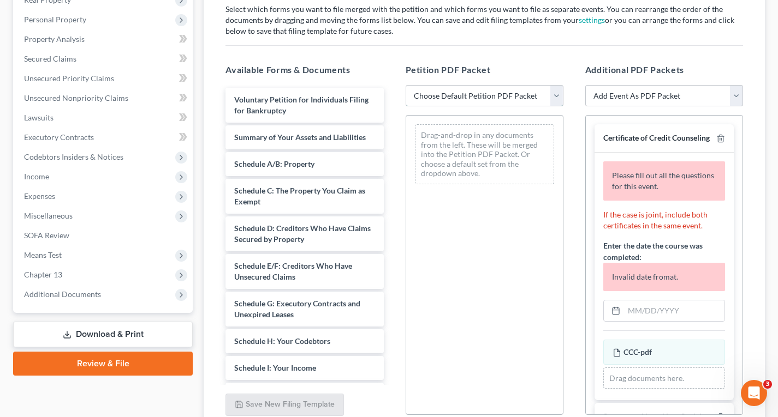
click at [467, 92] on select "Choose Default Petition PDF Packet Complete Bankruptcy Petition (all forms and …" at bounding box center [484, 96] width 158 height 22
select select "0"
click at [405, 85] on select "Choose Default Petition PDF Packet Complete Bankruptcy Petition (all forms and …" at bounding box center [484, 96] width 158 height 22
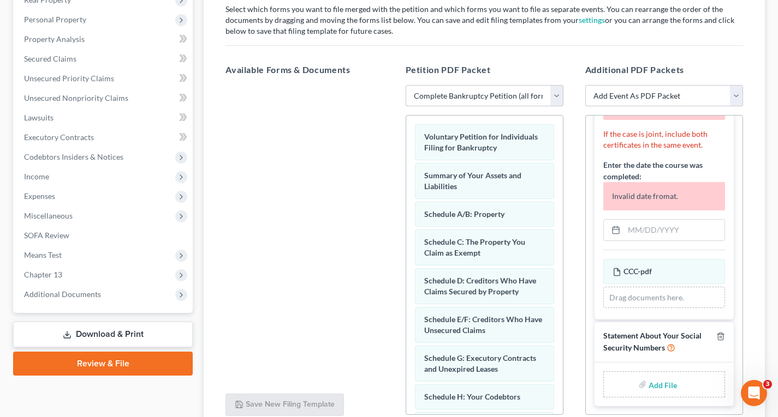
scroll to position [91, 0]
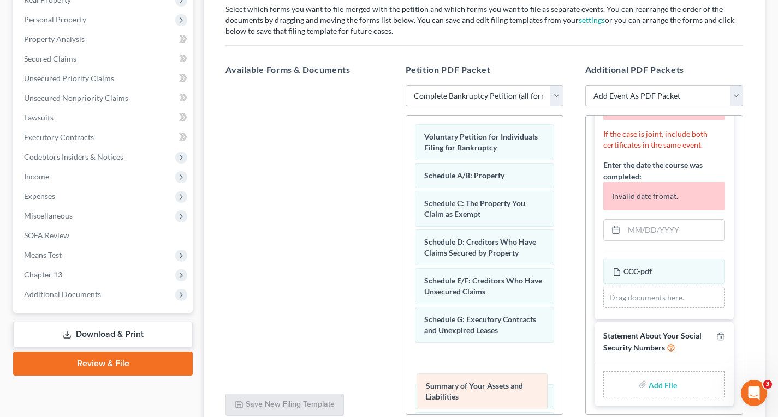
drag, startPoint x: 498, startPoint y: 181, endPoint x: 500, endPoint y: 385, distance: 204.1
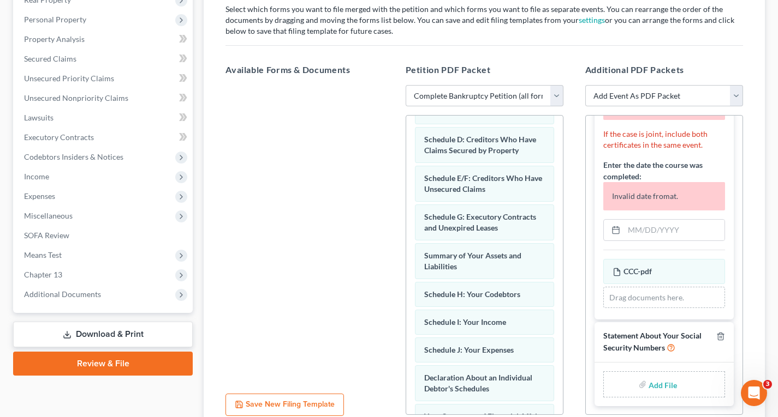
scroll to position [109, 0]
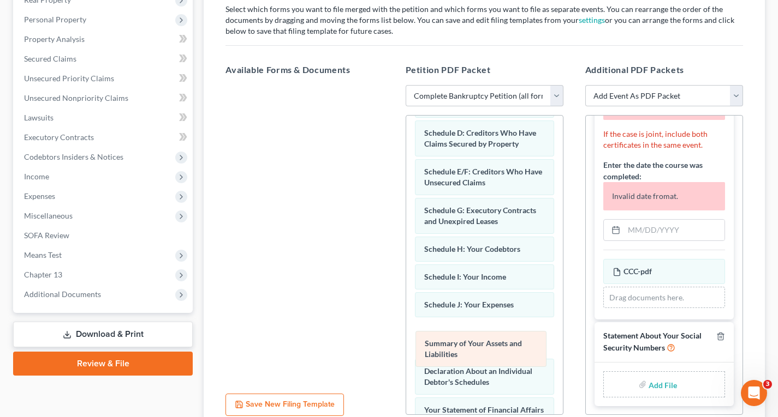
drag, startPoint x: 488, startPoint y: 258, endPoint x: 488, endPoint y: 352, distance: 94.4
click at [488, 352] on div "Summary of Your Assets and Liabilities Voluntary Petition for Individuals Filin…" at bounding box center [484, 353] width 157 height 692
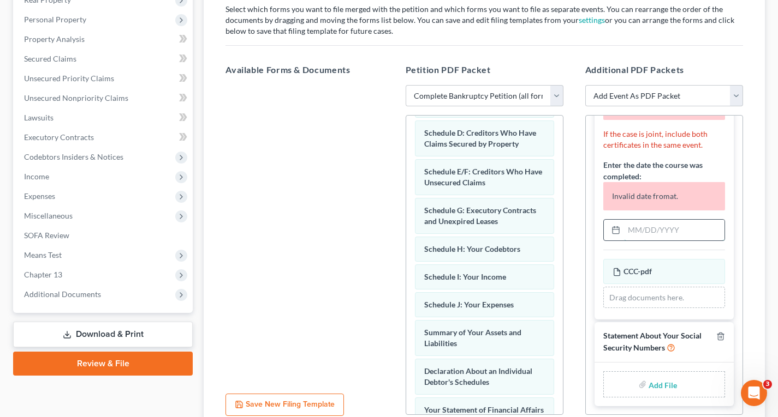
click at [626, 235] on input "text" at bounding box center [674, 230] width 100 height 21
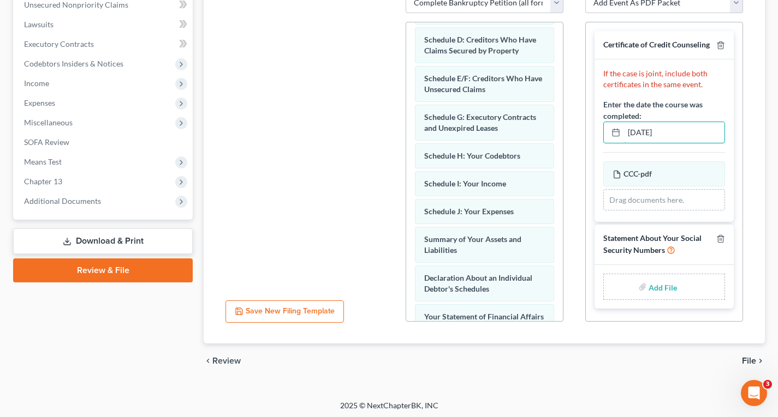
scroll to position [278, 0]
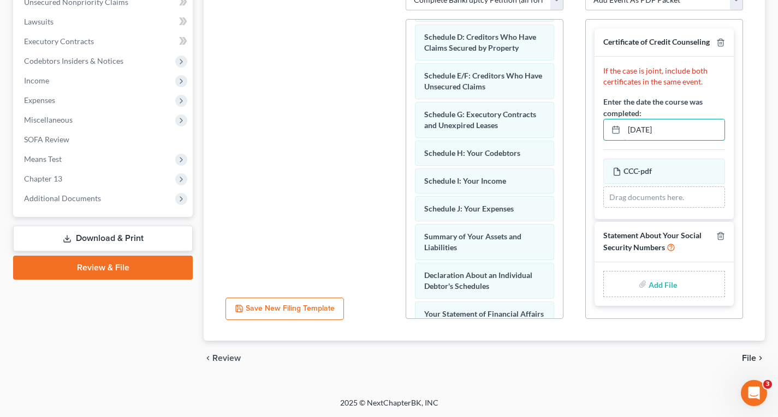
type input "[DATE]"
click at [654, 291] on input "file" at bounding box center [661, 284] width 26 height 20
type input "C:\fakepath\SSN.pdf"
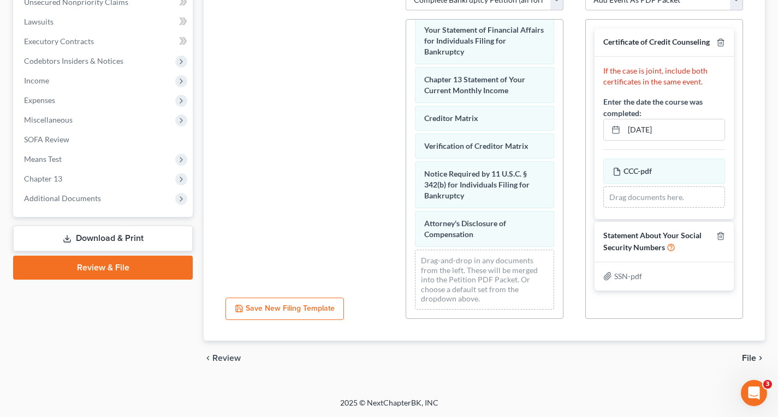
click at [752, 357] on span "File" at bounding box center [749, 358] width 14 height 9
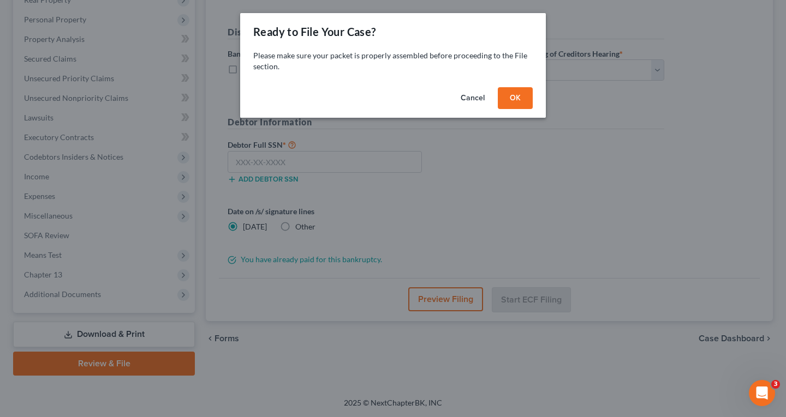
click at [517, 101] on button "OK" at bounding box center [515, 98] width 35 height 22
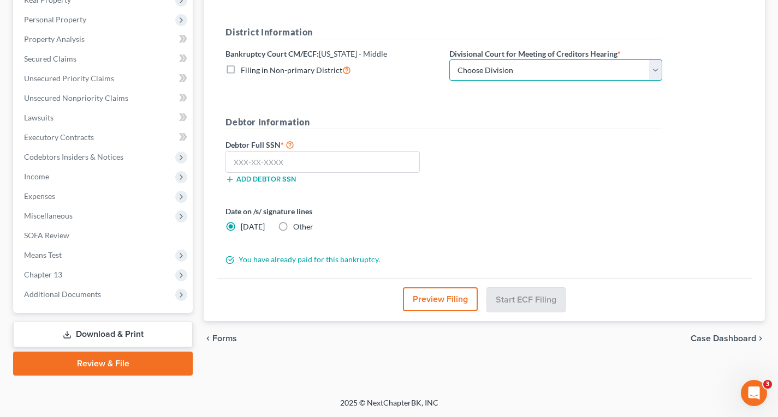
click at [548, 73] on select "Choose Division [GEOGRAPHIC_DATA][PERSON_NAME] [GEOGRAPHIC_DATA] [GEOGRAPHIC_DA…" at bounding box center [555, 70] width 213 height 22
select select "1"
click at [449, 59] on select "Choose Division [GEOGRAPHIC_DATA][PERSON_NAME] [GEOGRAPHIC_DATA] [GEOGRAPHIC_DA…" at bounding box center [555, 70] width 213 height 22
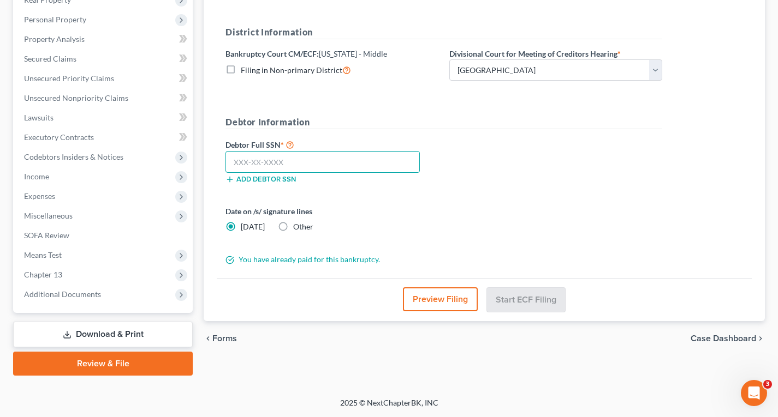
click at [255, 163] on input "text" at bounding box center [322, 162] width 194 height 22
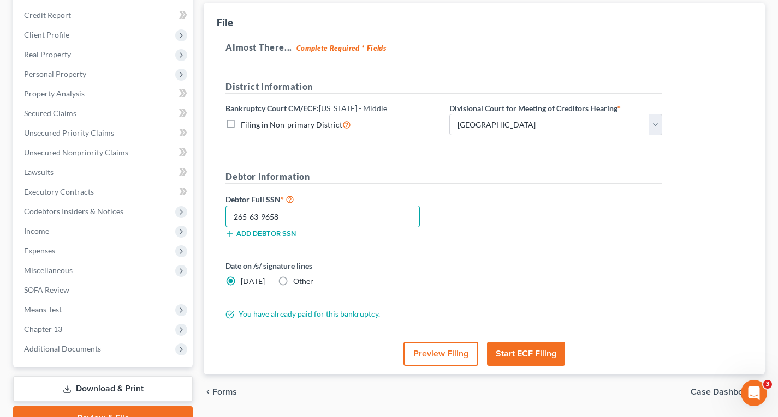
scroll to position [73, 0]
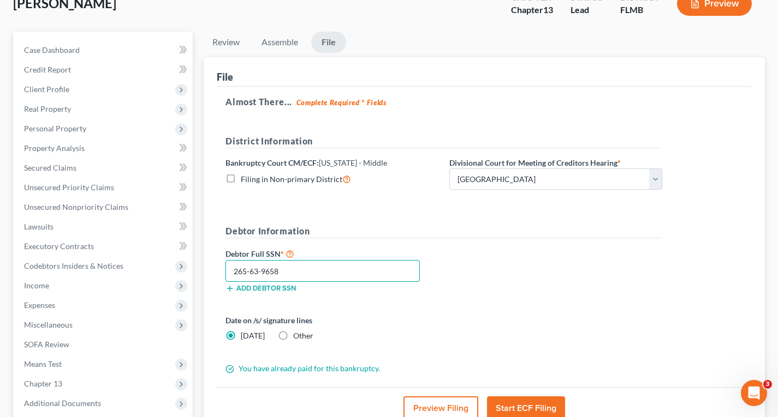
type input "265-63-9658"
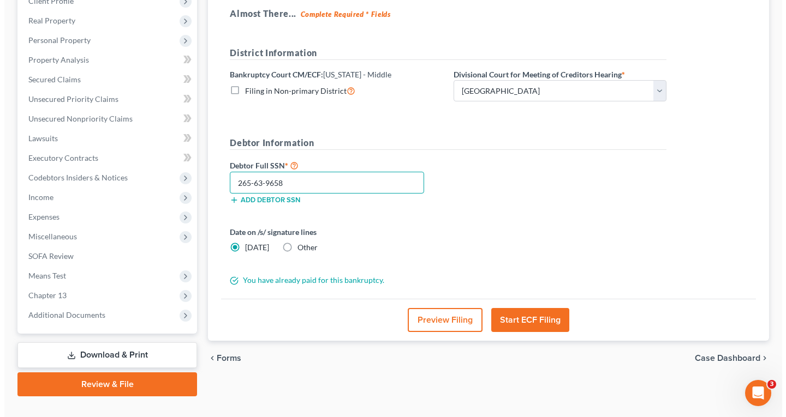
scroll to position [164, 0]
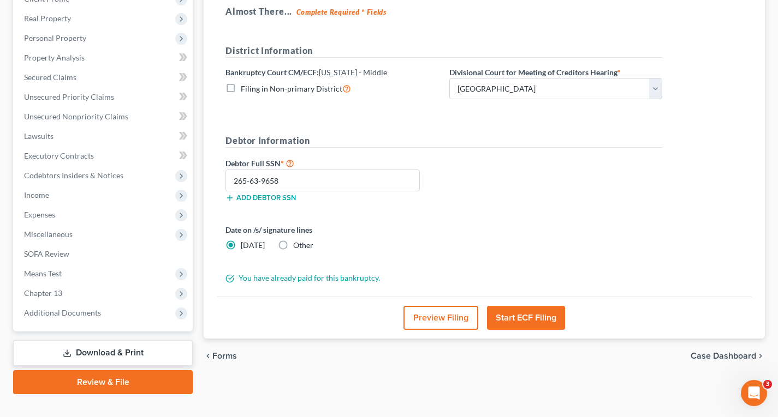
click at [532, 315] on button "Start ECF Filing" at bounding box center [526, 318] width 78 height 24
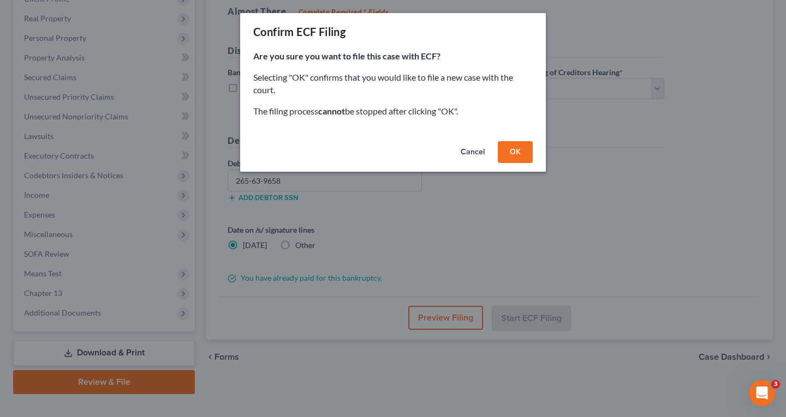
click at [515, 159] on button "OK" at bounding box center [515, 152] width 35 height 22
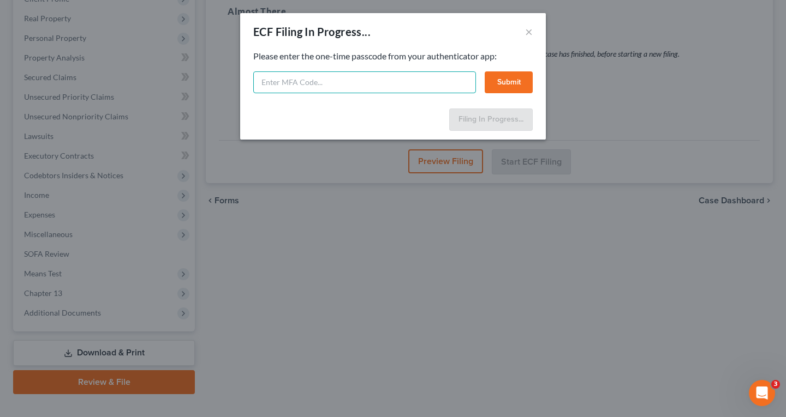
click at [275, 79] on input "text" at bounding box center [364, 82] width 223 height 22
type input "16ia-i2qd-250k-2mka"
click at [517, 78] on button "Submit" at bounding box center [509, 82] width 48 height 22
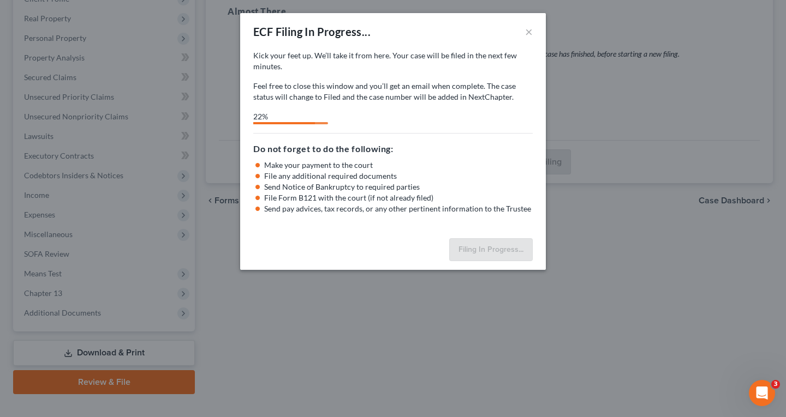
select select "1"
